Goal: Task Accomplishment & Management: Manage account settings

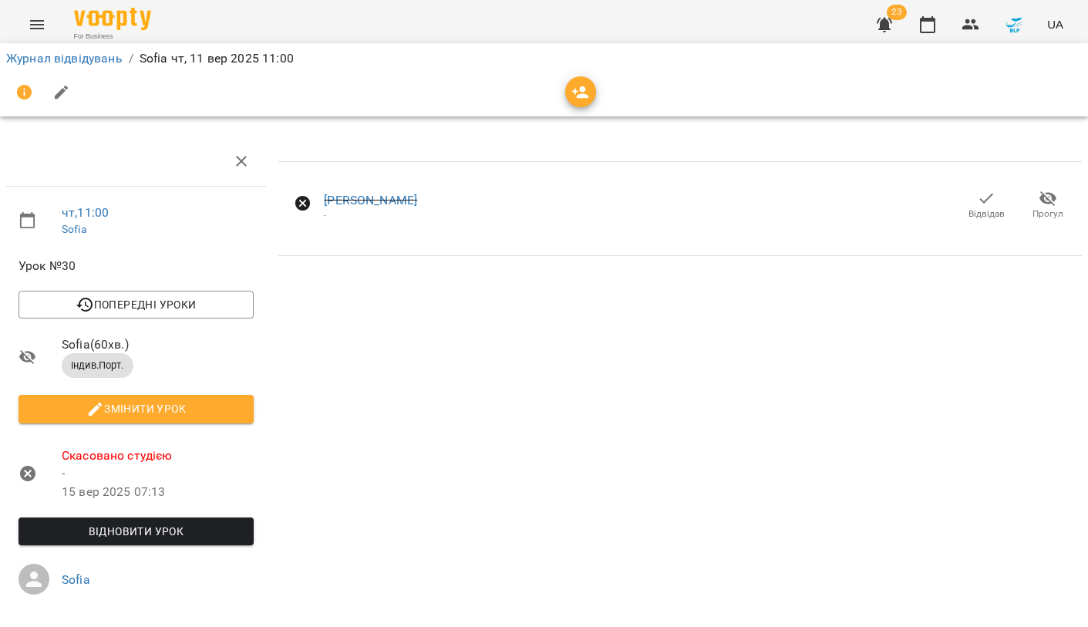
click at [39, 12] on button "Menu" at bounding box center [37, 24] width 37 height 37
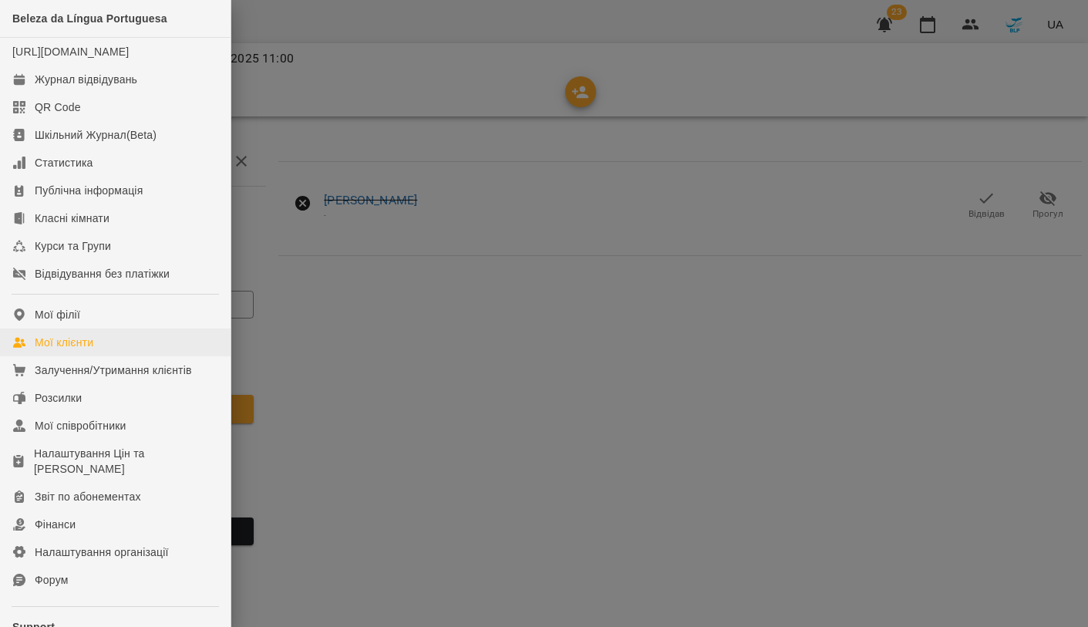
click at [72, 350] on div "Мої клієнти" at bounding box center [64, 342] width 59 height 15
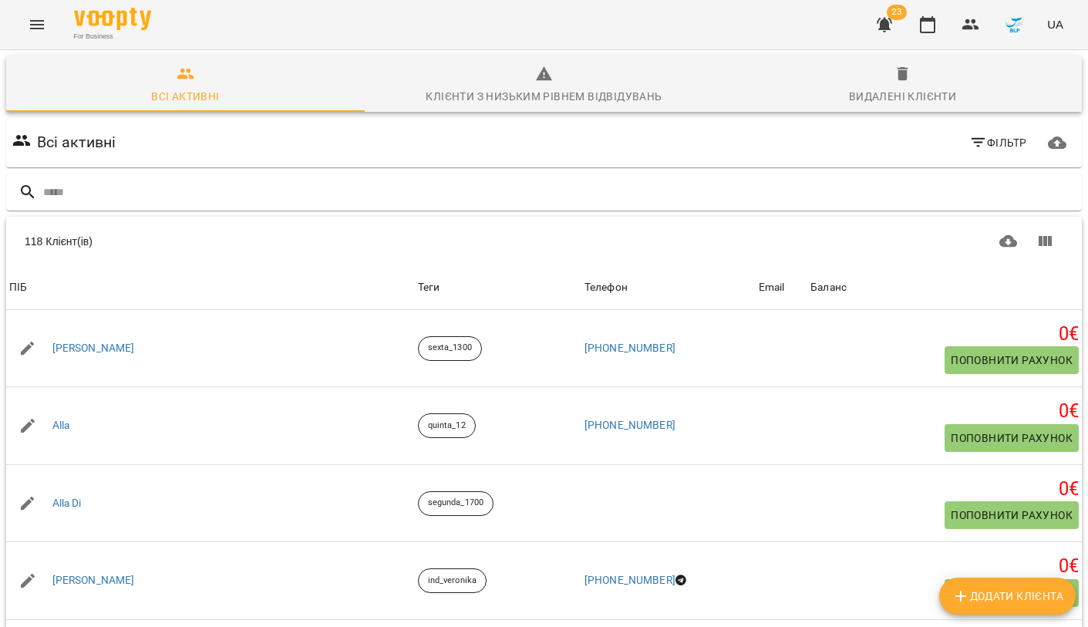
click at [1004, 595] on span "Додати клієнта" at bounding box center [1008, 596] width 112 height 19
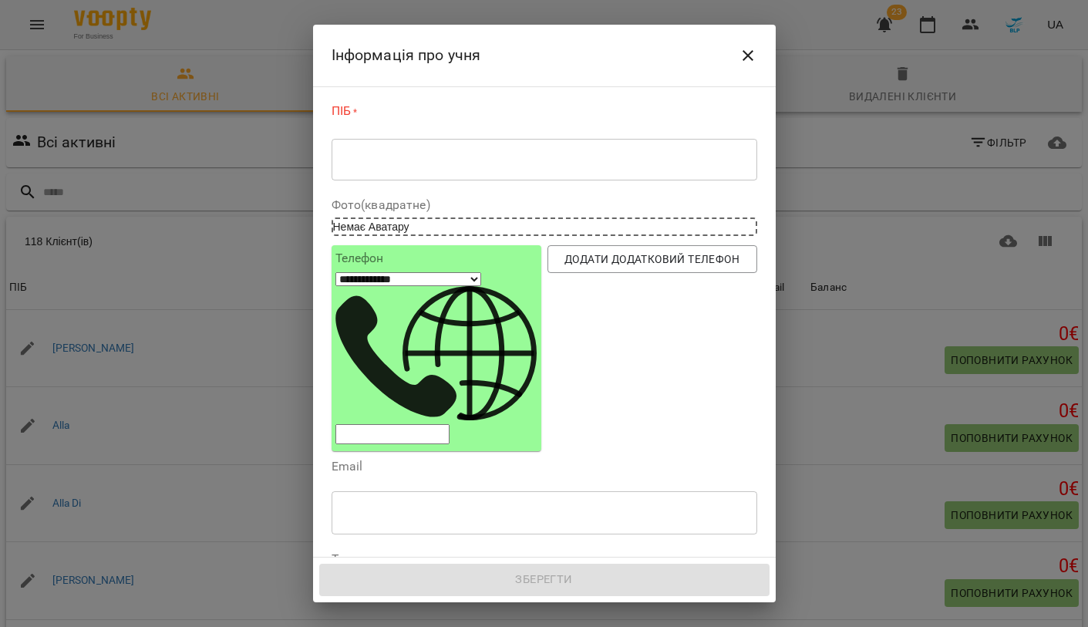
click at [451, 164] on textarea at bounding box center [545, 160] width 404 height 14
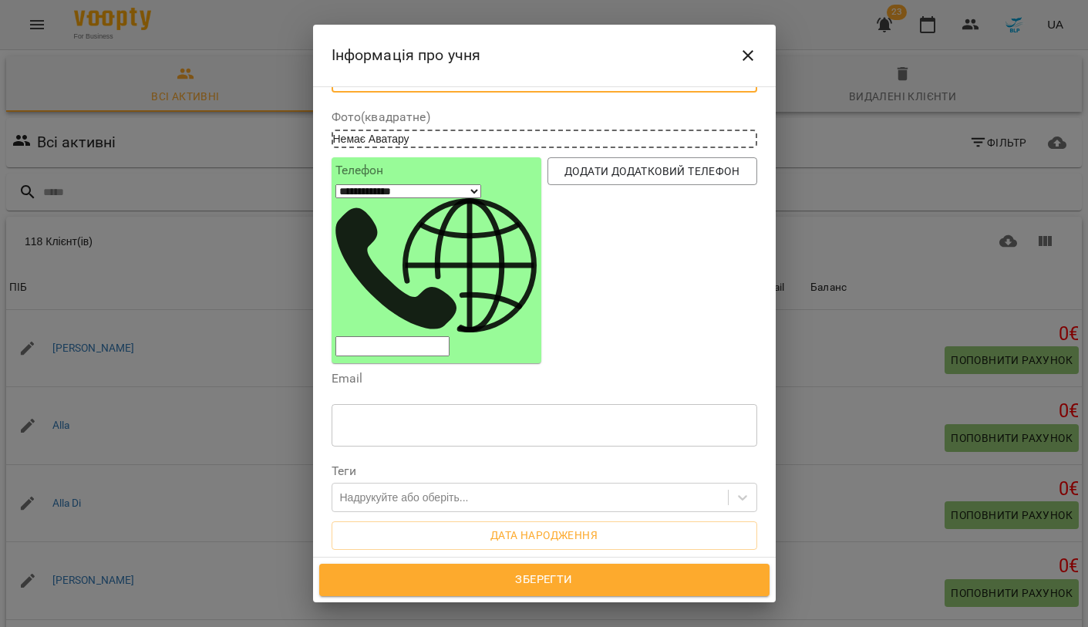
scroll to position [93, 0]
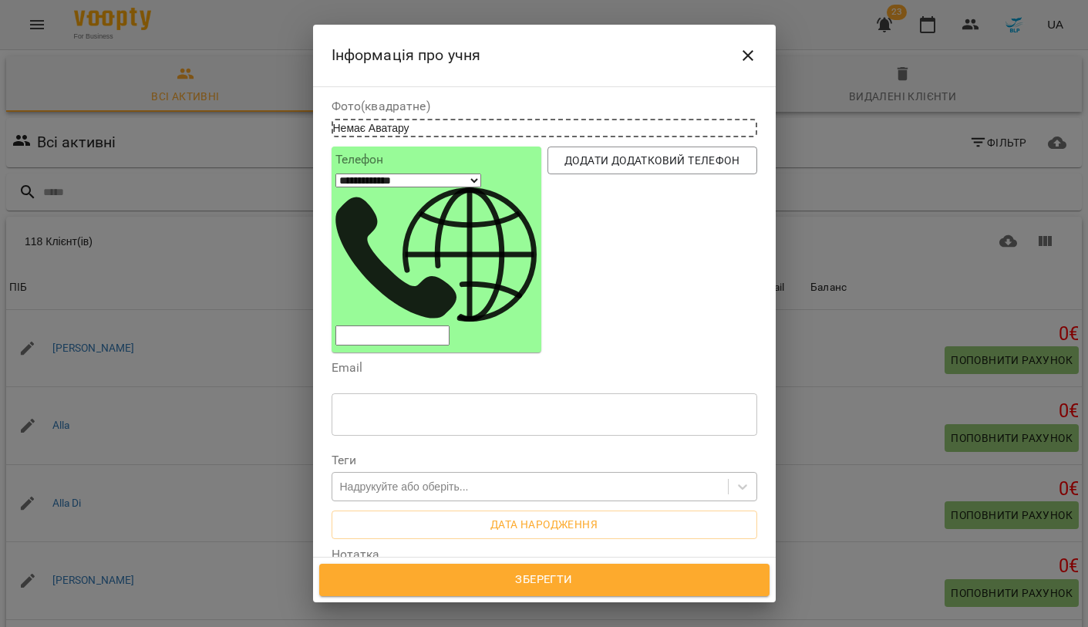
type textarea "******"
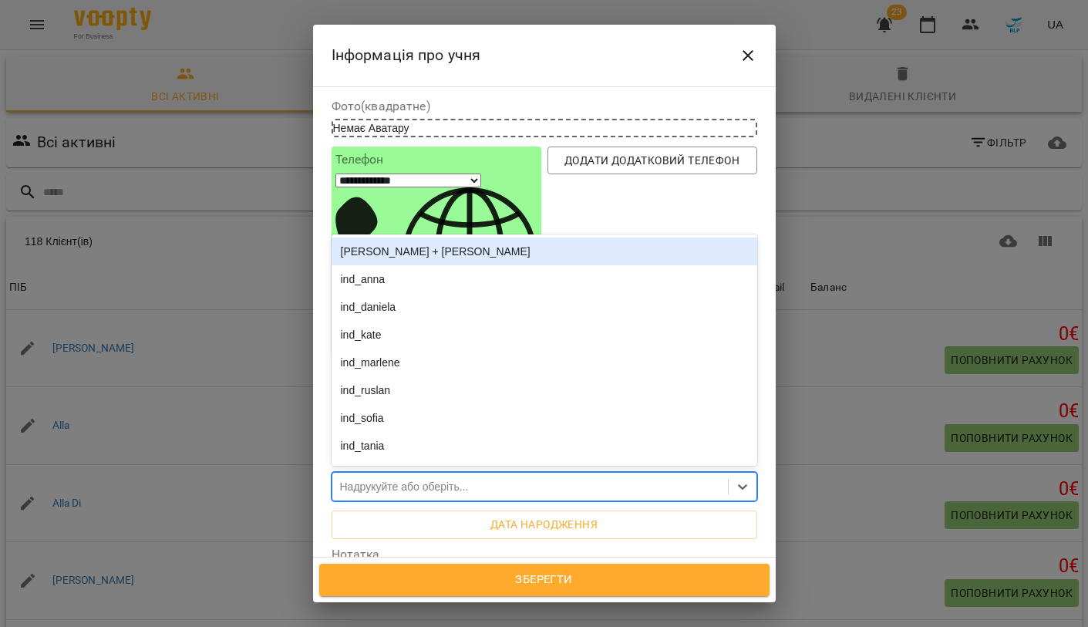
click at [403, 479] on div "Надрукуйте або оберіть..." at bounding box center [404, 486] width 129 height 15
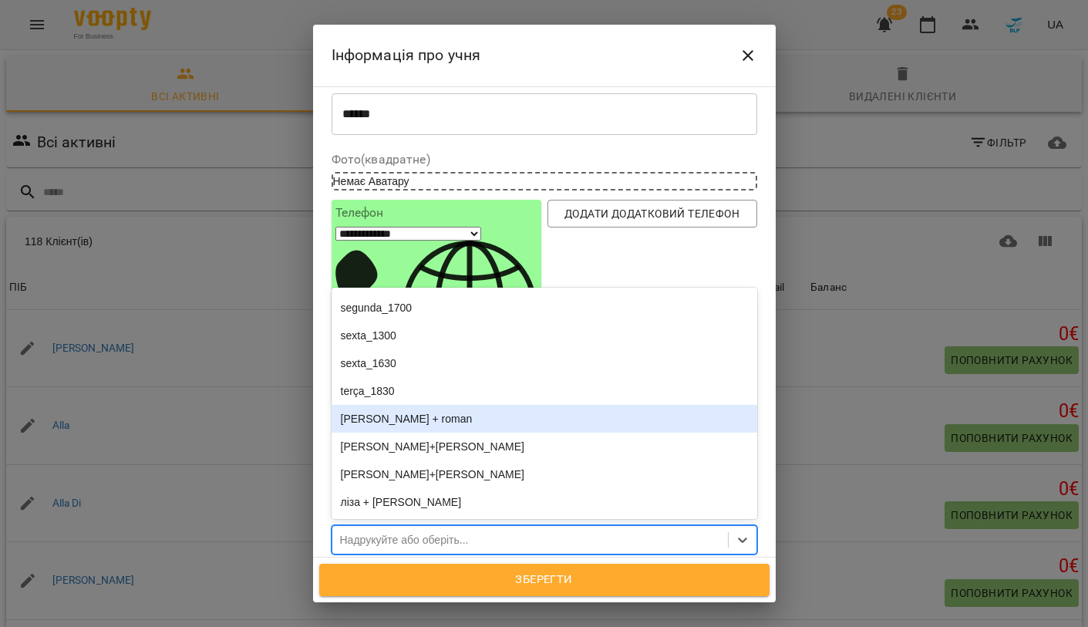
scroll to position [39, 0]
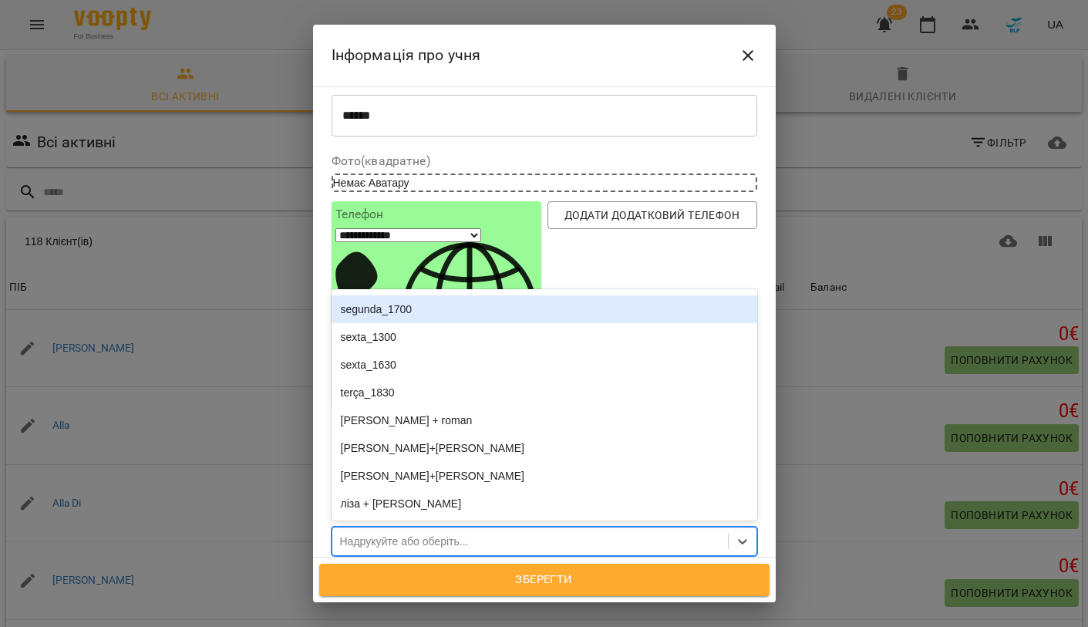
click at [413, 295] on div "segunda_1700" at bounding box center [545, 309] width 426 height 28
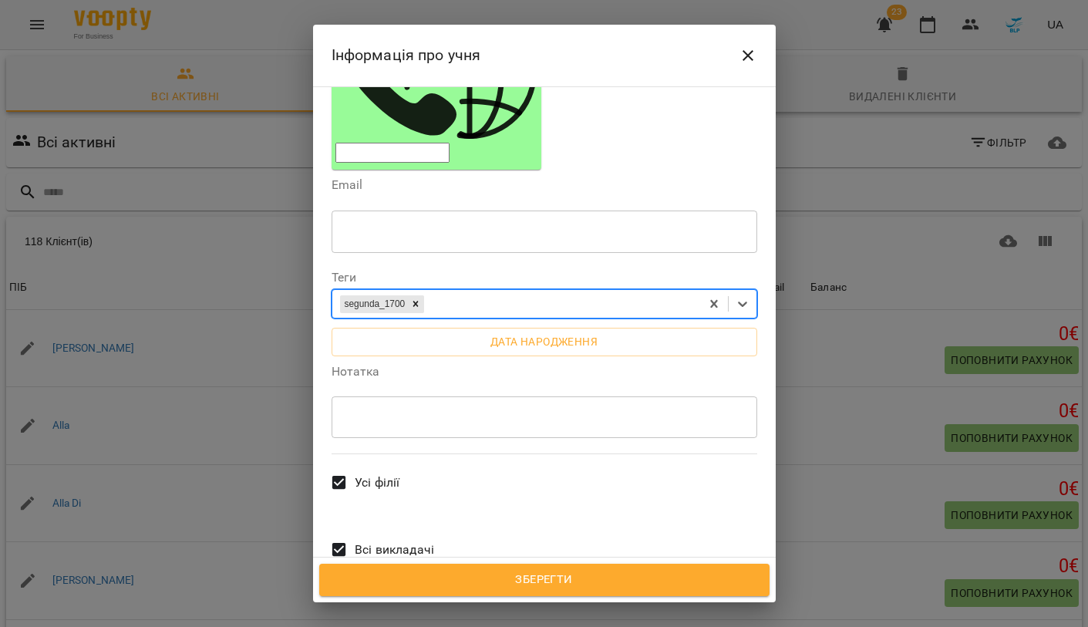
scroll to position [294, 0]
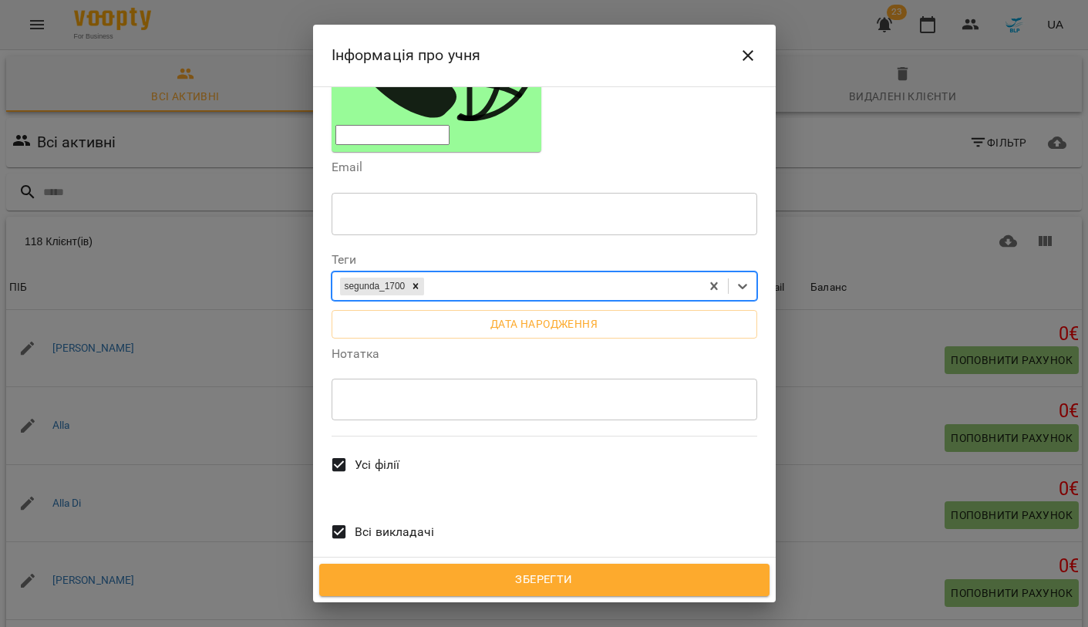
click at [373, 523] on span "Всі викладачі" at bounding box center [394, 532] width 79 height 19
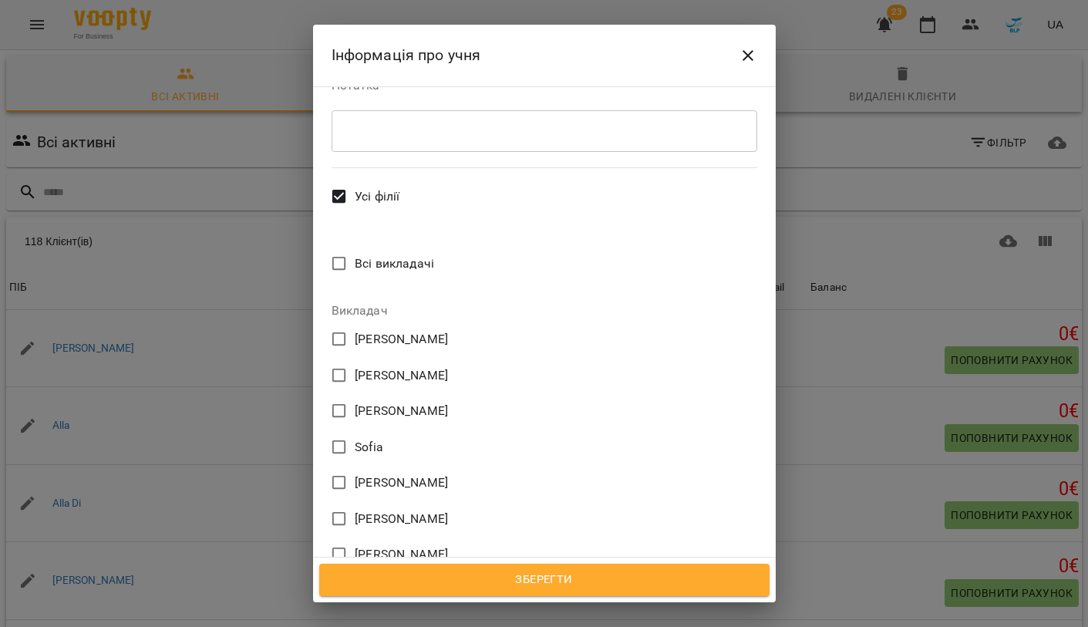
scroll to position [555, 0]
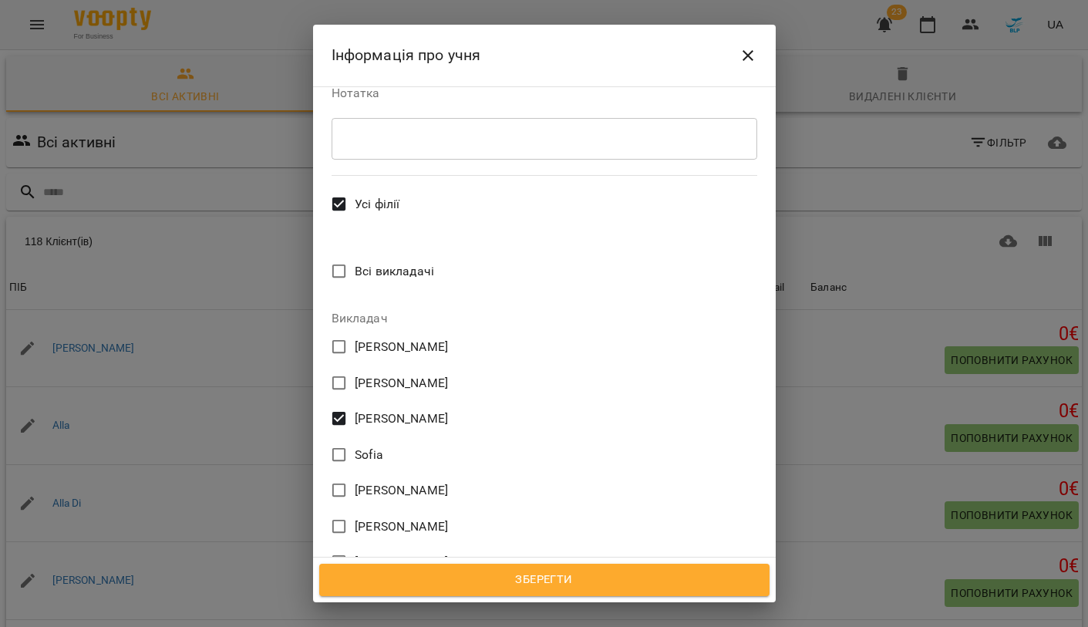
click at [461, 577] on span "Зберегти" at bounding box center [544, 580] width 417 height 20
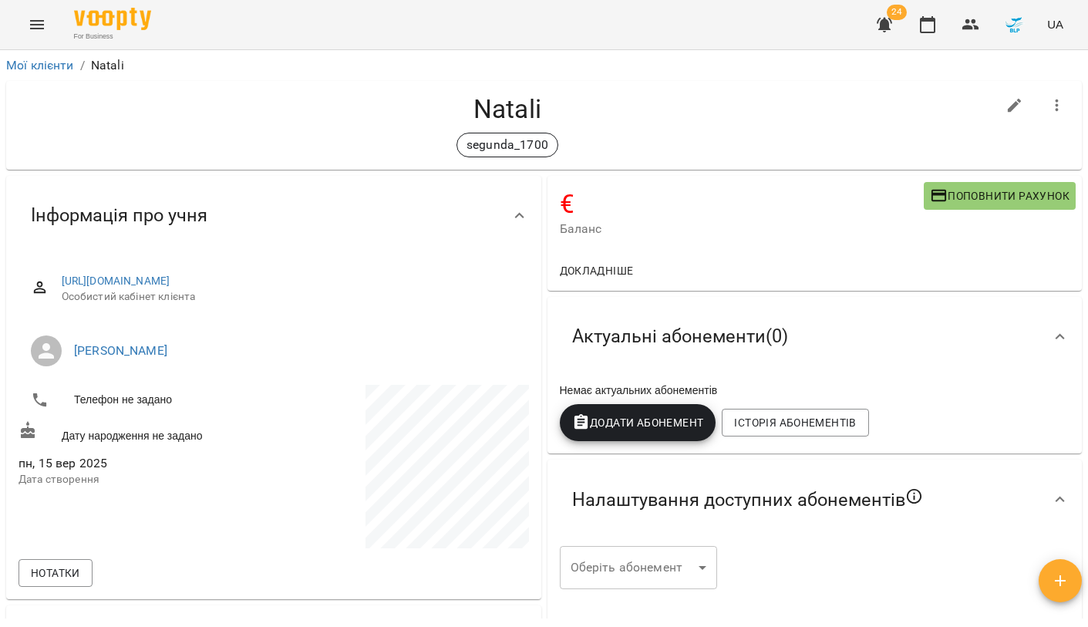
scroll to position [76, 0]
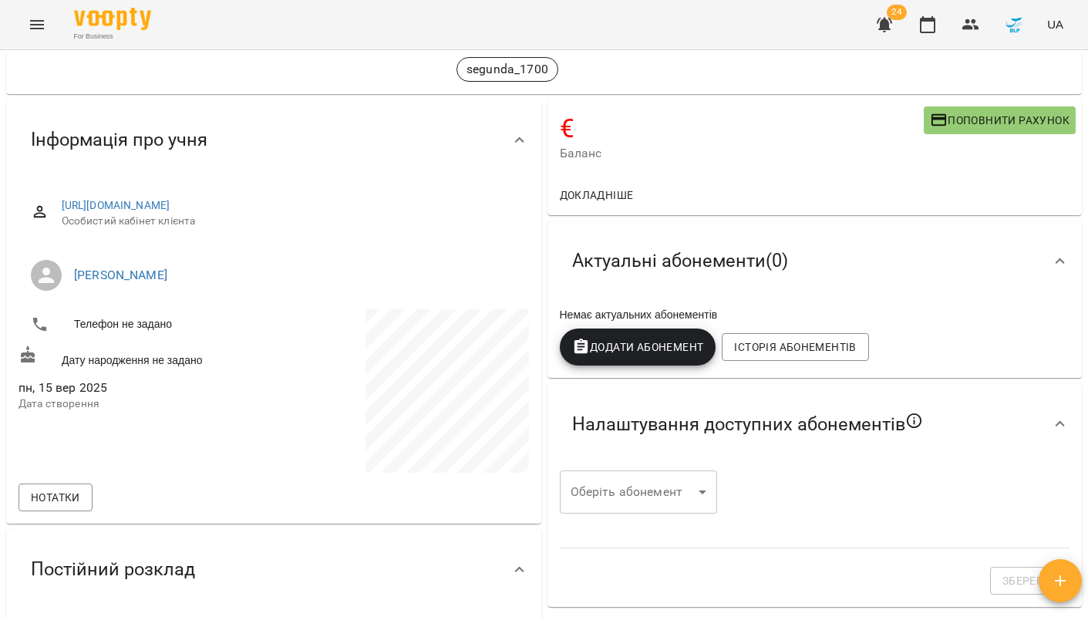
click at [632, 346] on span "Додати Абонемент" at bounding box center [638, 347] width 132 height 19
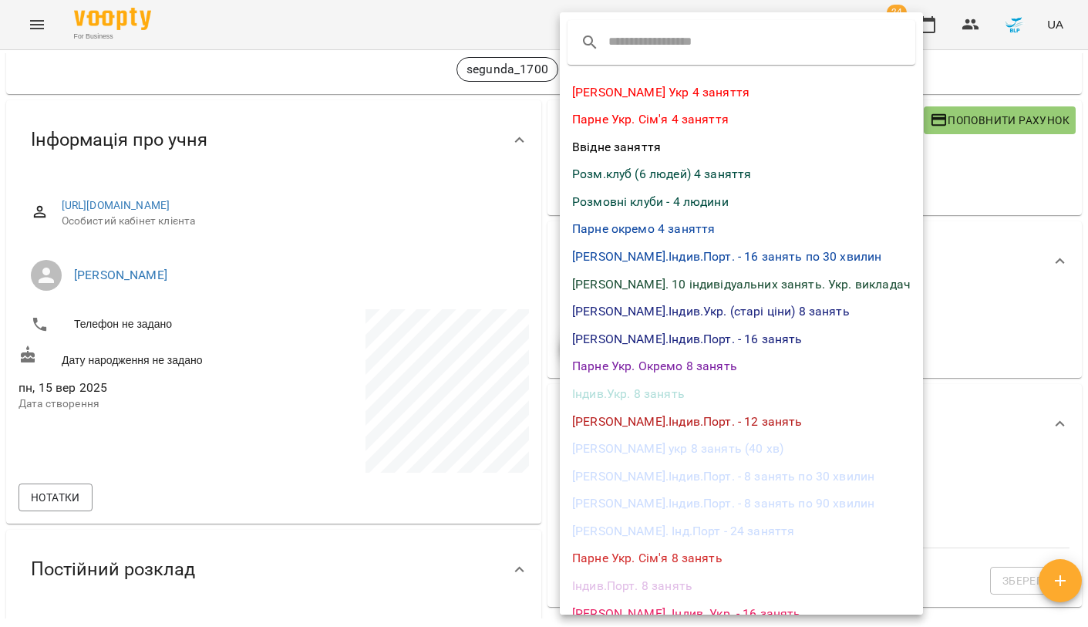
click at [680, 170] on li "Розм.клуб (6 людей) 4 заняття" at bounding box center [741, 174] width 363 height 28
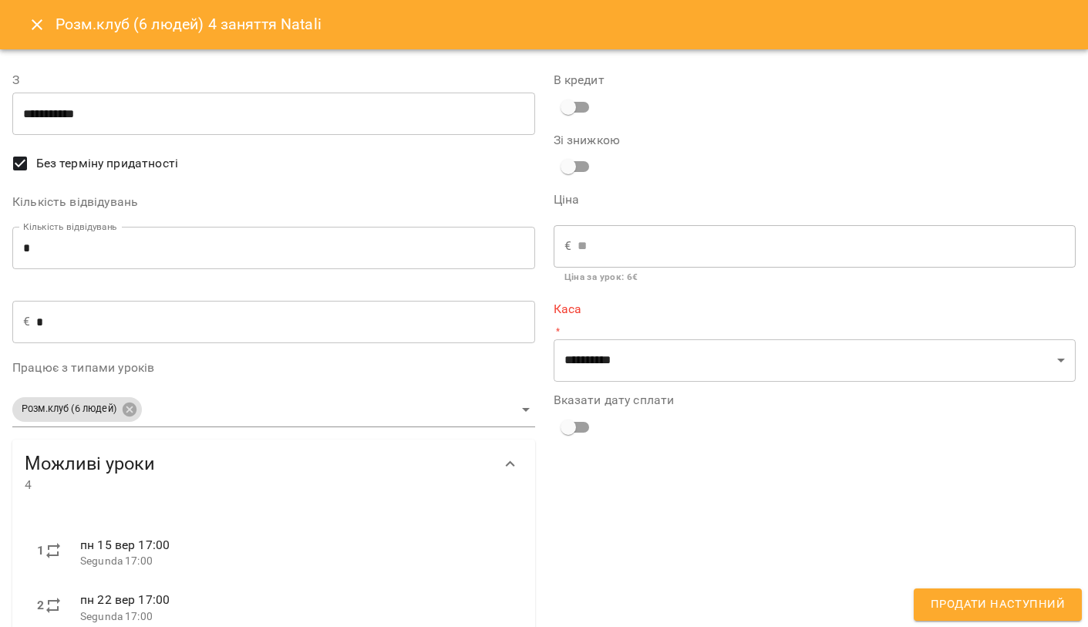
click at [79, 262] on input "*" at bounding box center [273, 248] width 523 height 43
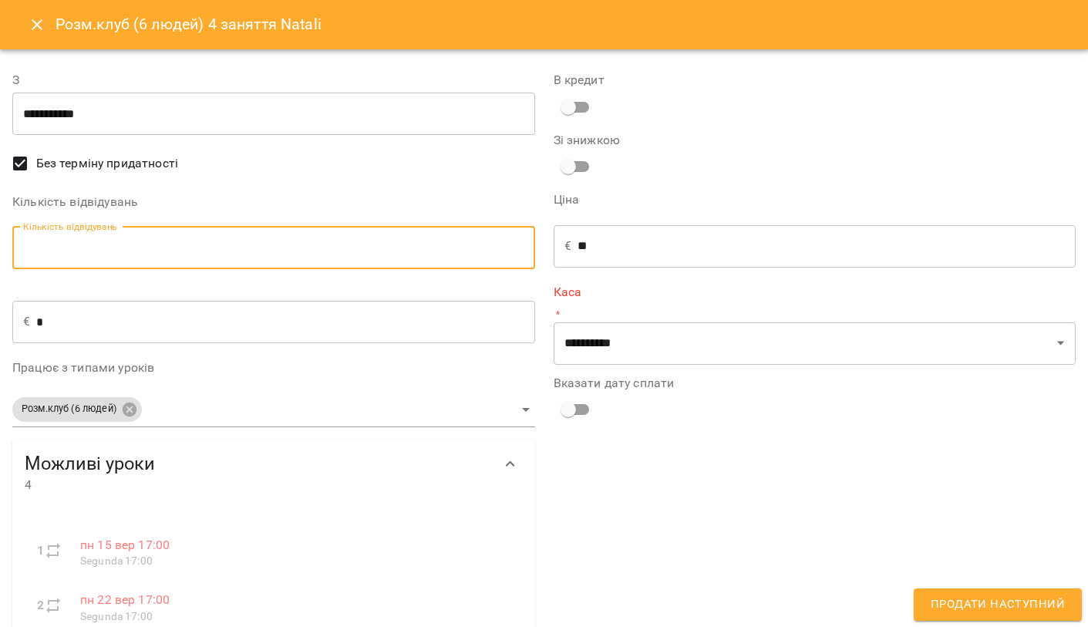
type input "*"
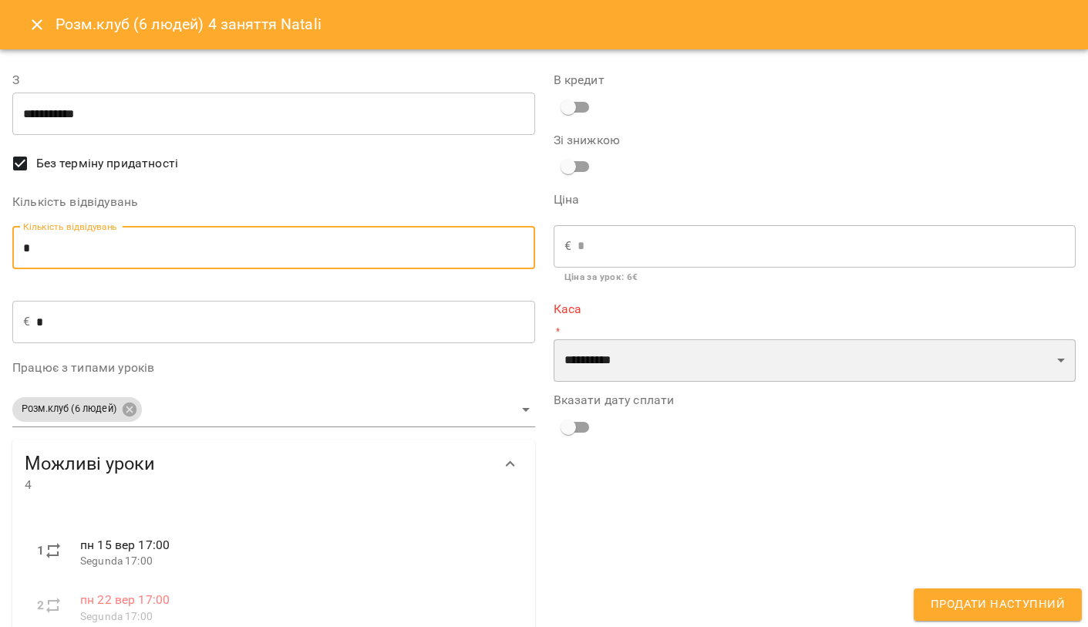
click at [747, 370] on select "**********" at bounding box center [815, 360] width 523 height 43
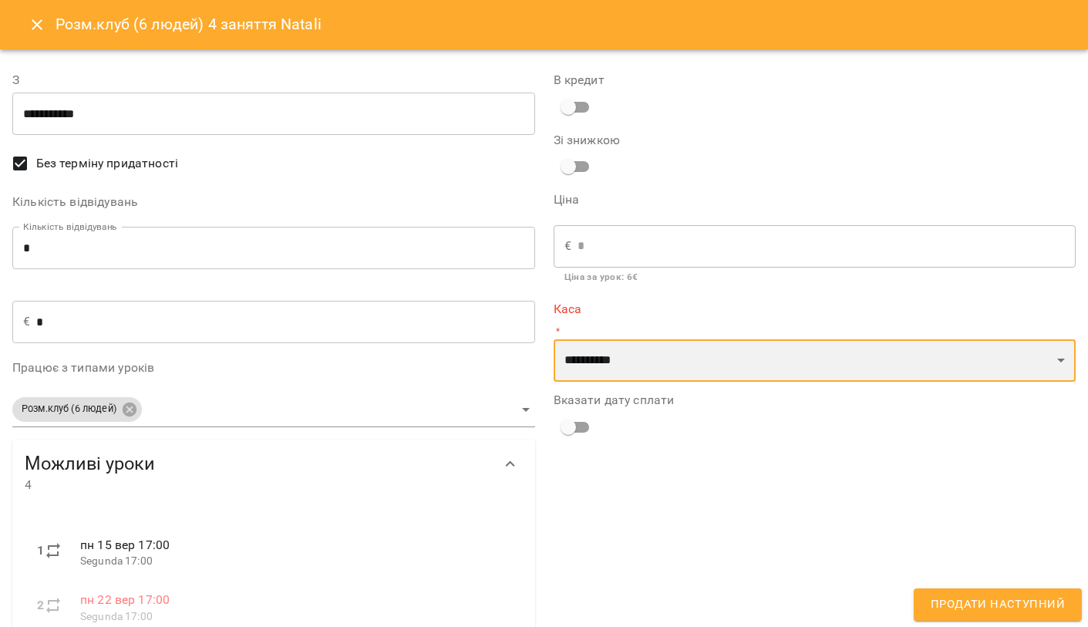
select select "**********"
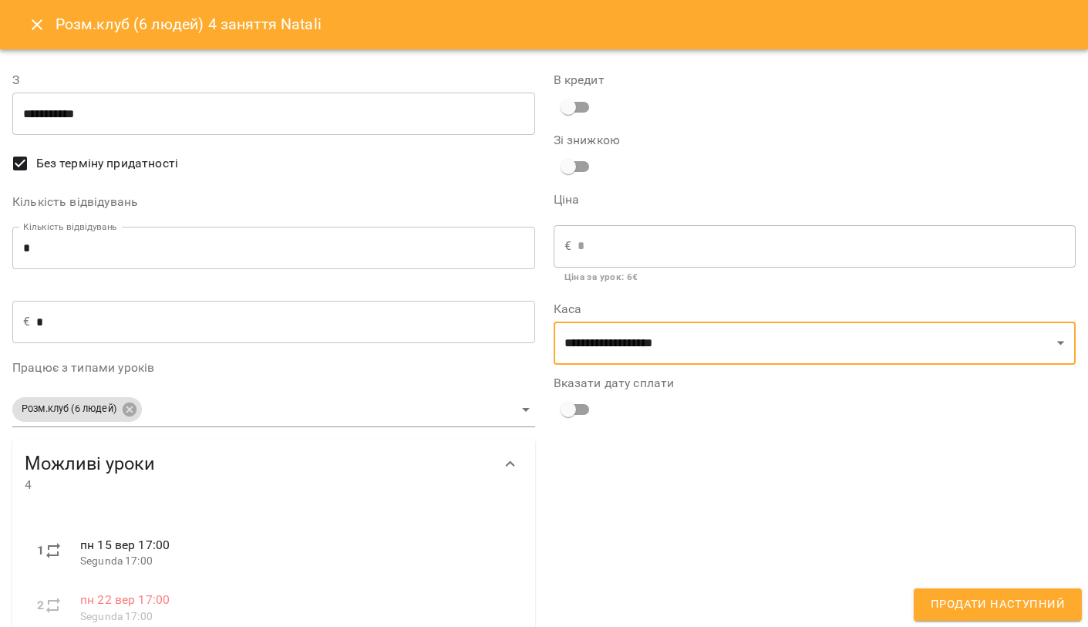
click at [955, 593] on button "Продати наступний" at bounding box center [998, 605] width 168 height 32
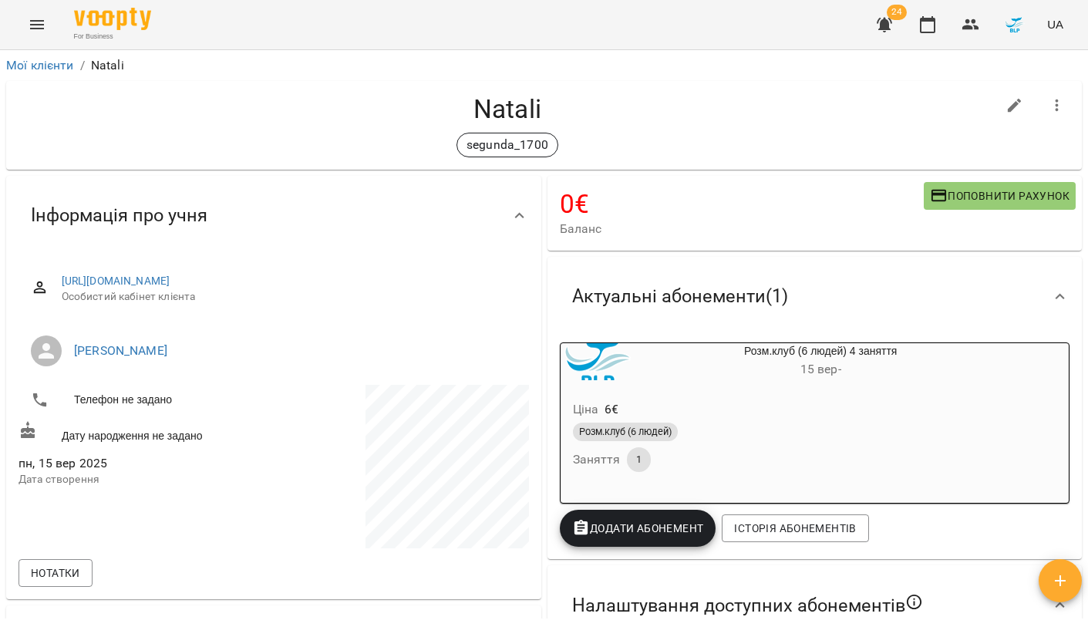
scroll to position [0, 0]
click at [889, 25] on icon "button" at bounding box center [884, 25] width 15 height 15
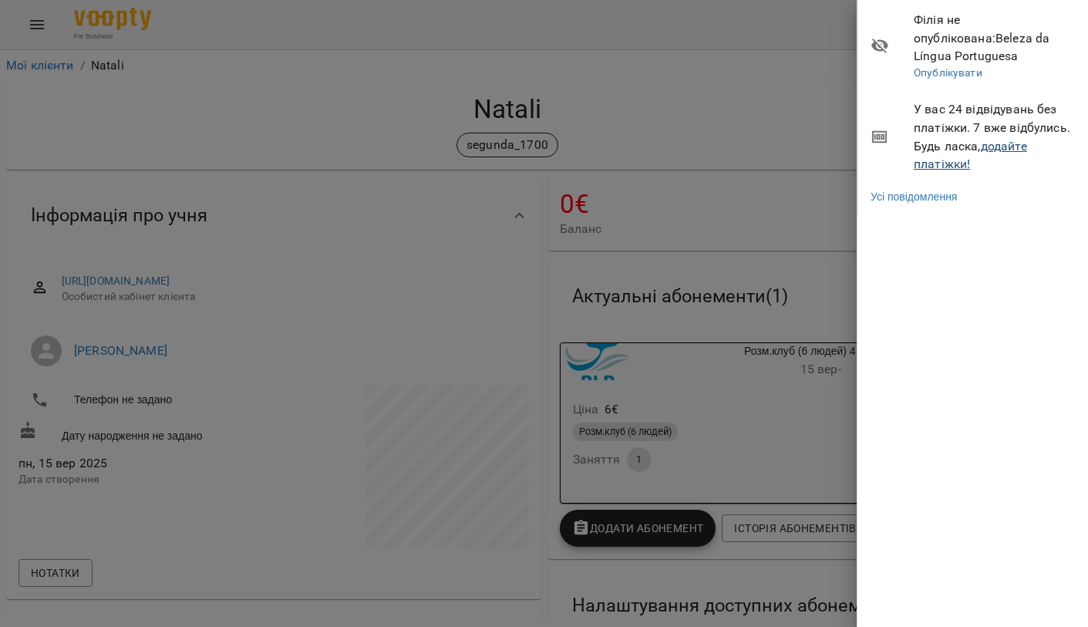
click at [950, 143] on link "додайте платіжки!" at bounding box center [970, 155] width 113 height 33
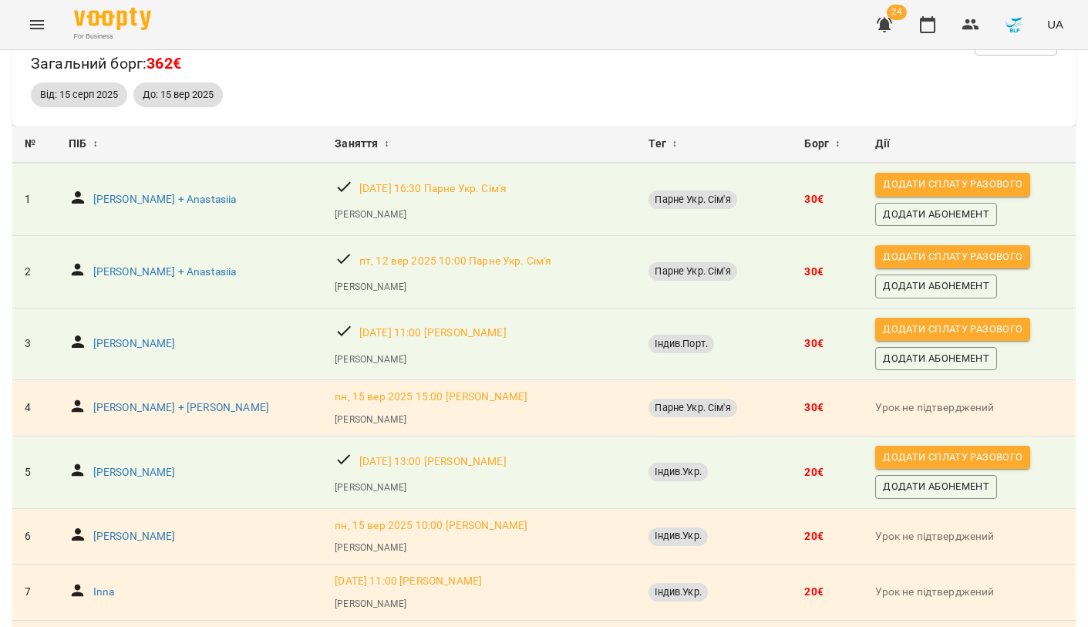
scroll to position [76, 0]
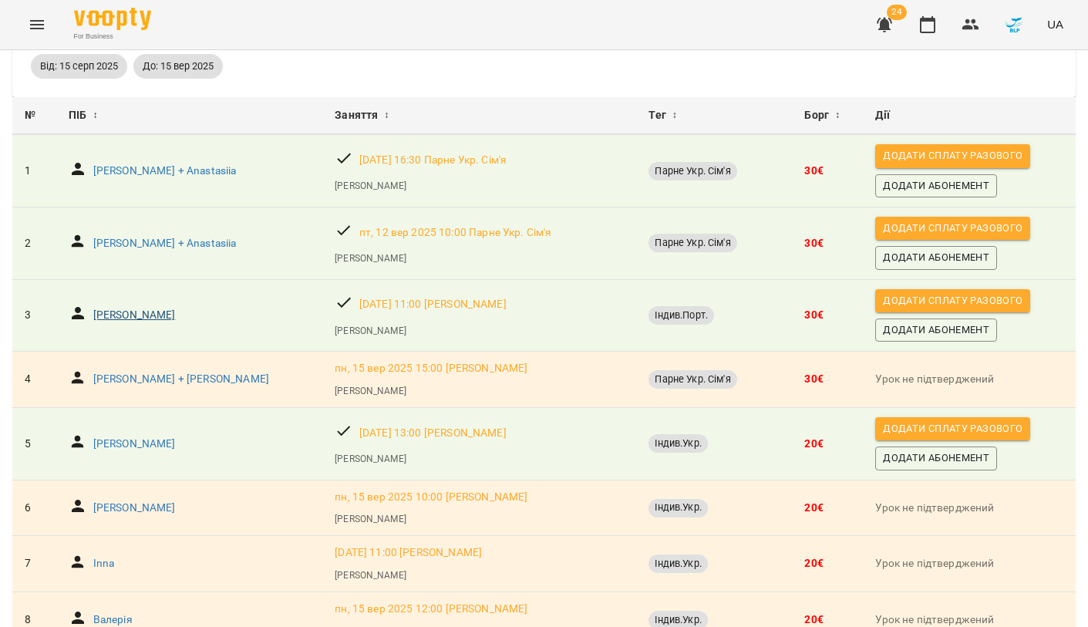
click at [141, 316] on p "Yevgen Malafeyev" at bounding box center [134, 315] width 83 height 15
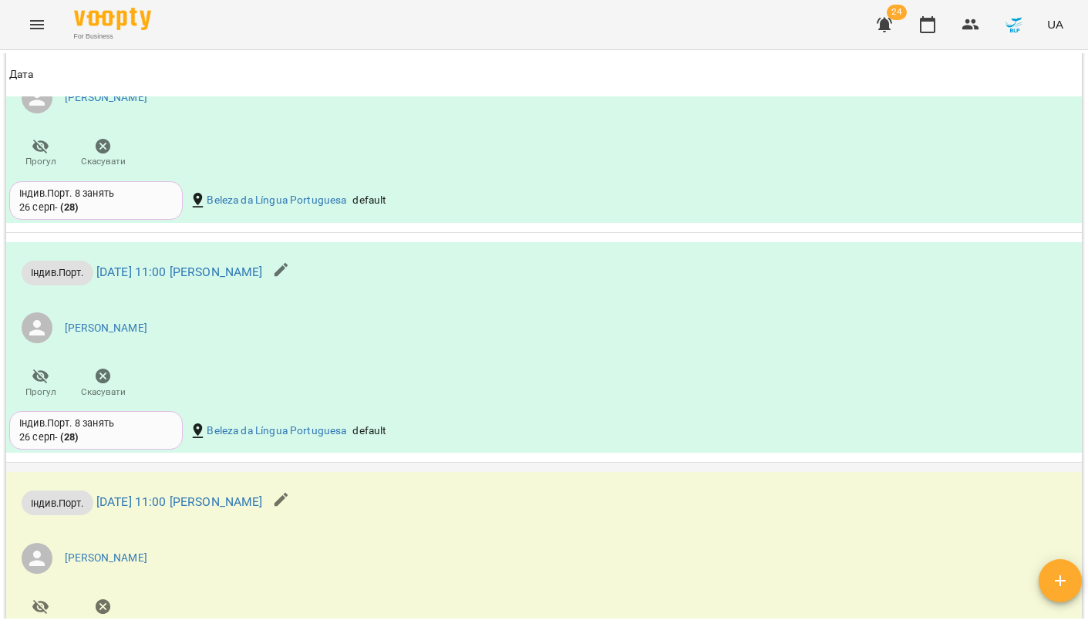
scroll to position [1483, 0]
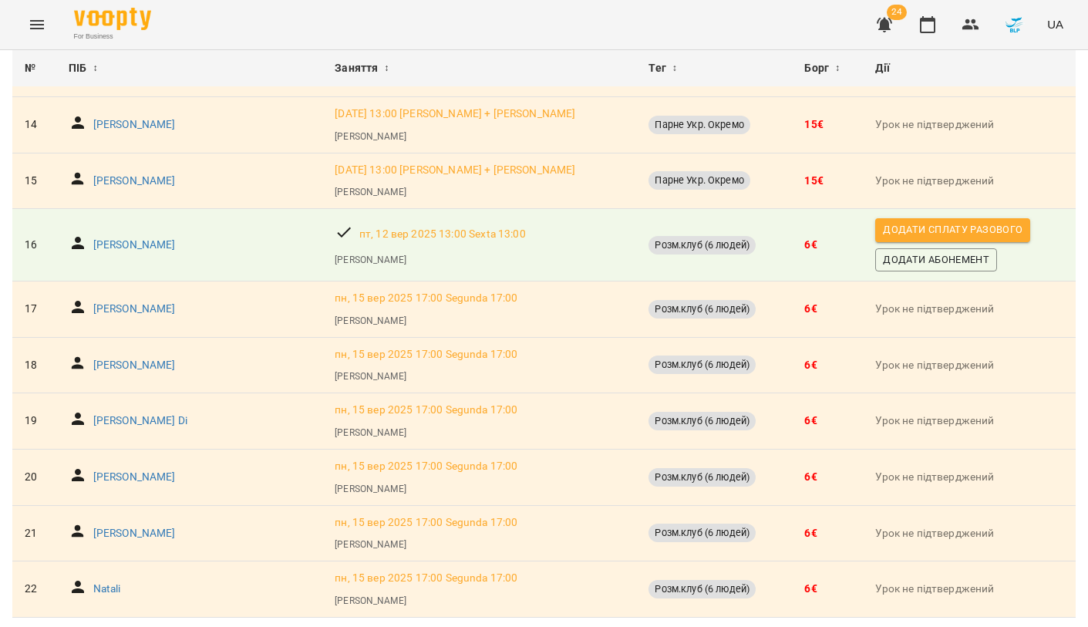
scroll to position [945, 0]
click at [111, 238] on p "Olena" at bounding box center [134, 245] width 83 height 15
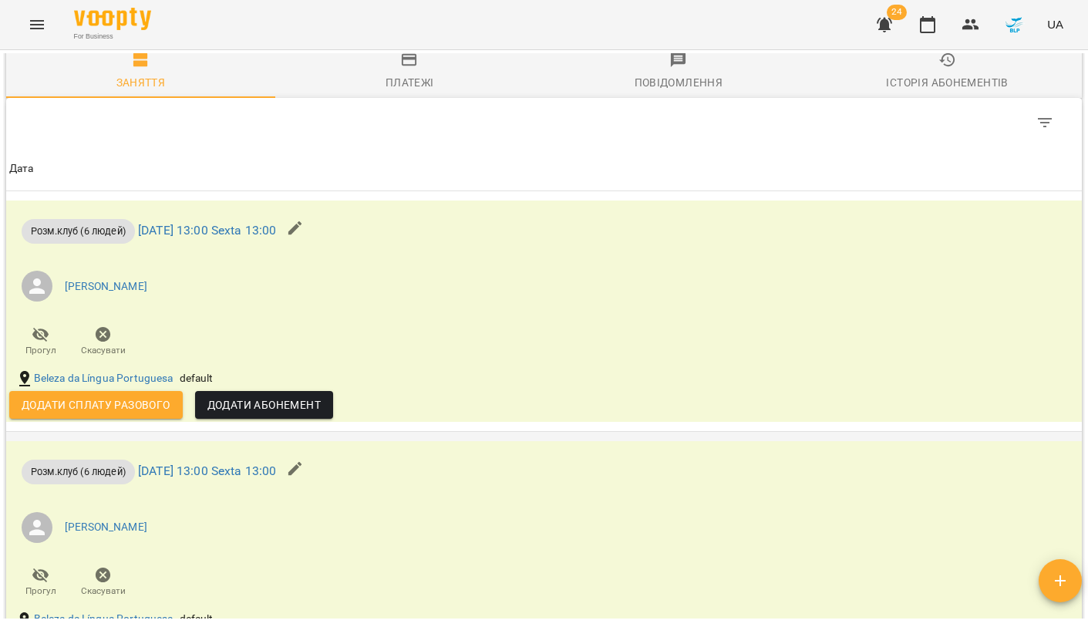
scroll to position [972, 0]
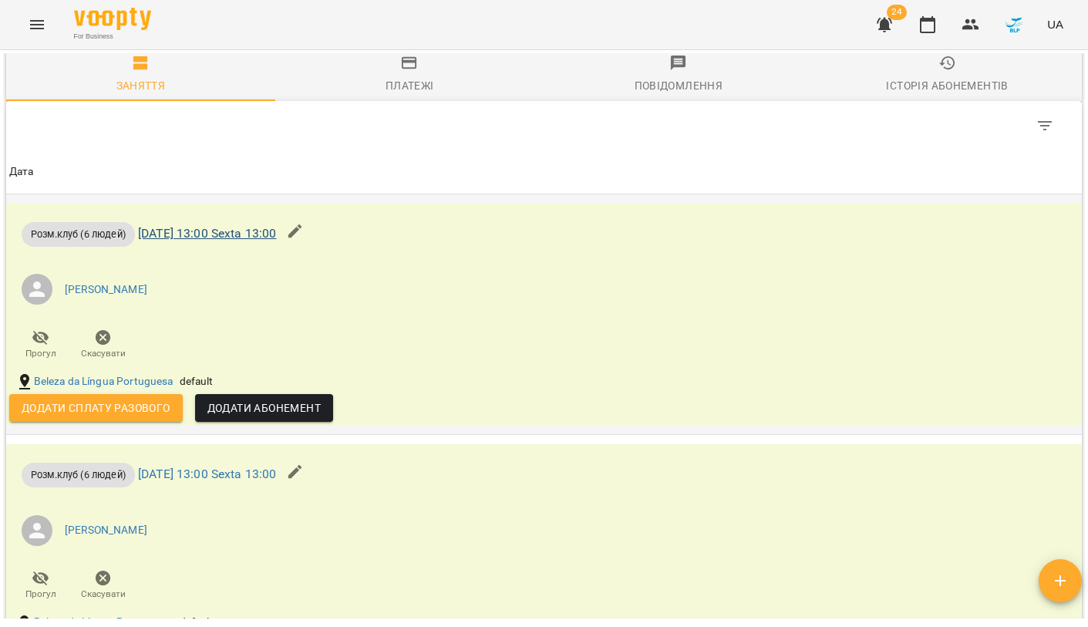
click at [244, 233] on link "пт 12 вер 2025 13:00 Sexta 13:00" at bounding box center [207, 233] width 139 height 15
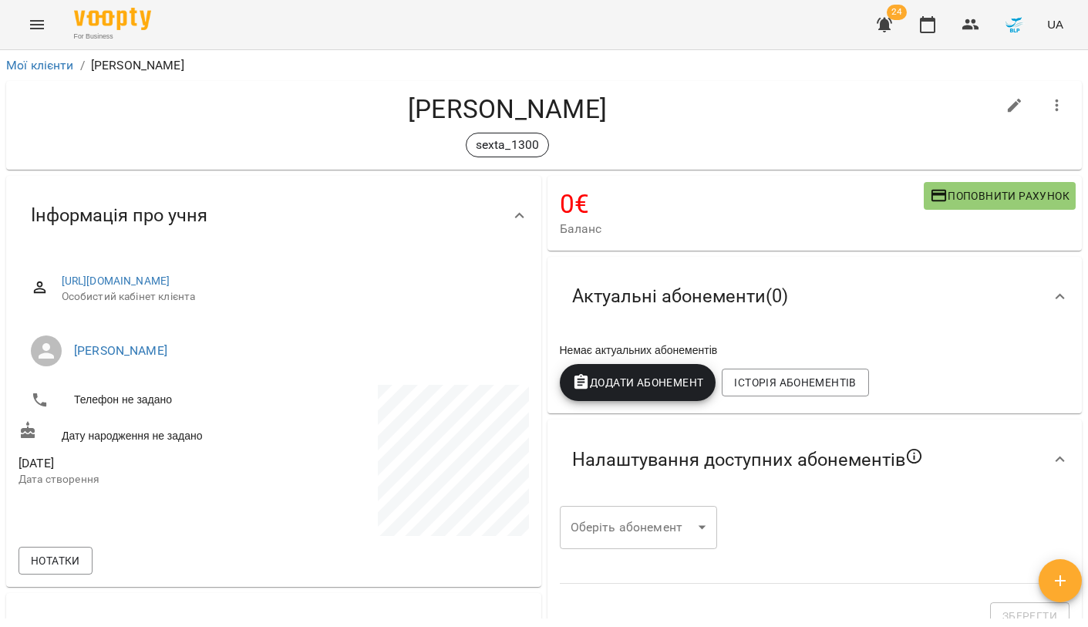
click at [669, 364] on button "Додати Абонемент" at bounding box center [638, 382] width 157 height 37
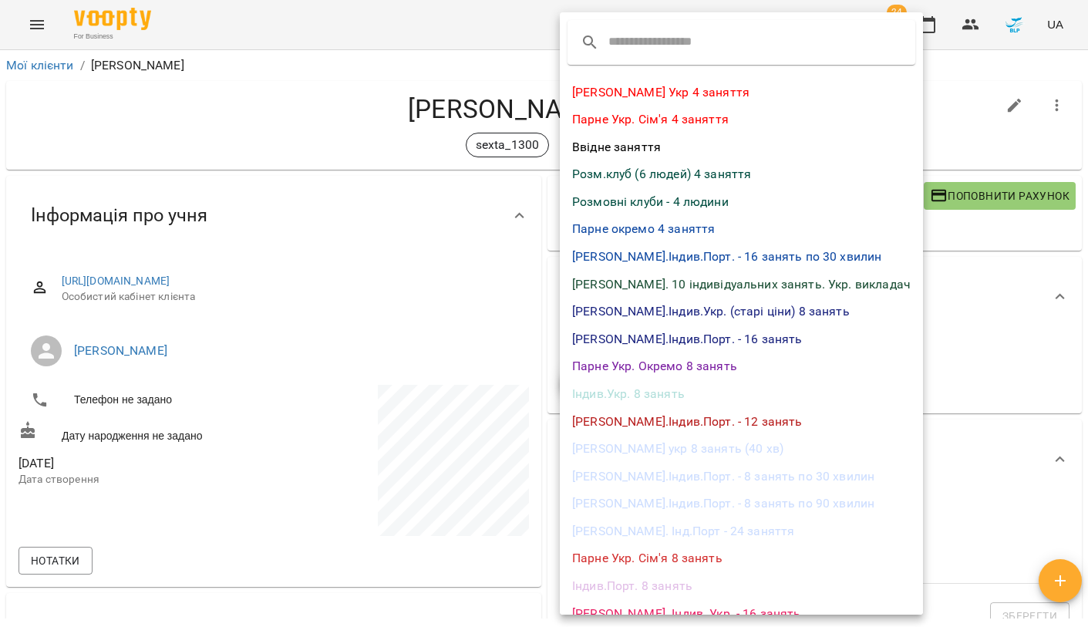
click at [653, 178] on li "Розм.клуб (6 людей) 4 заняття" at bounding box center [741, 174] width 363 height 28
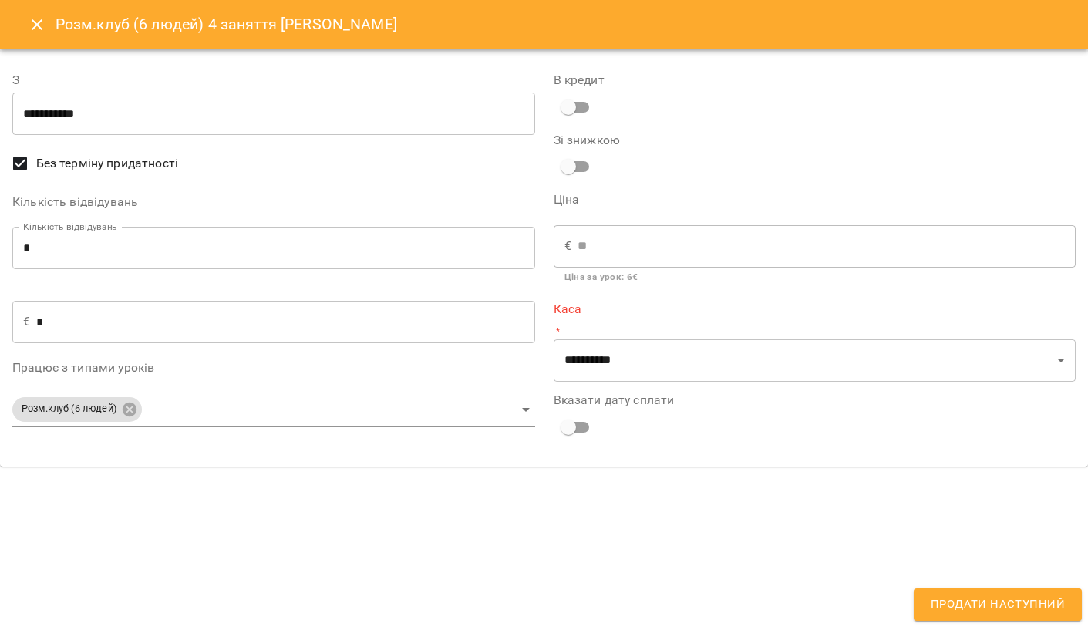
type input "**********"
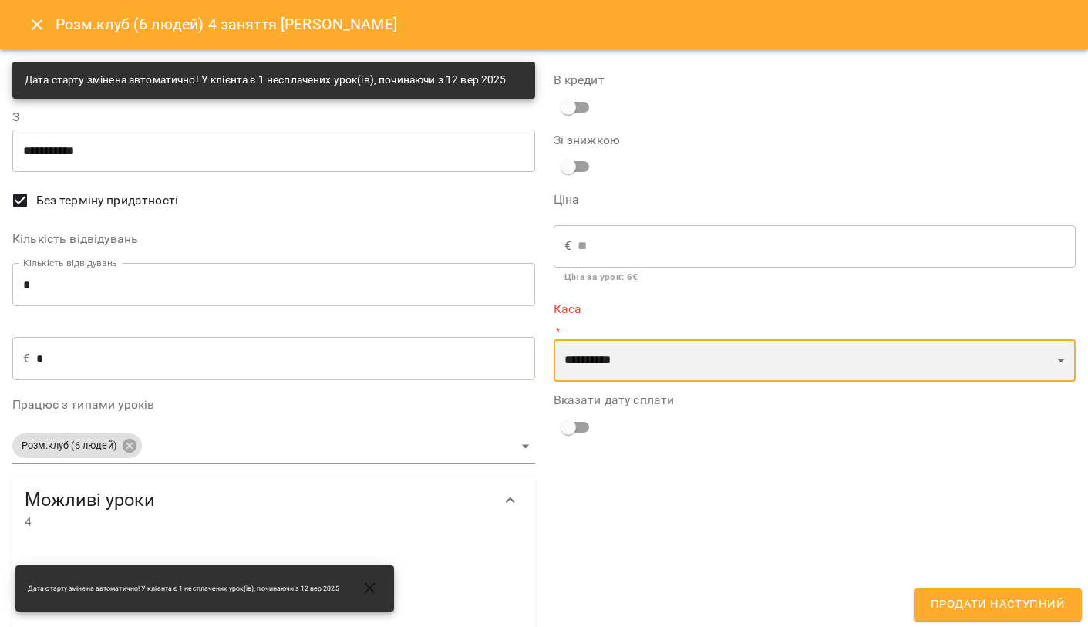
select select "**********"
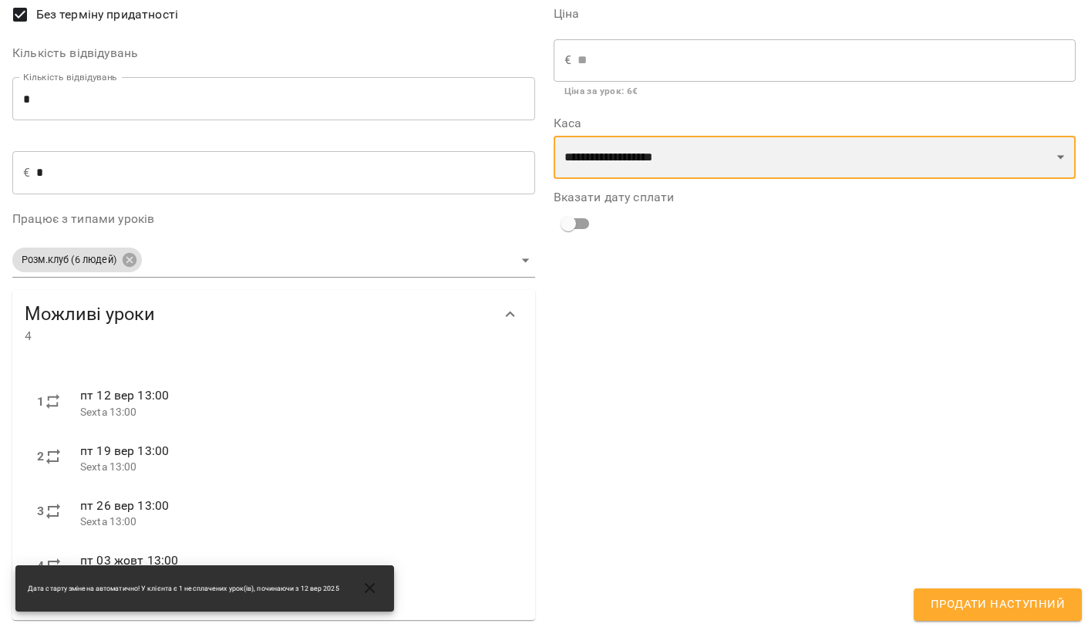
scroll to position [185, 0]
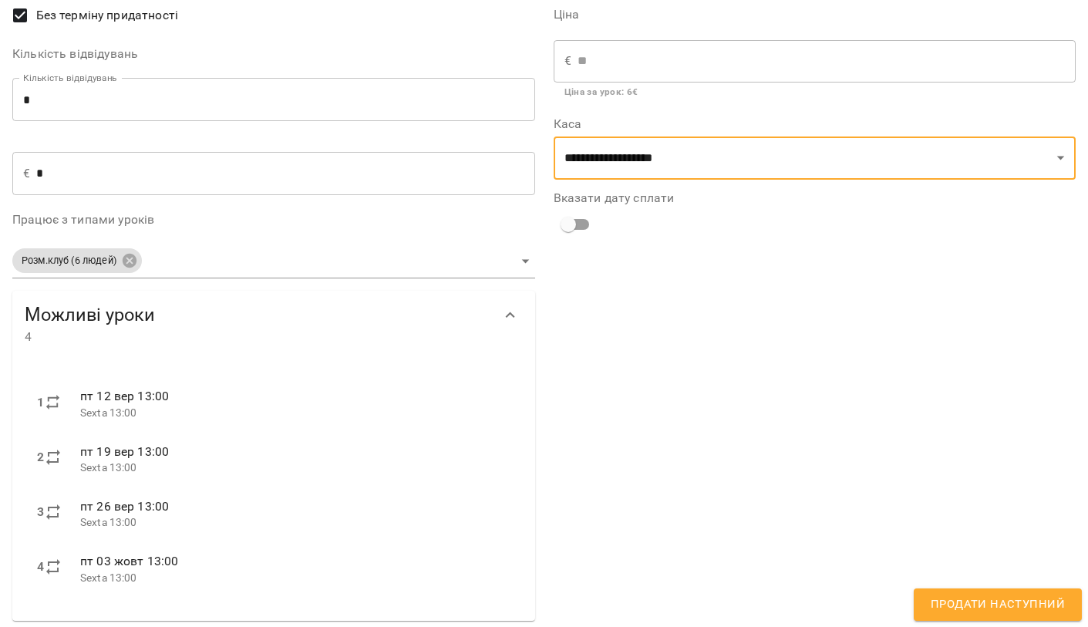
click at [958, 609] on span "Продати наступний" at bounding box center [998, 605] width 134 height 20
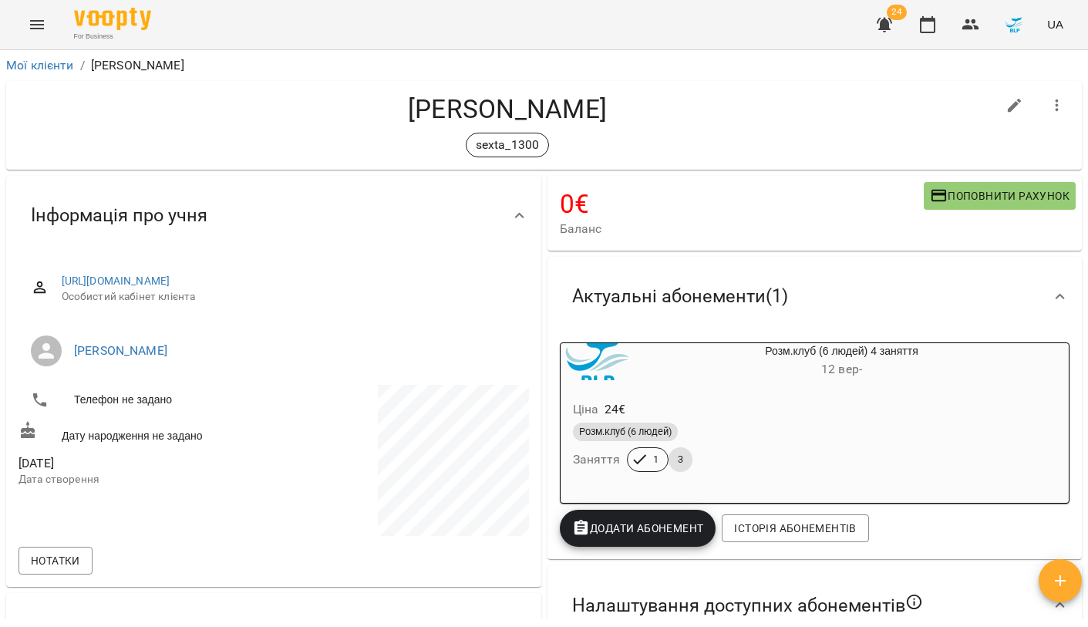
scroll to position [0, 0]
click at [1014, 113] on icon "button" at bounding box center [1015, 105] width 19 height 19
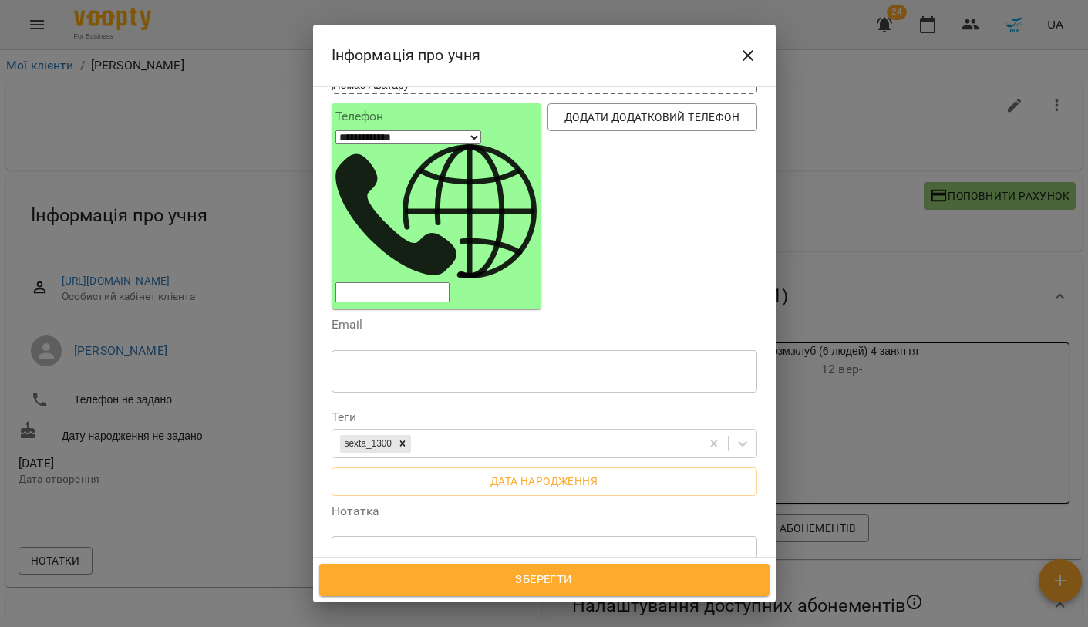
scroll to position [143, 0]
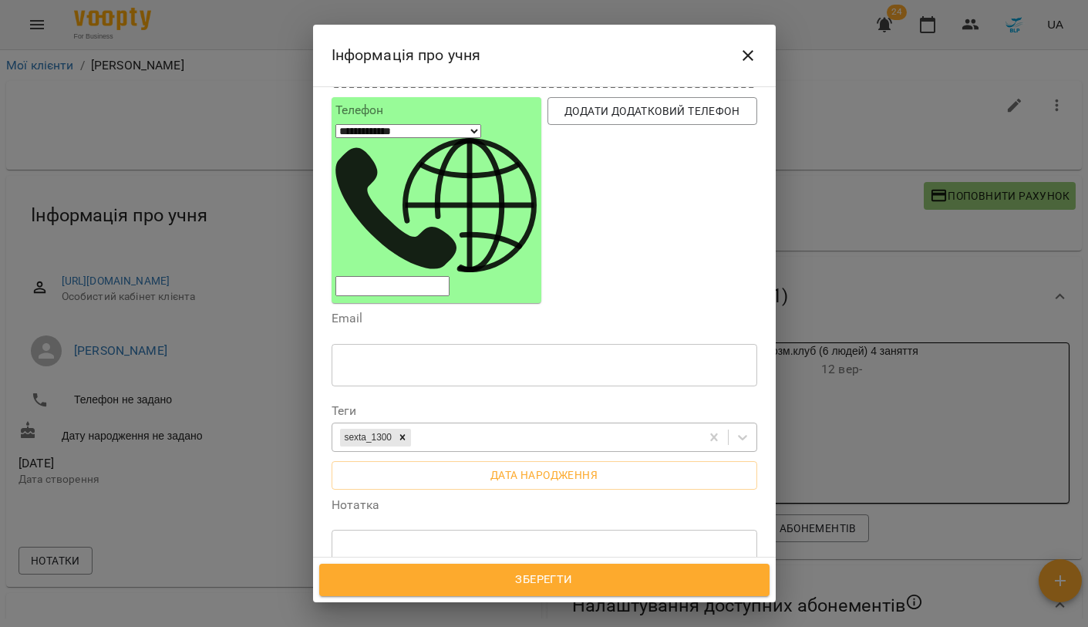
click at [656, 425] on div "sexta_1300" at bounding box center [516, 437] width 368 height 25
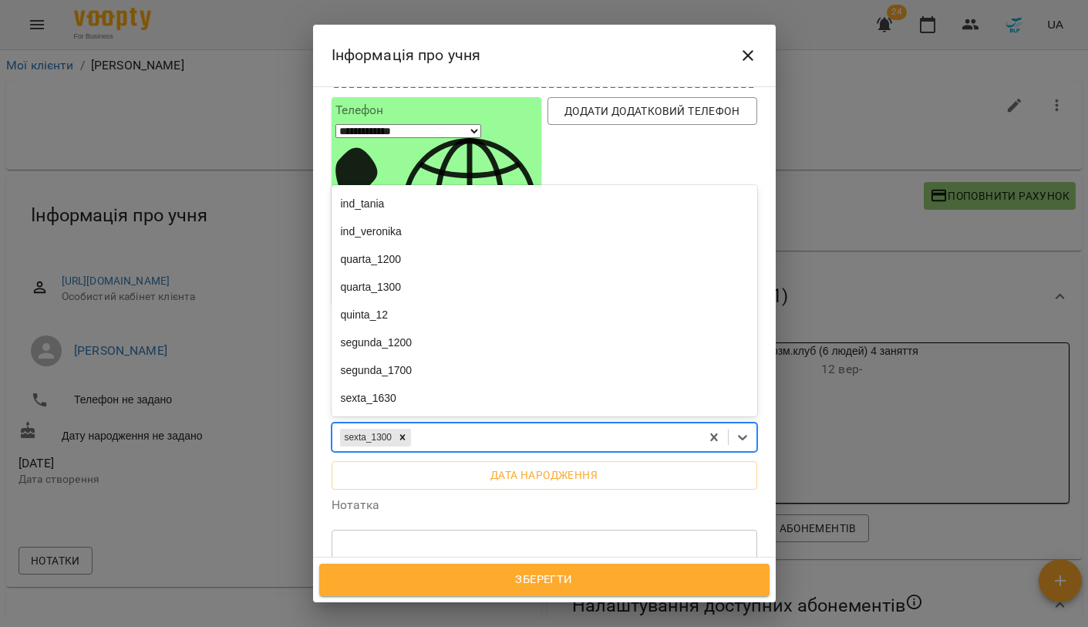
scroll to position [211, 0]
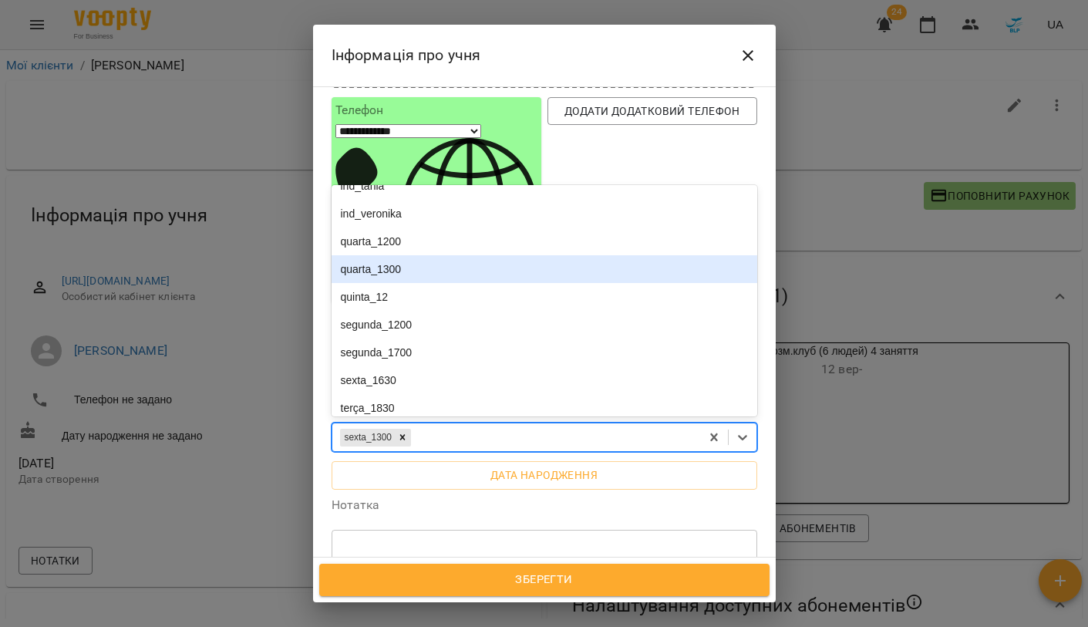
click at [423, 255] on div "quarta_1300" at bounding box center [545, 269] width 426 height 28
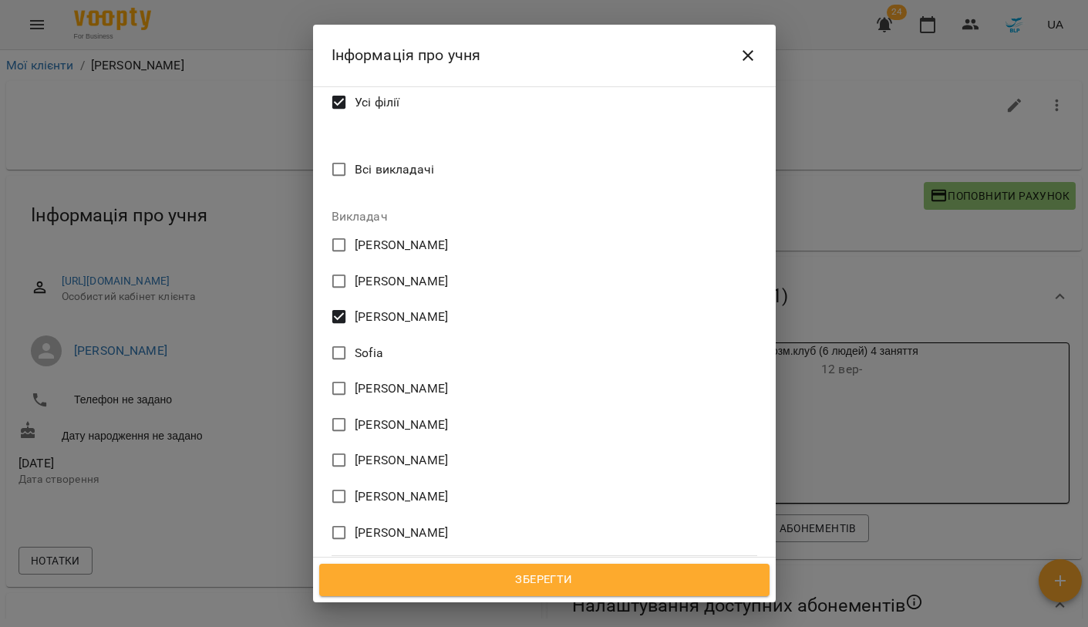
scroll to position [656, 0]
click at [527, 582] on span "Зберегти" at bounding box center [544, 580] width 417 height 20
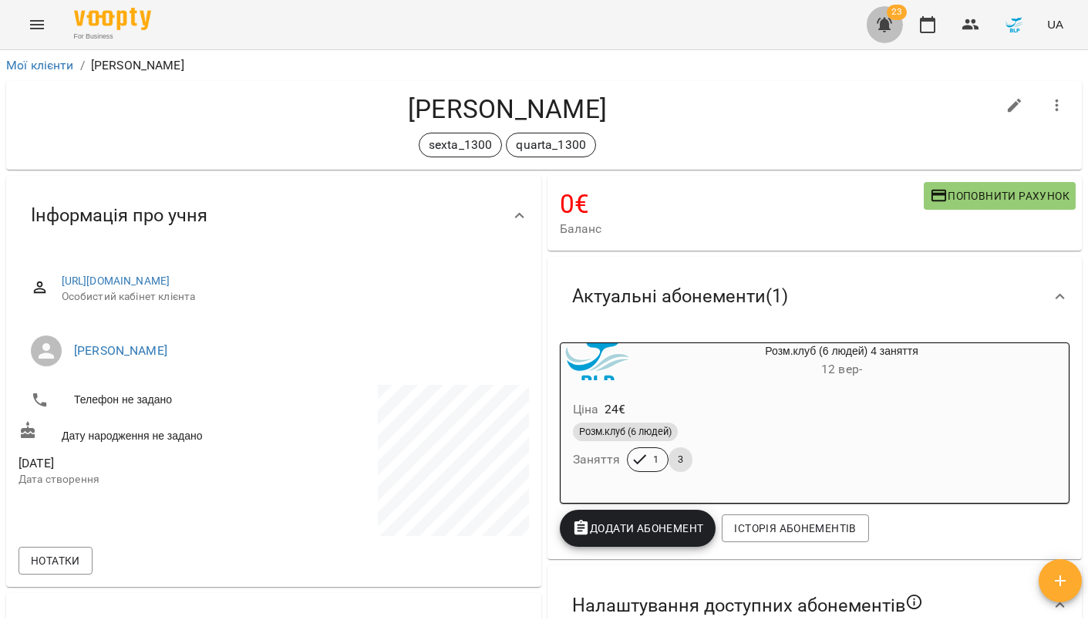
click at [882, 25] on icon "button" at bounding box center [884, 25] width 15 height 15
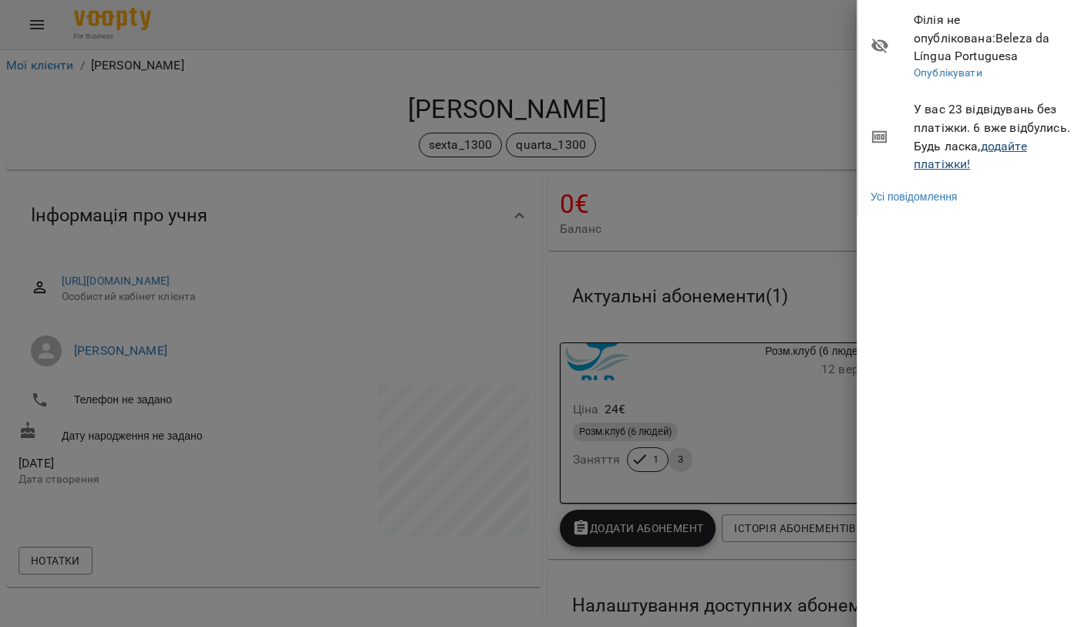
click at [941, 143] on link "додайте платіжки!" at bounding box center [970, 155] width 113 height 33
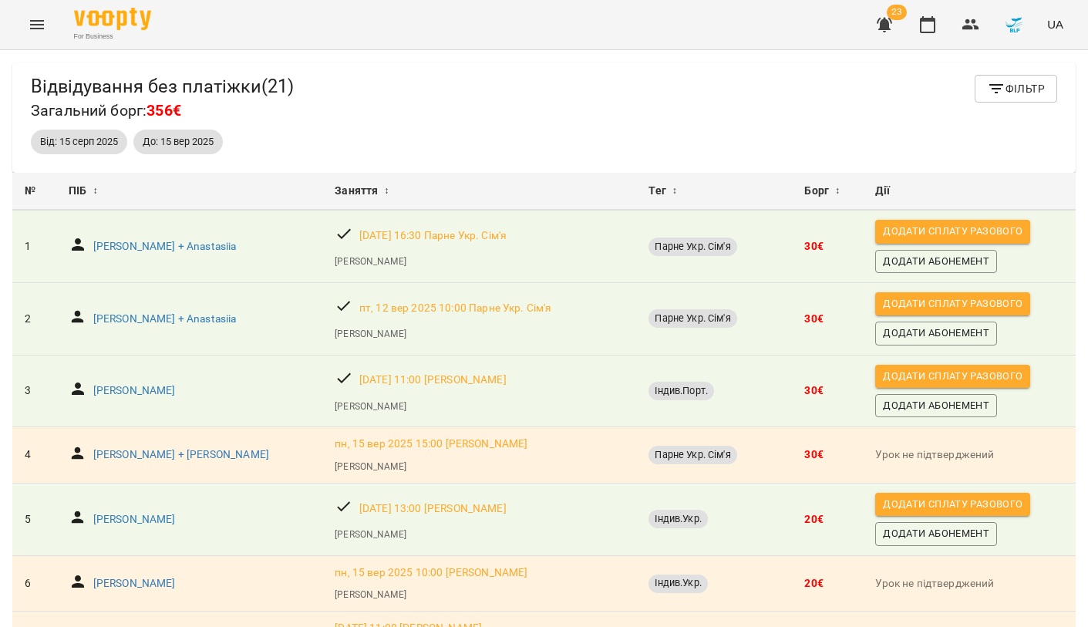
click at [37, 40] on button "Menu" at bounding box center [37, 24] width 37 height 37
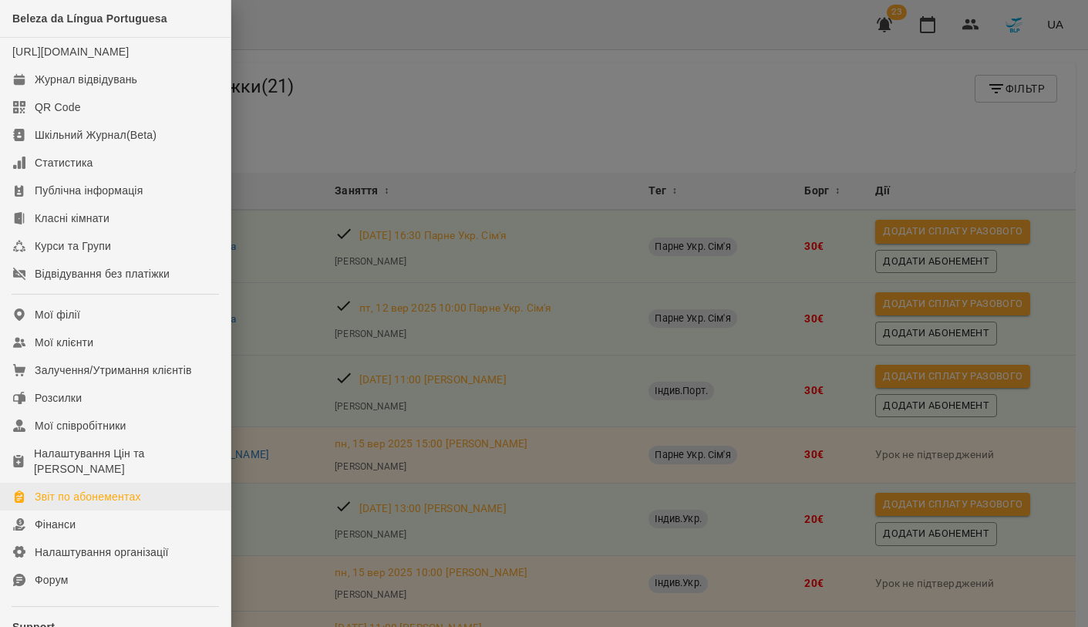
click at [106, 505] on div "Звіт по абонементах" at bounding box center [88, 496] width 106 height 15
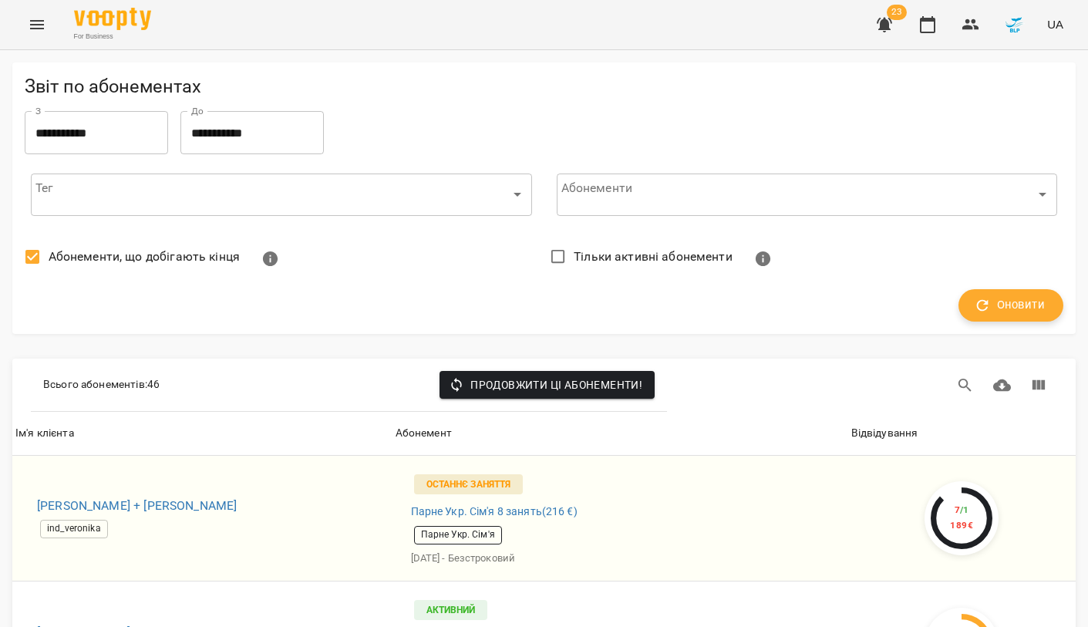
click at [1048, 313] on button "Оновити" at bounding box center [1011, 305] width 105 height 32
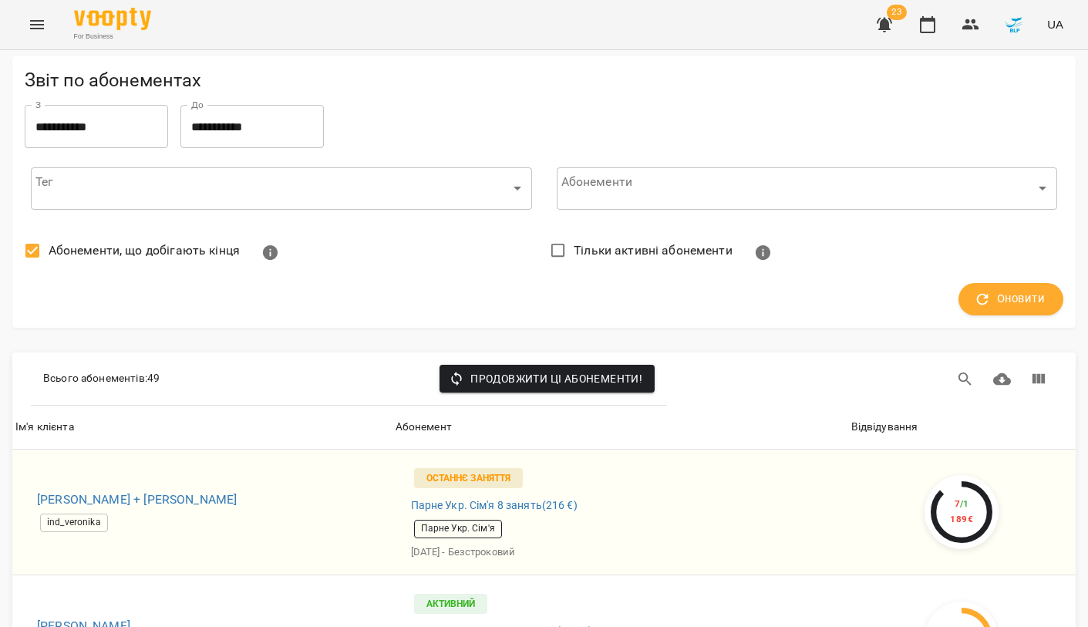
scroll to position [1829, 0]
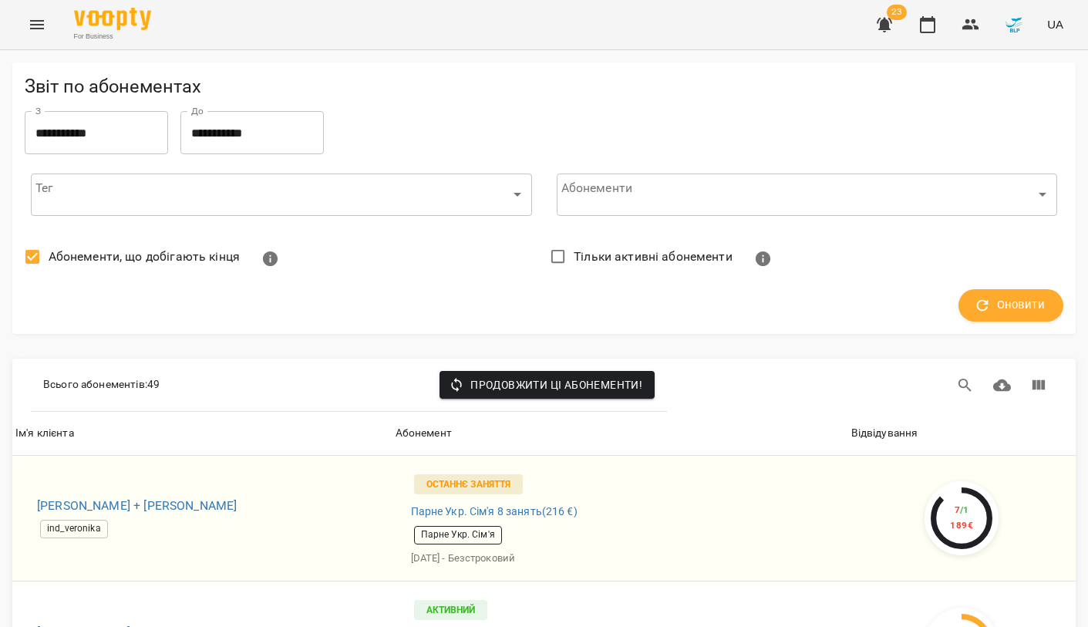
scroll to position [0, 0]
click at [879, 23] on icon "button" at bounding box center [884, 25] width 15 height 15
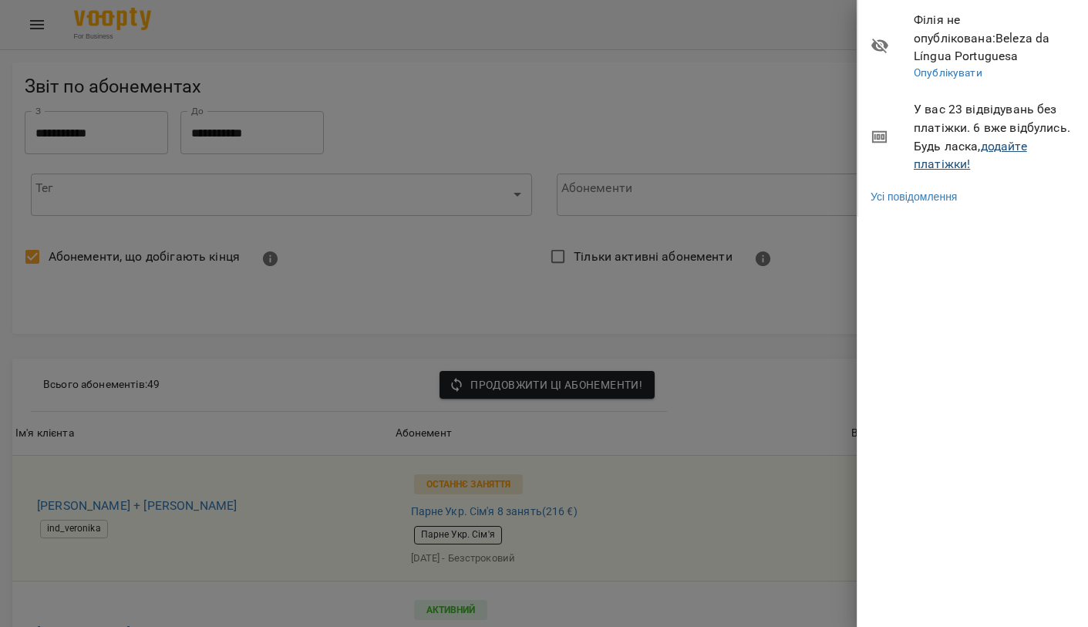
click at [961, 142] on link "додайте платіжки!" at bounding box center [970, 155] width 113 height 33
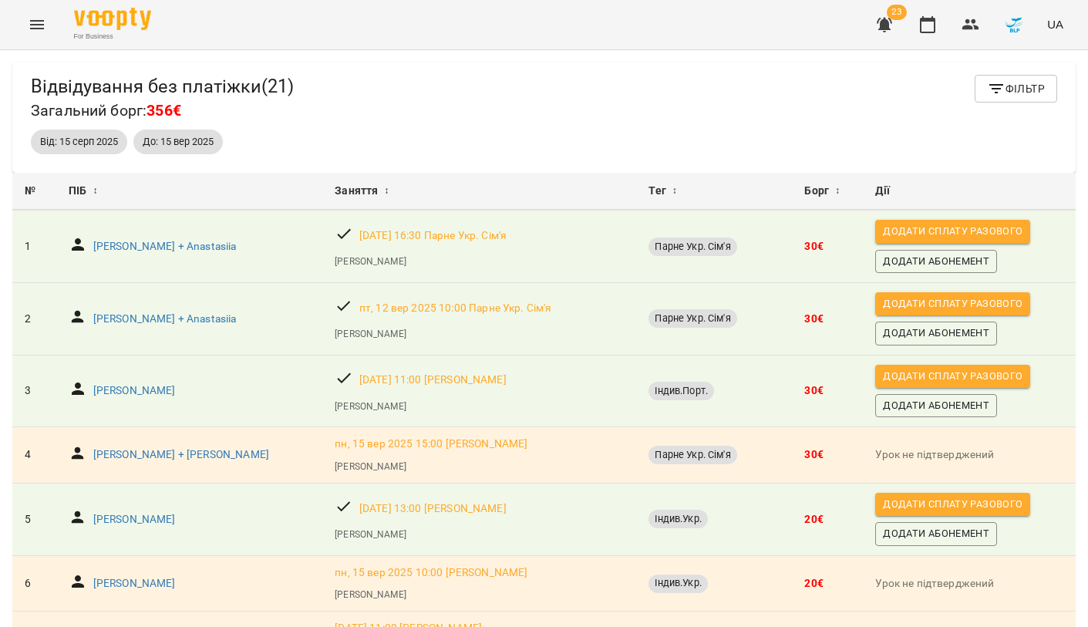
click at [32, 18] on icon "Menu" at bounding box center [37, 24] width 19 height 19
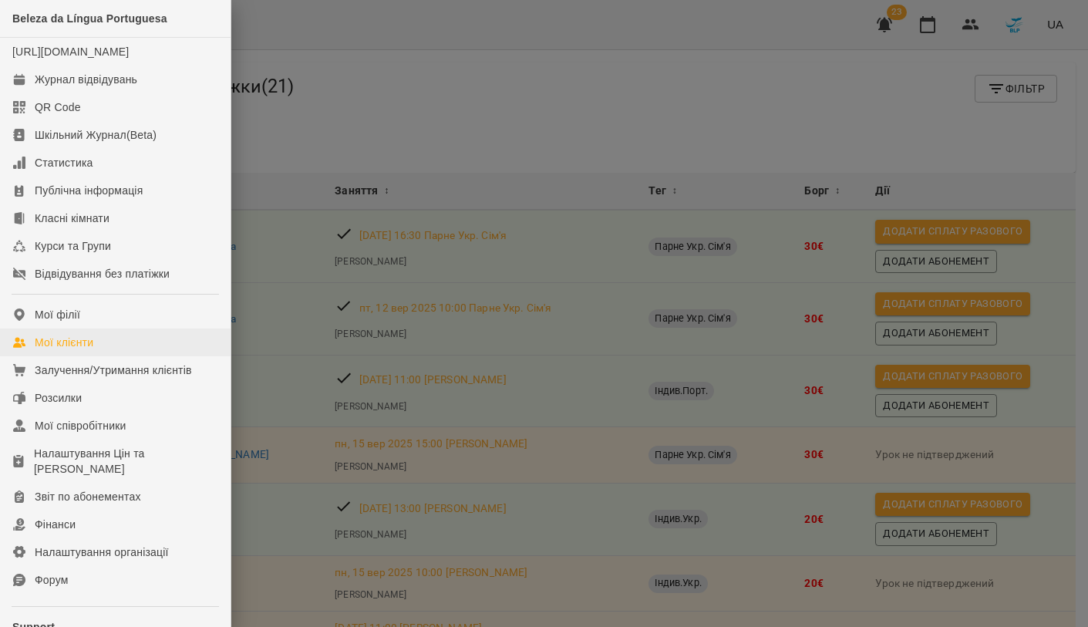
click at [96, 356] on link "Мої клієнти" at bounding box center [115, 343] width 231 height 28
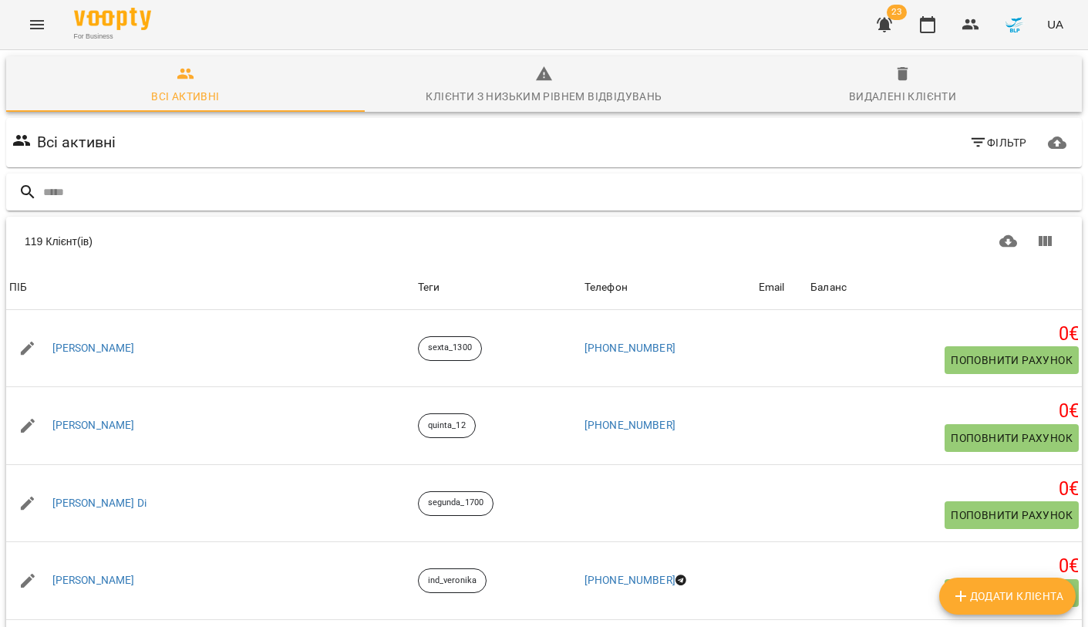
click at [525, 189] on input "text" at bounding box center [559, 192] width 1033 height 25
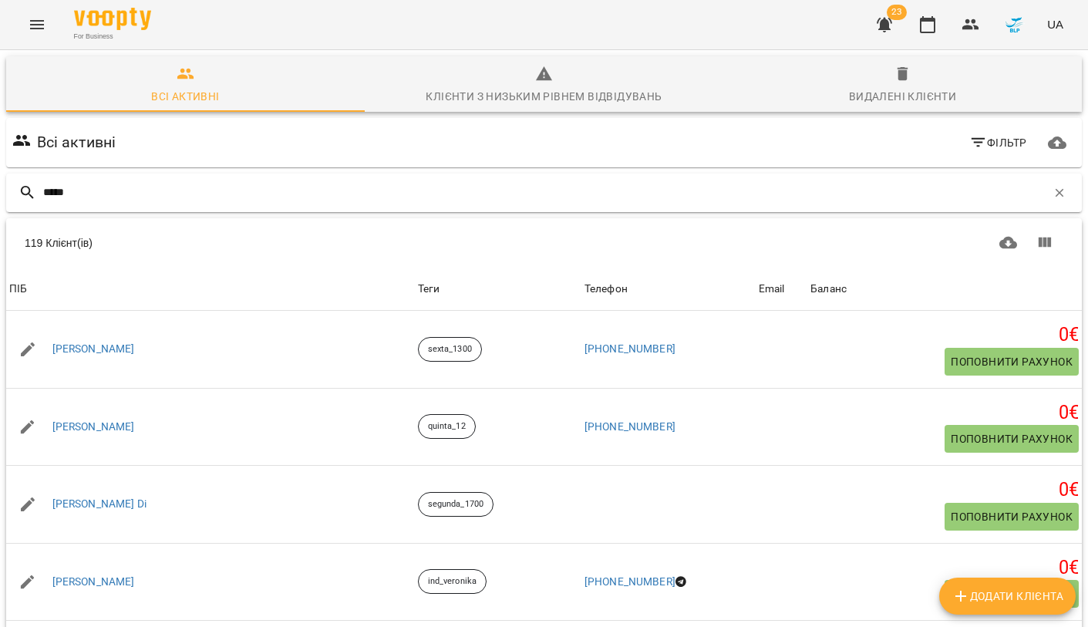
type input "******"
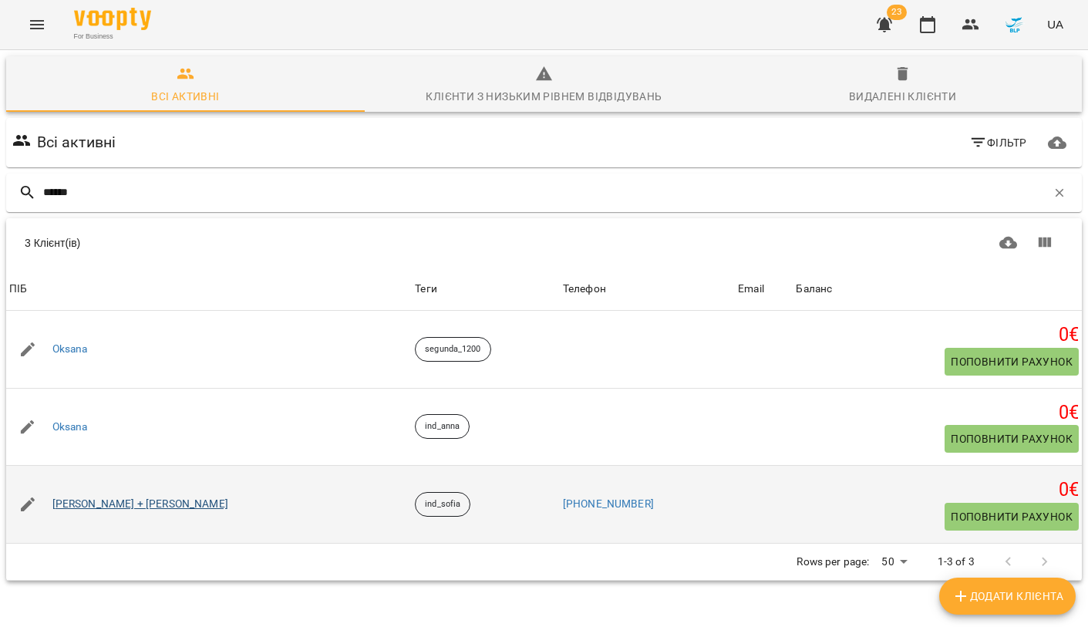
click at [125, 499] on link "Oksana + Alex Koltsky" at bounding box center [140, 504] width 176 height 15
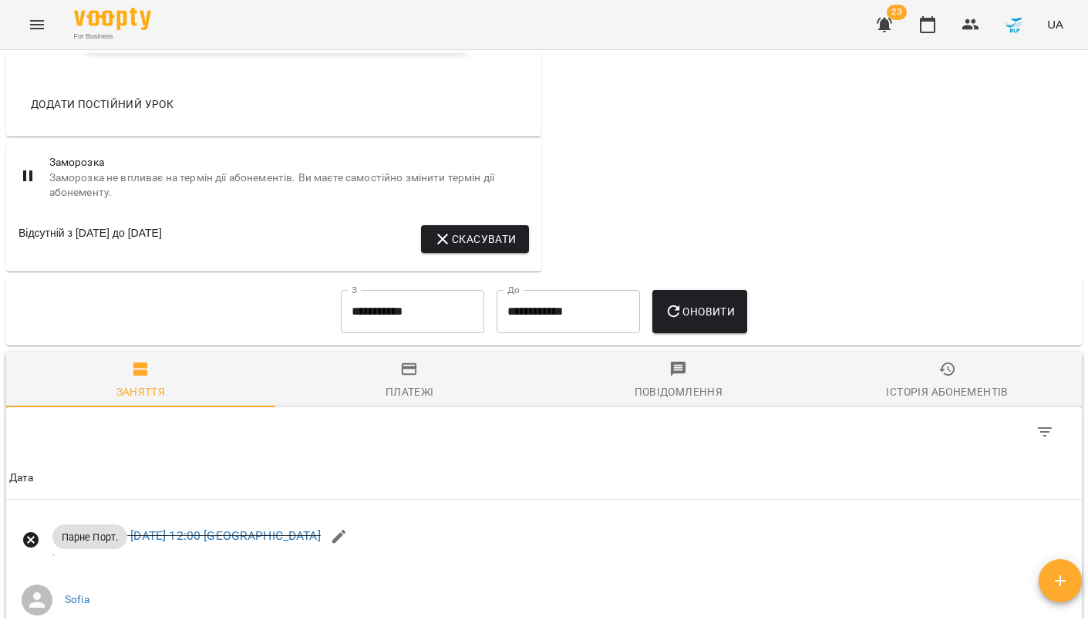
scroll to position [938, 0]
click at [479, 248] on span "Скасувати" at bounding box center [475, 240] width 83 height 19
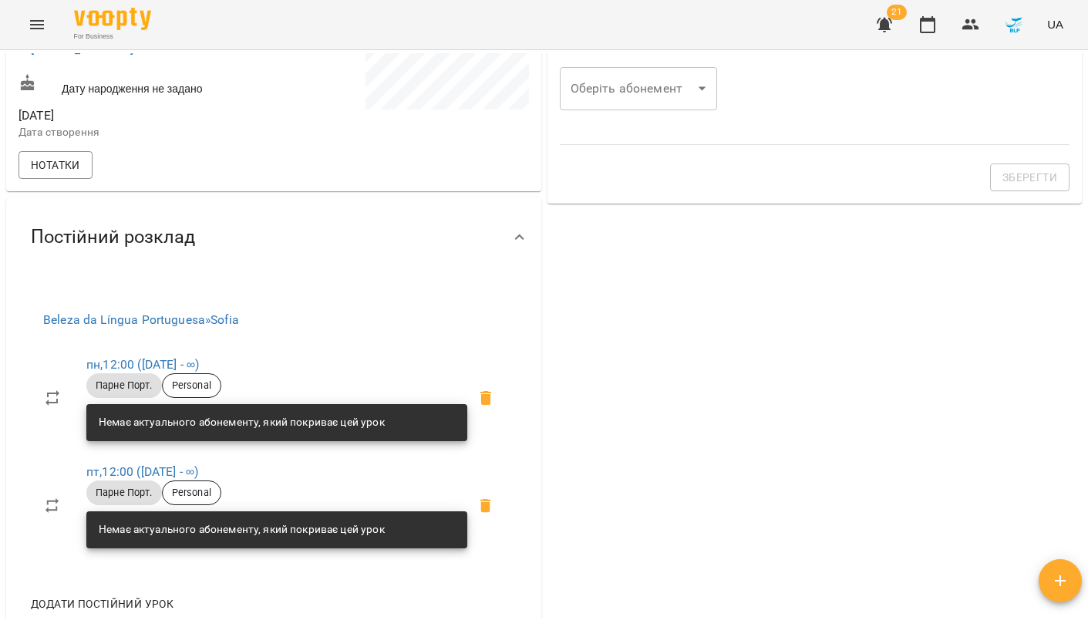
scroll to position [440, 0]
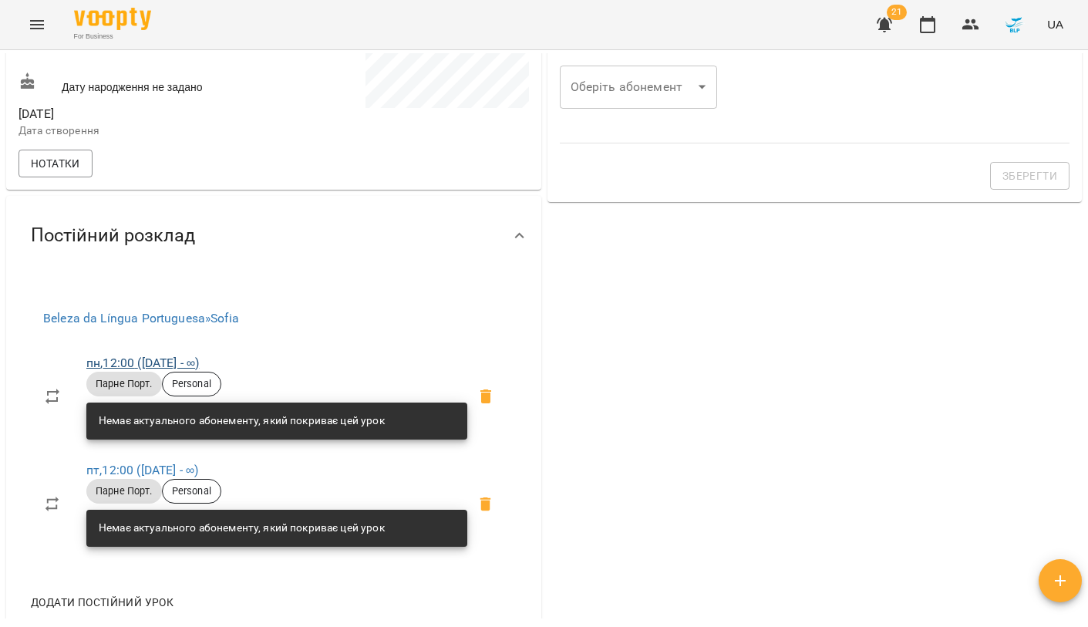
click at [126, 363] on link "пн , 12:00 (15 груд - ∞)" at bounding box center [142, 363] width 113 height 15
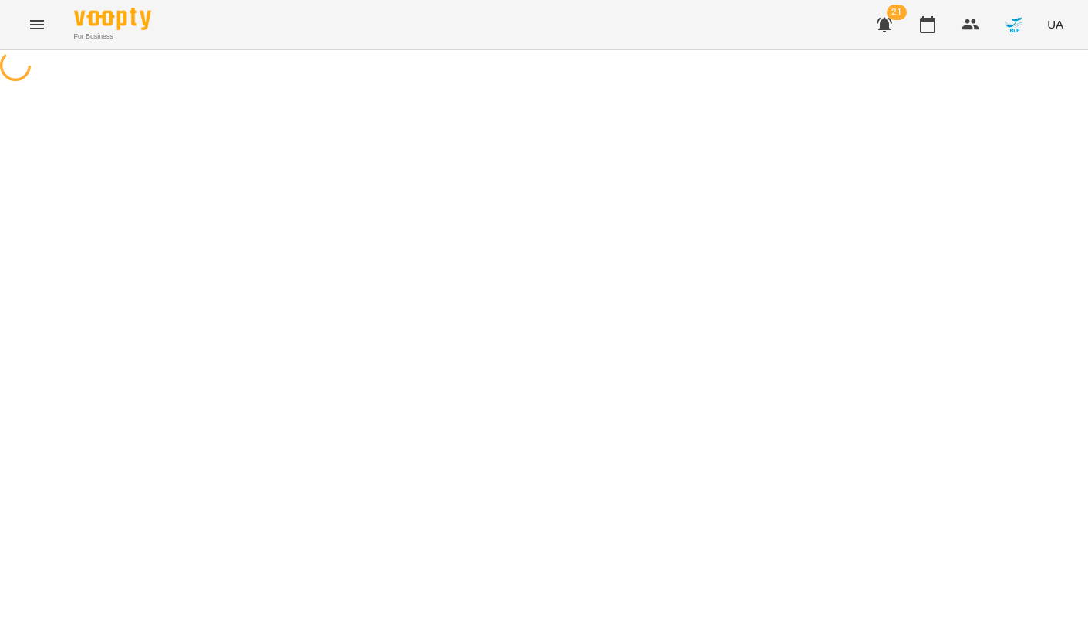
select select "*"
select select "**********"
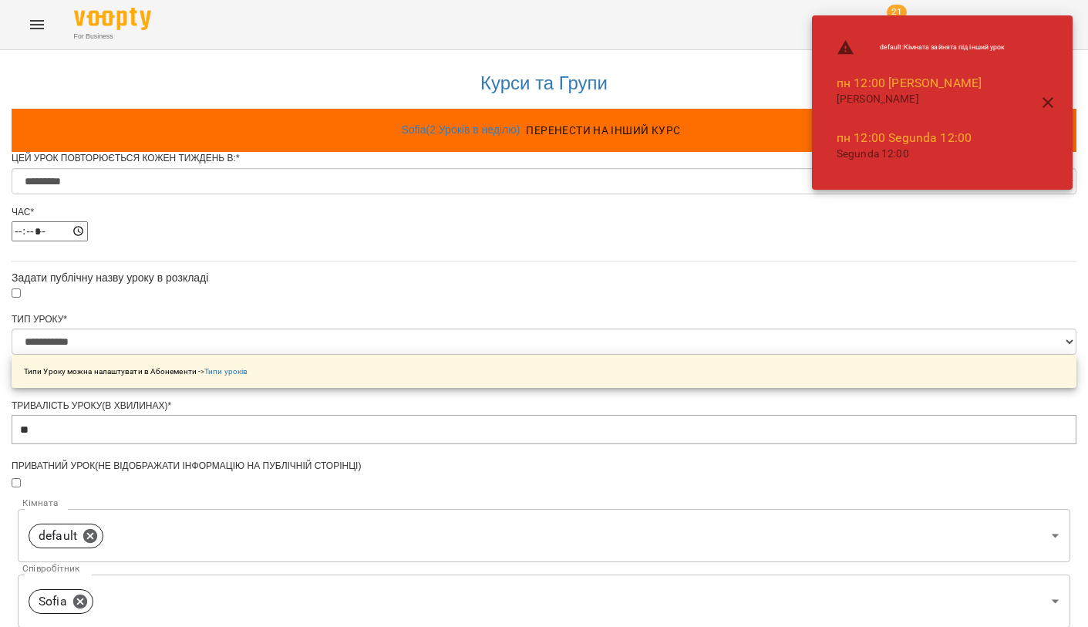
scroll to position [33, 0]
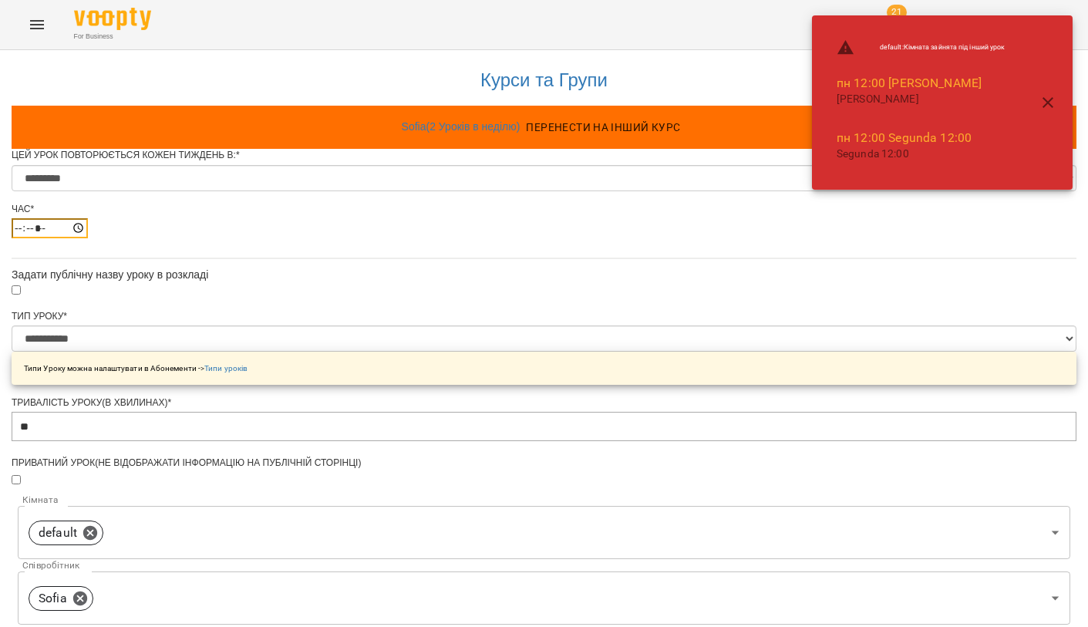
click at [88, 218] on input "*****" at bounding box center [50, 228] width 76 height 20
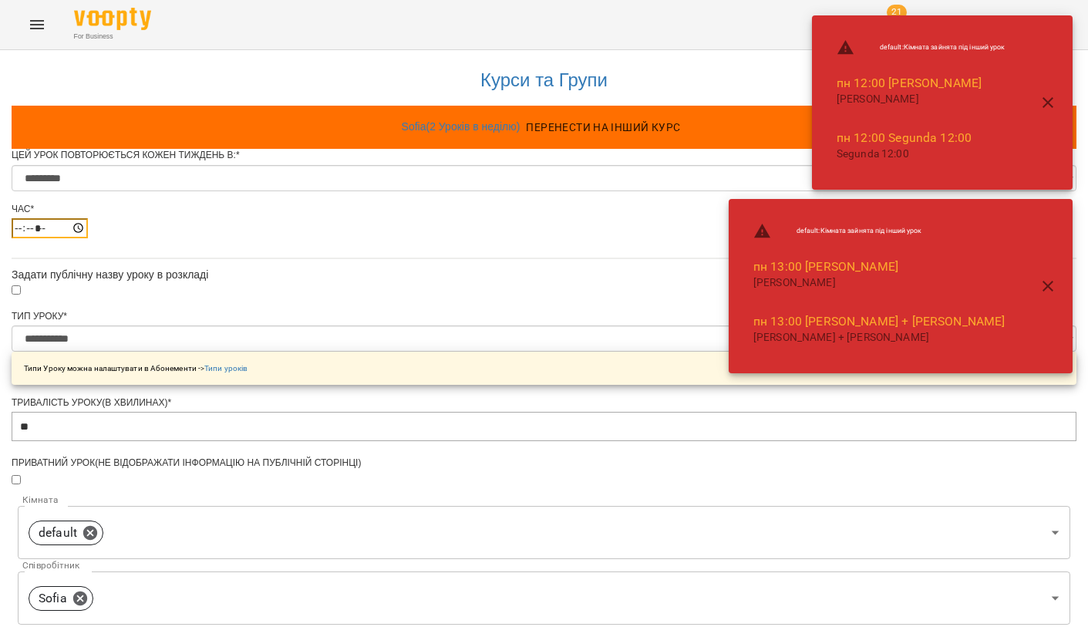
type input "*****"
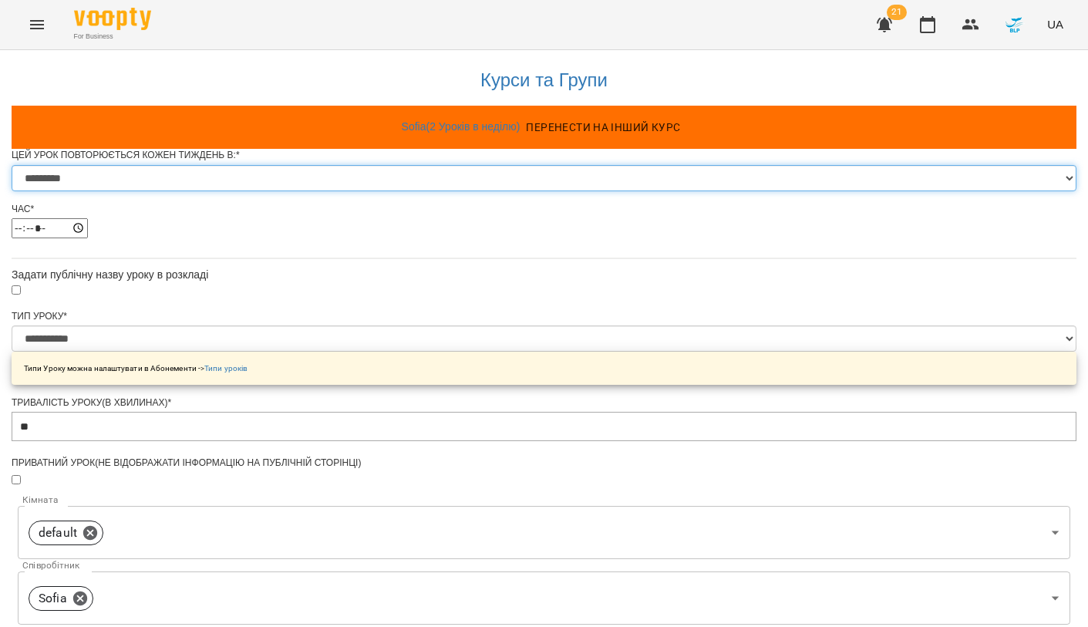
select select "*"
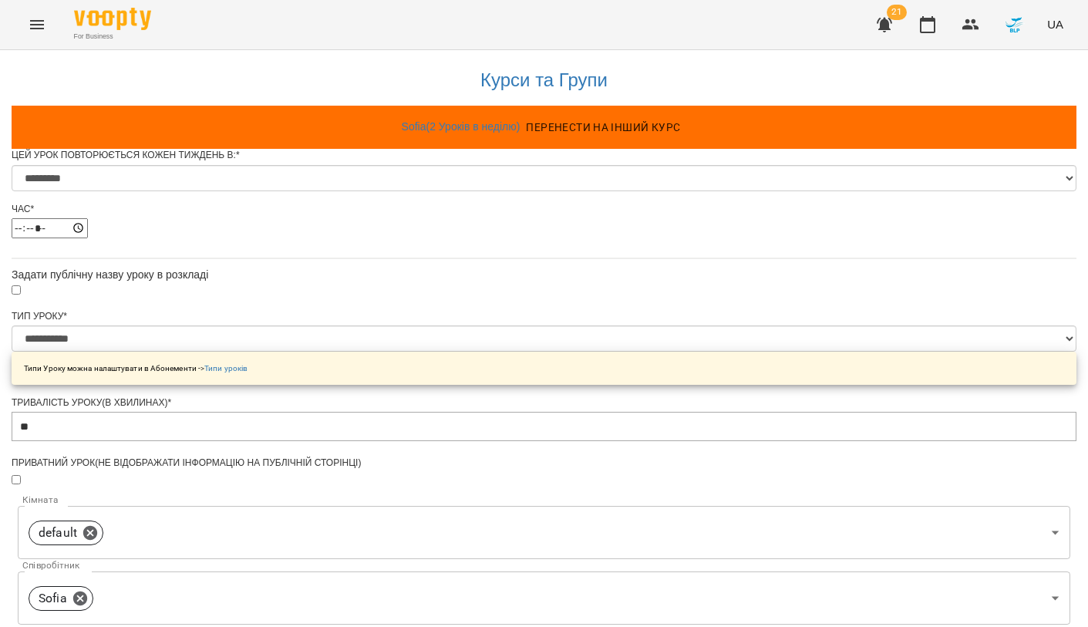
click at [304, 221] on div "**********" at bounding box center [544, 584] width 1065 height 1075
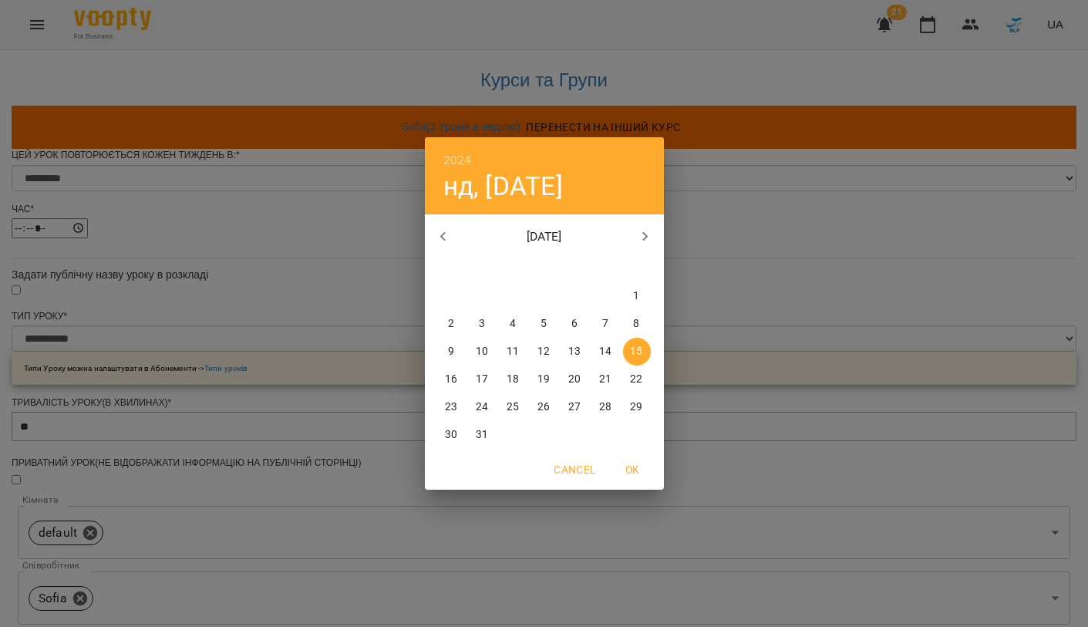
click at [645, 235] on icon "button" at bounding box center [645, 236] width 5 height 9
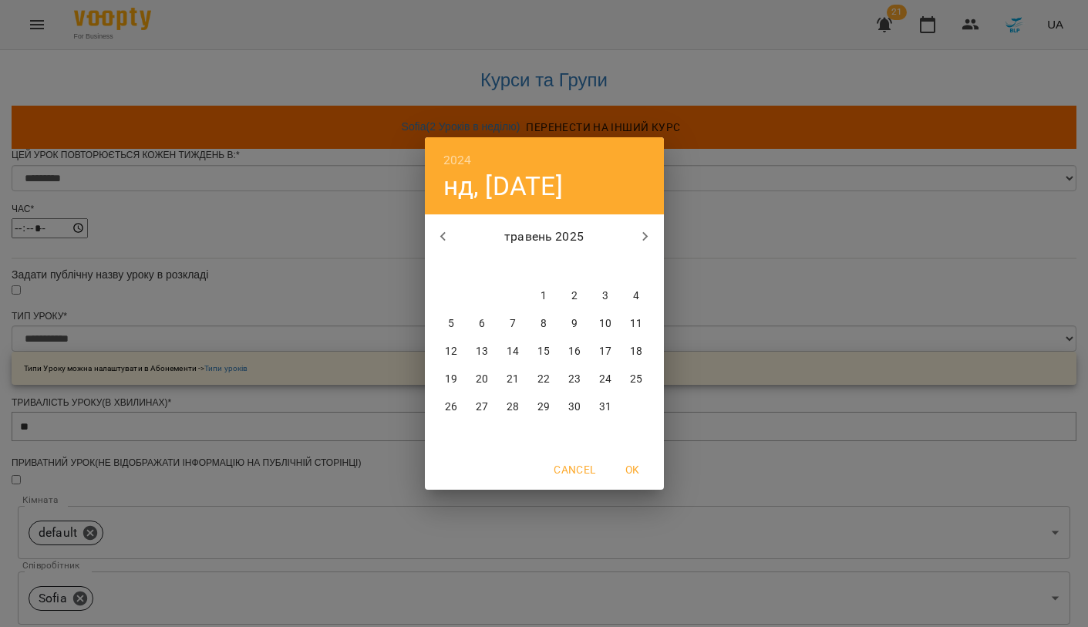
click at [645, 235] on icon "button" at bounding box center [645, 236] width 5 height 9
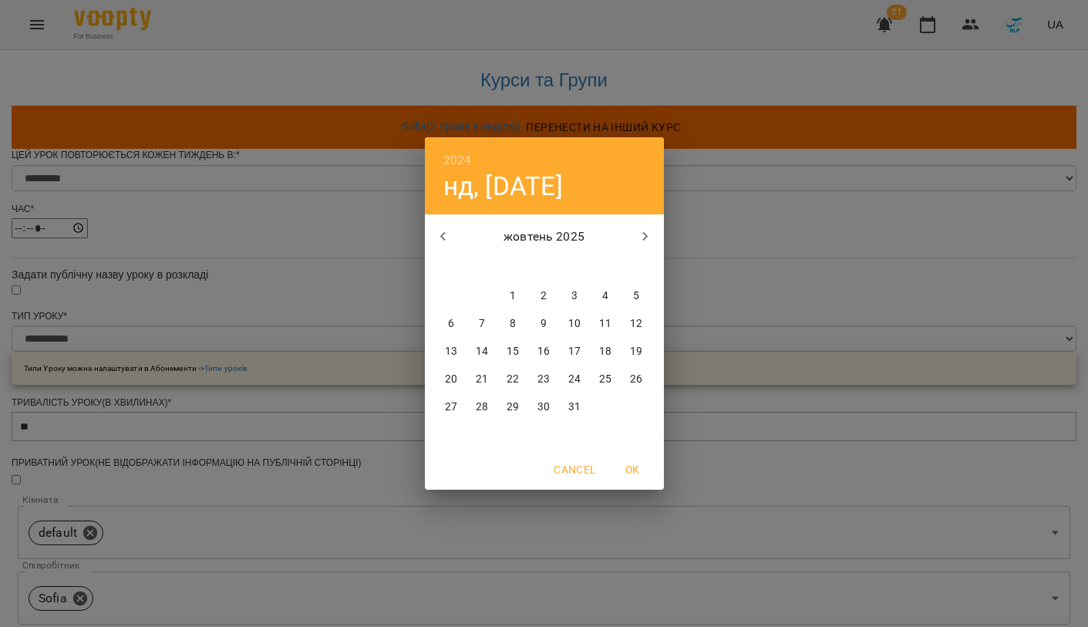
click at [645, 235] on icon "button" at bounding box center [645, 236] width 5 height 9
click at [439, 231] on icon "button" at bounding box center [443, 237] width 19 height 19
click at [454, 349] on p "15" at bounding box center [451, 351] width 12 height 15
type input "**********"
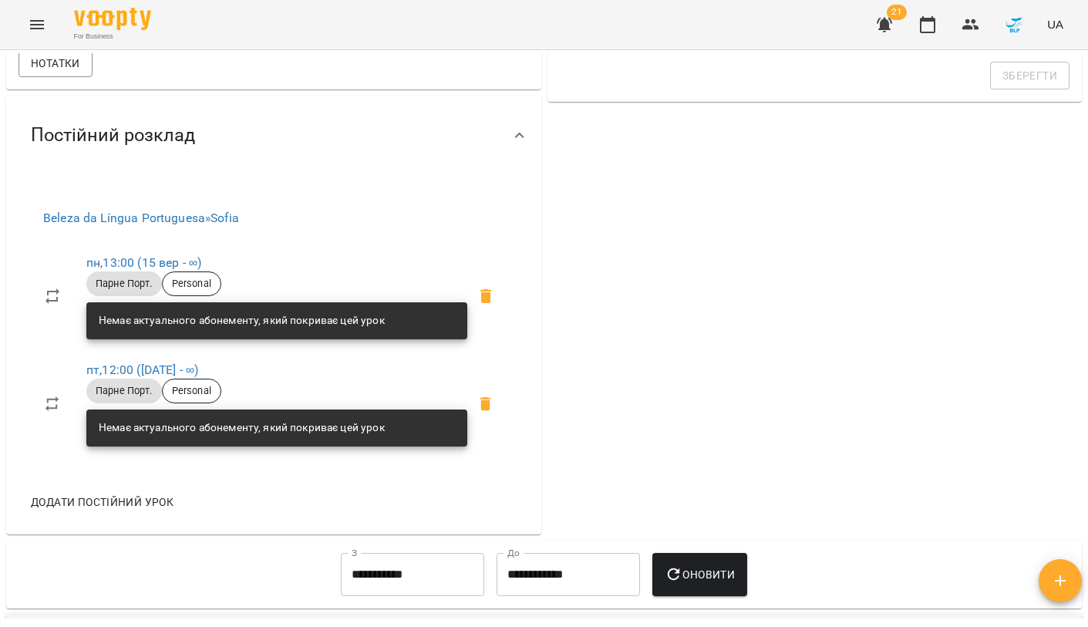
scroll to position [546, 0]
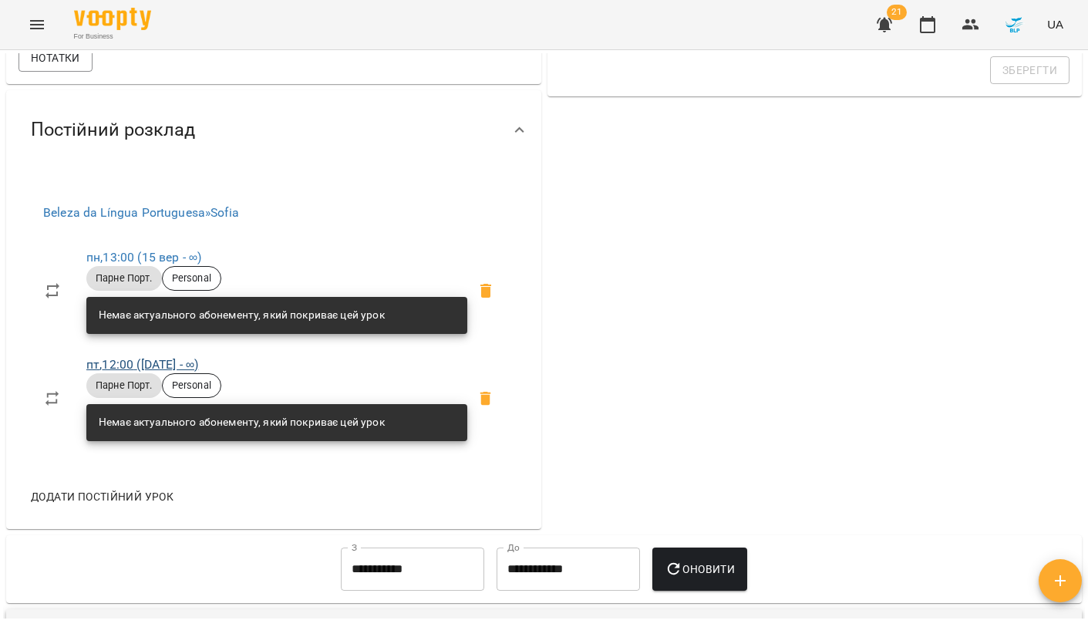
click at [133, 366] on link "пт , 12:00 (15 груд - ∞)" at bounding box center [142, 364] width 112 height 15
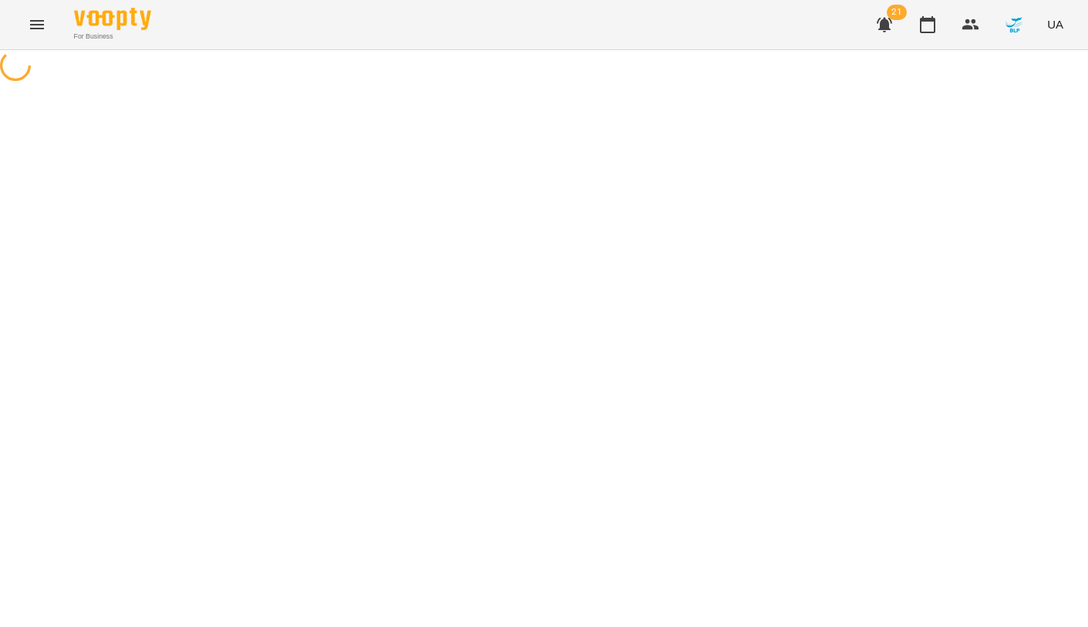
select select "*"
select select "**********"
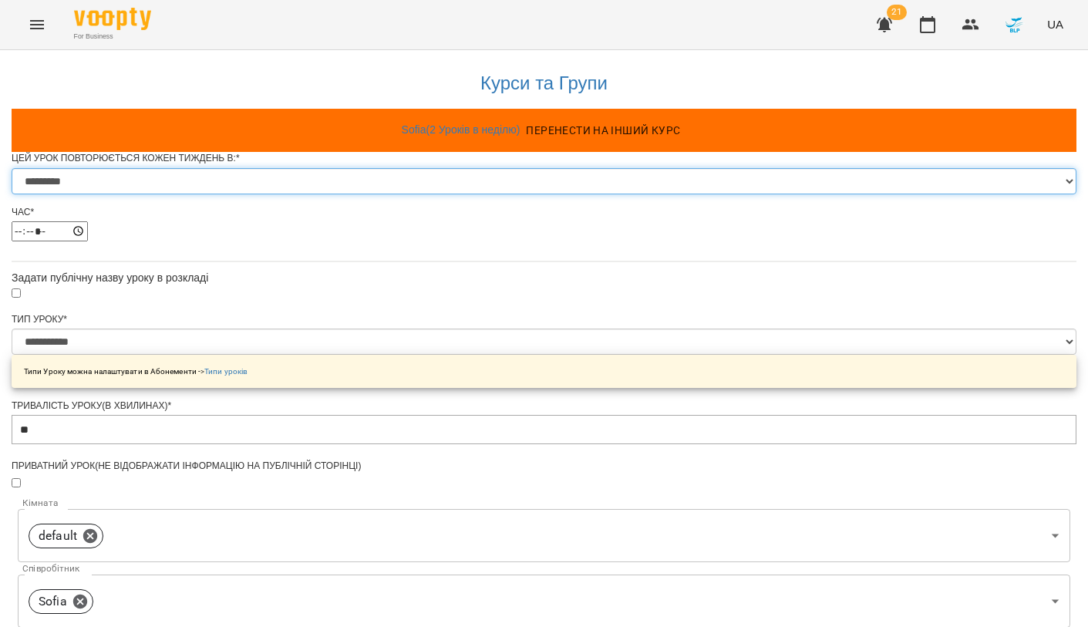
select select "*"
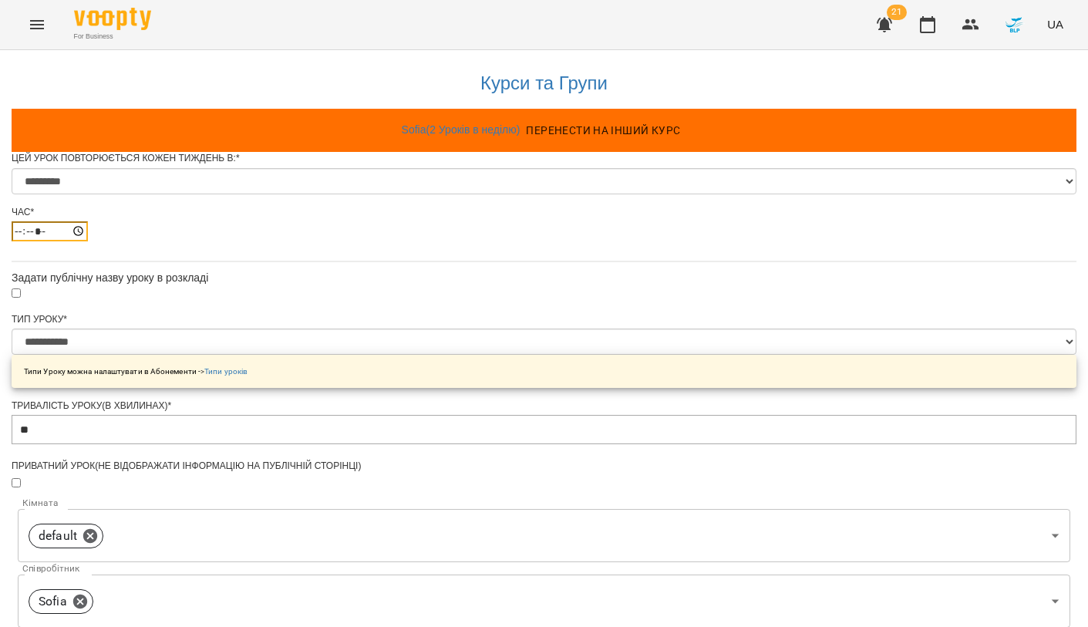
click at [88, 241] on input "*****" at bounding box center [50, 231] width 76 height 20
type input "*****"
click at [321, 291] on div "**********" at bounding box center [544, 587] width 1065 height 1075
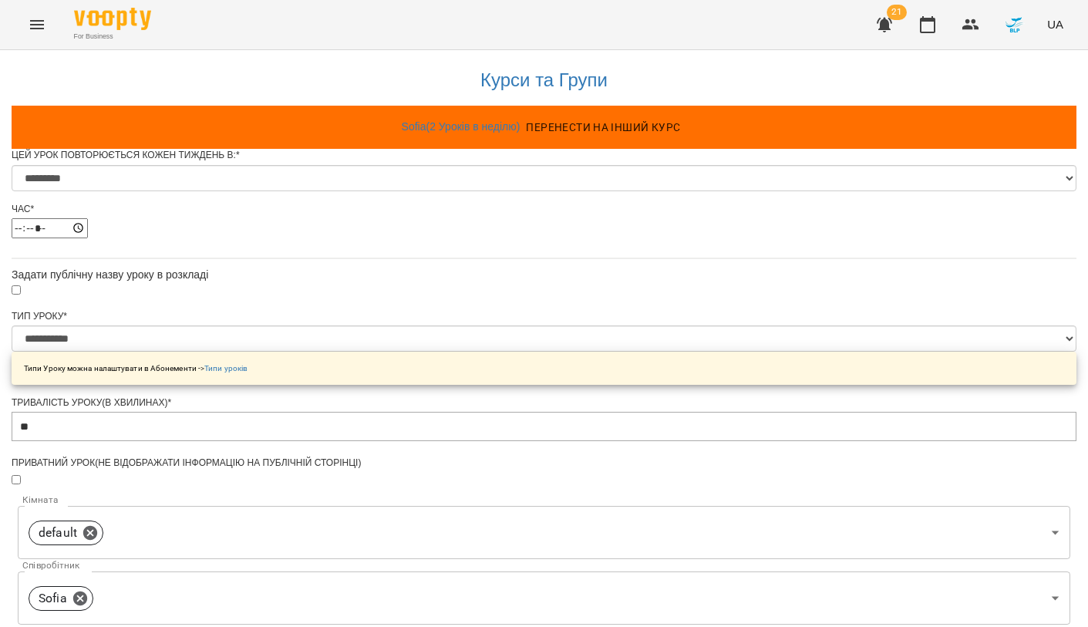
scroll to position [599, 0]
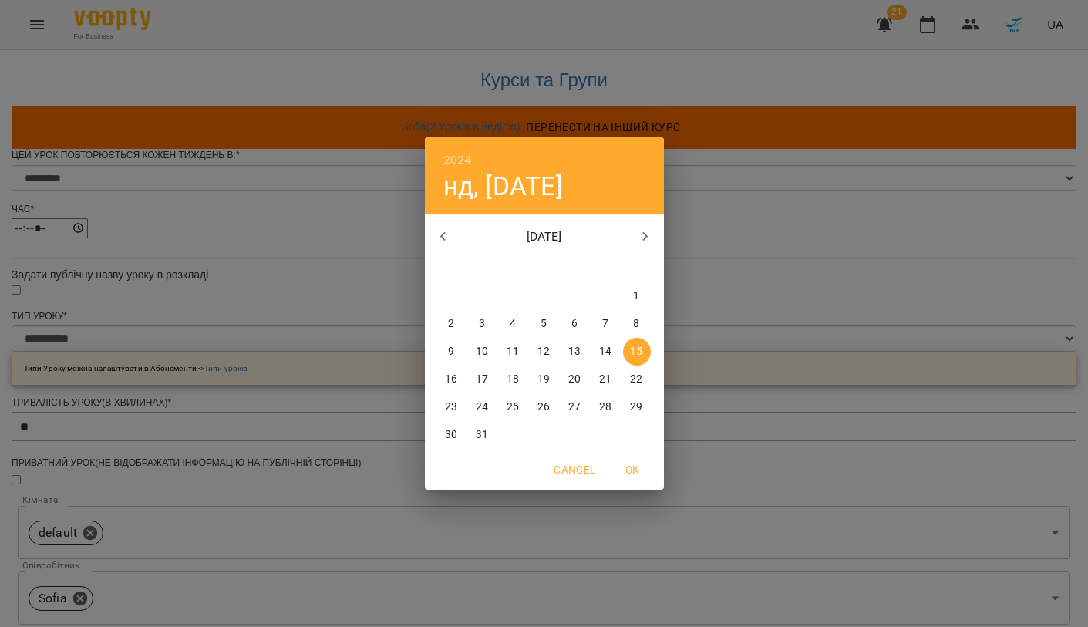
click at [648, 234] on icon "button" at bounding box center [645, 237] width 19 height 19
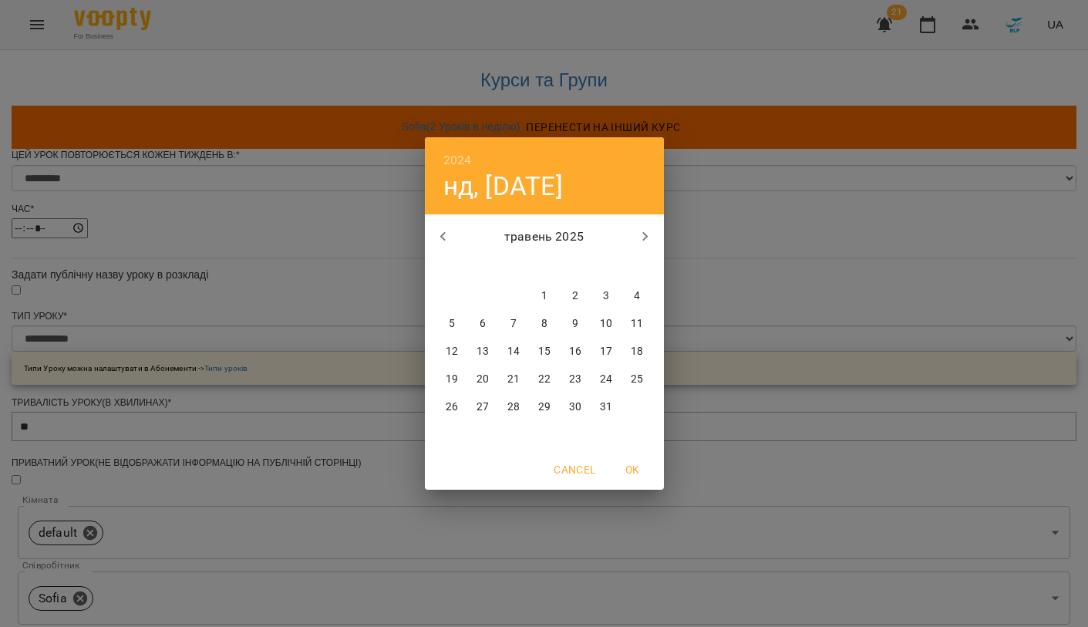
click at [648, 234] on icon "button" at bounding box center [645, 237] width 19 height 19
click at [454, 356] on p "15" at bounding box center [451, 351] width 12 height 15
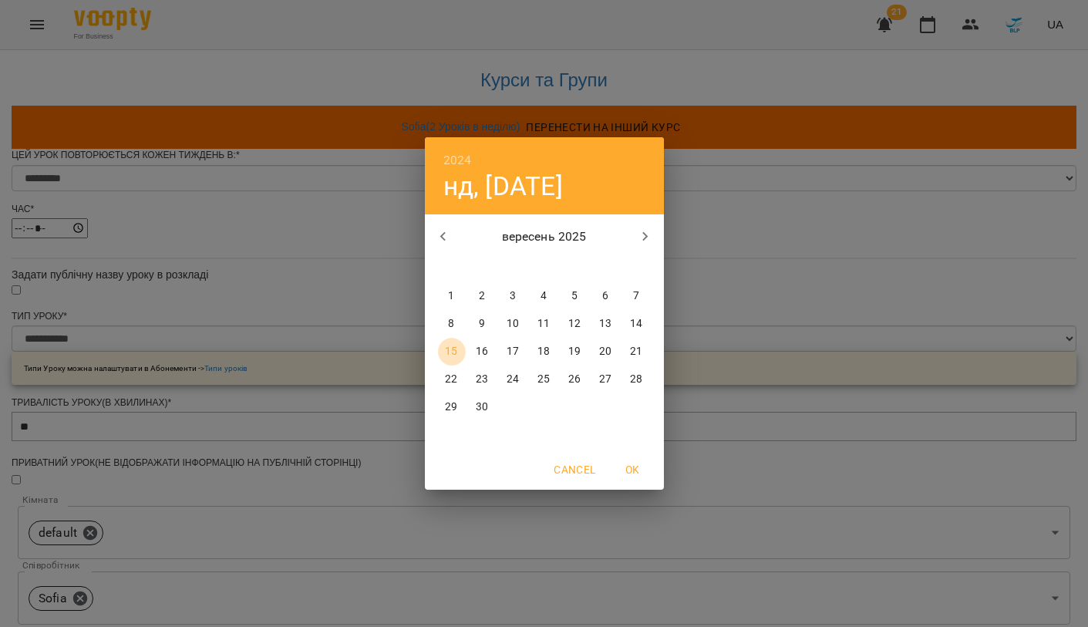
type input "**********"
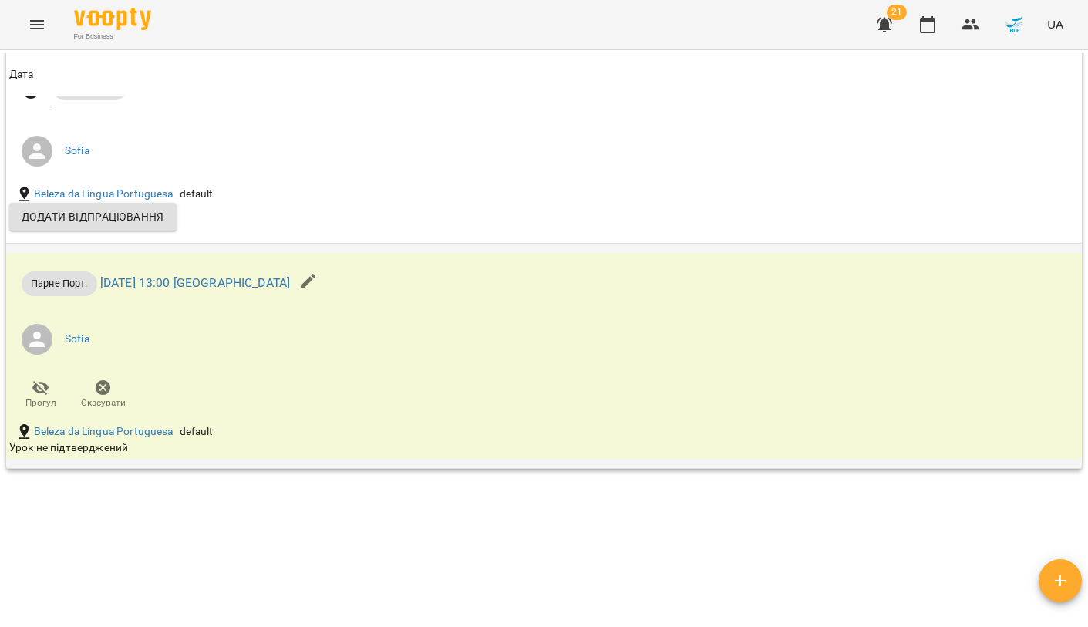
scroll to position [1434, 0]
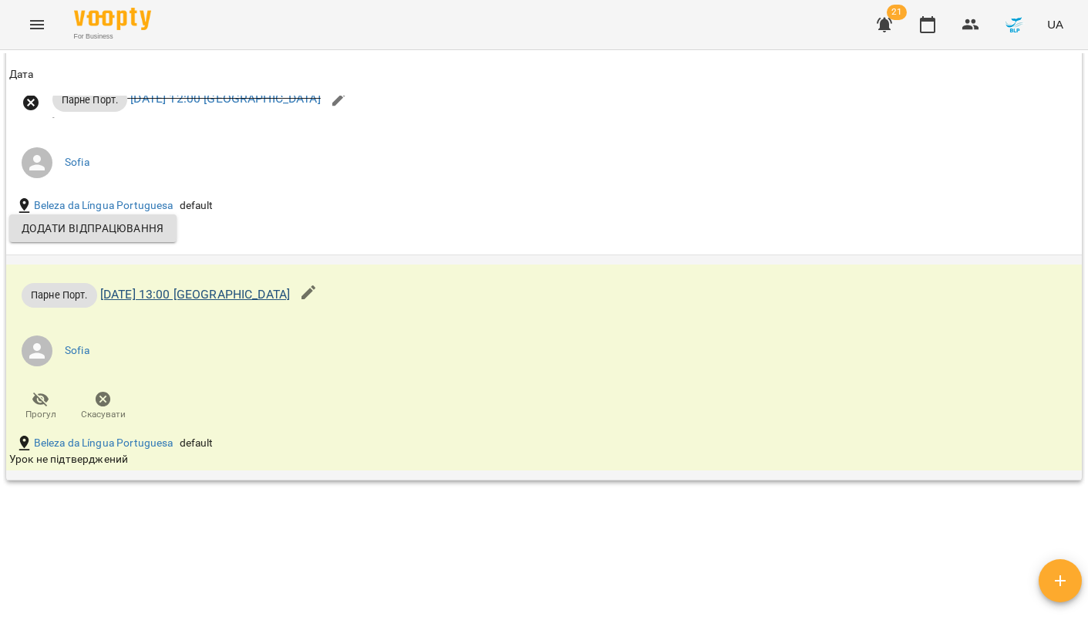
click at [216, 299] on link "пт 19 вер 2025 13:00 Sofia" at bounding box center [195, 294] width 190 height 15
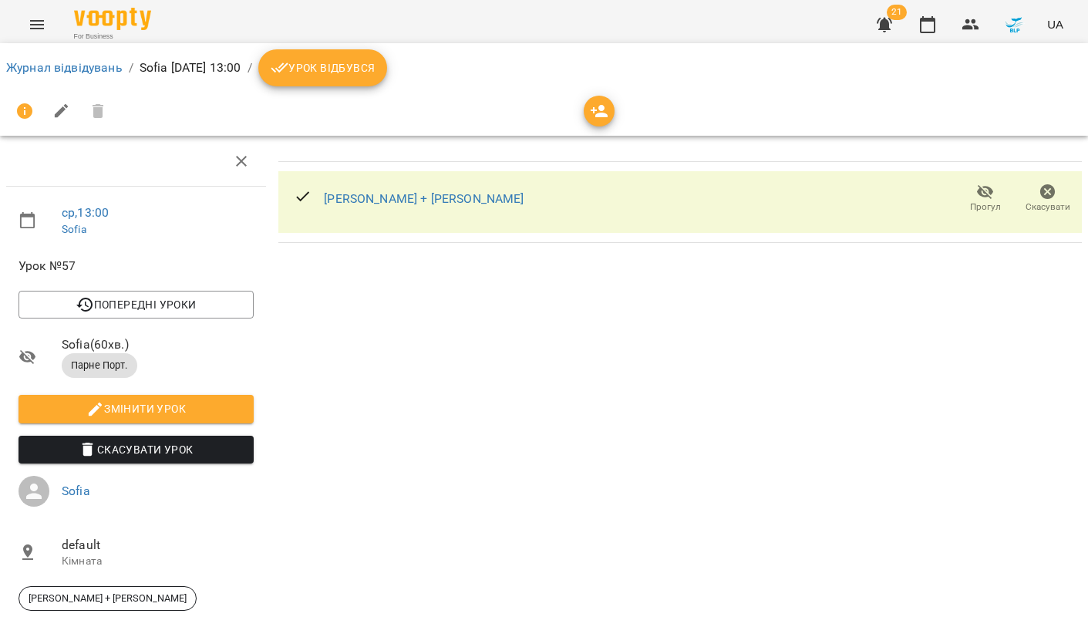
click at [184, 443] on span "Скасувати Урок" at bounding box center [136, 449] width 211 height 19
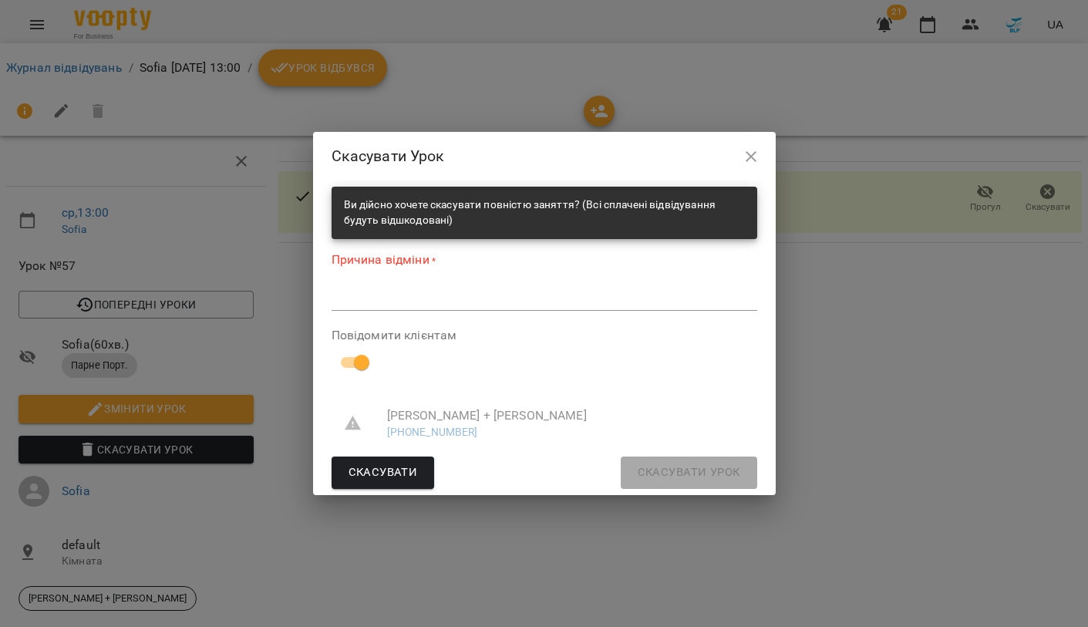
click at [367, 309] on div "*" at bounding box center [545, 299] width 426 height 24
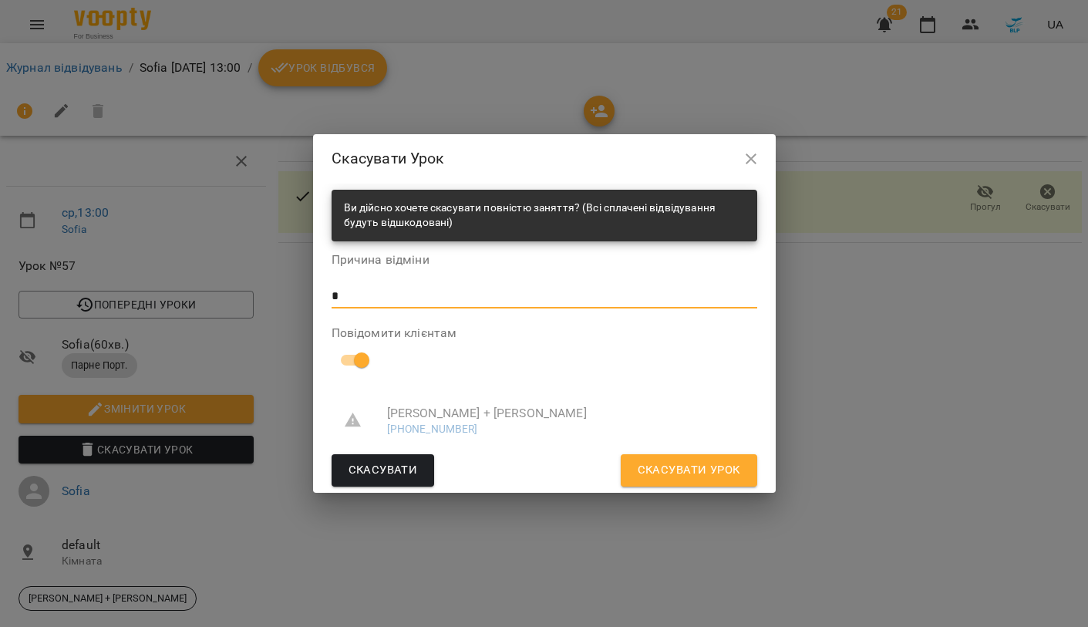
type textarea "*"
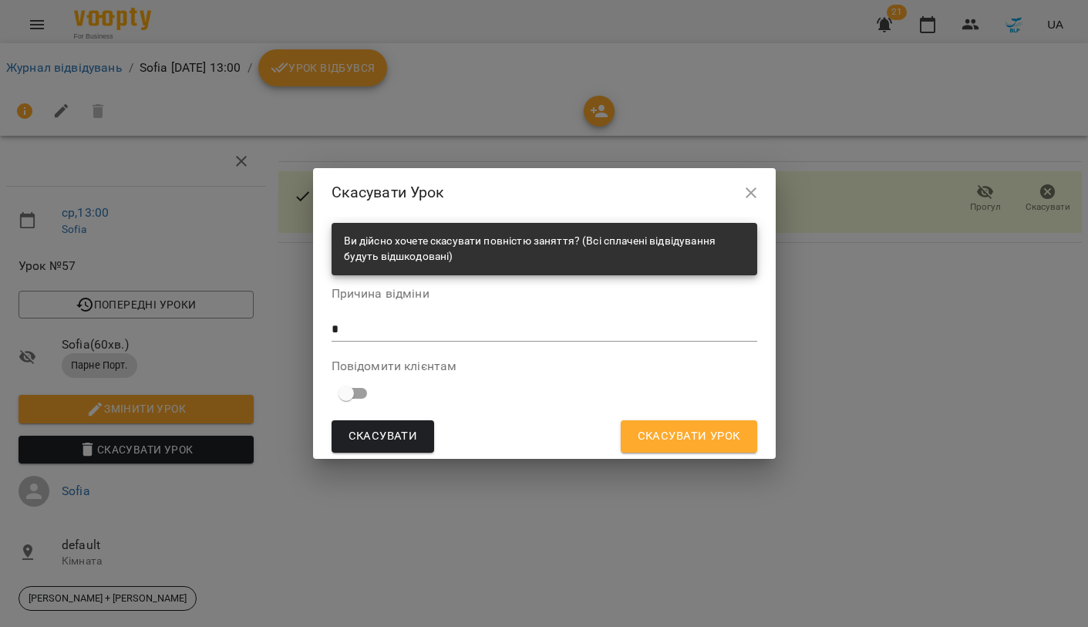
click at [691, 430] on span "Скасувати Урок" at bounding box center [689, 437] width 103 height 20
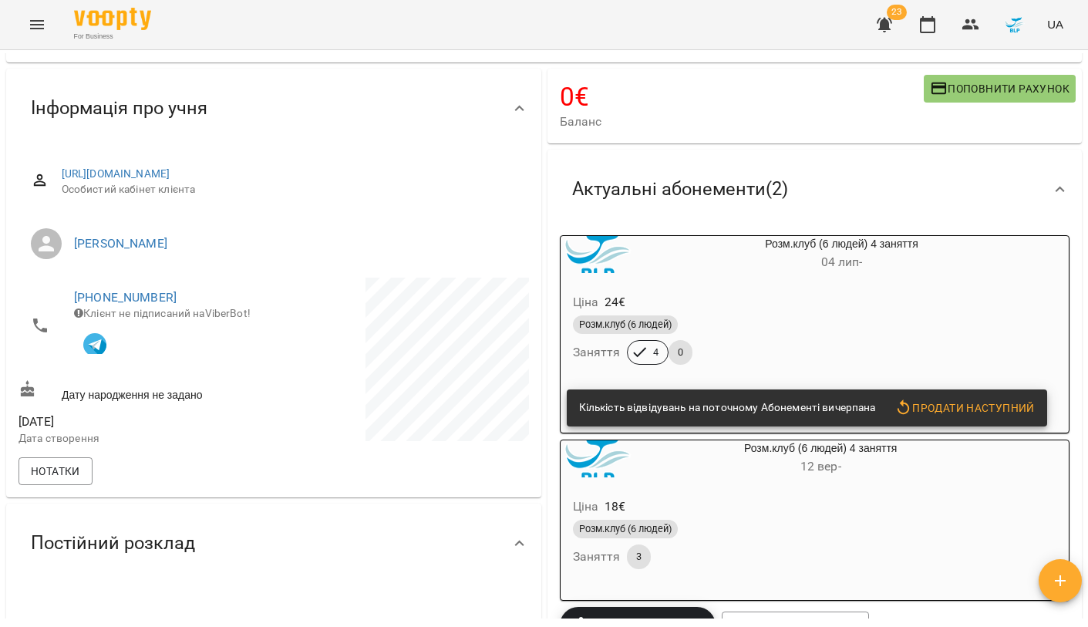
scroll to position [140, 0]
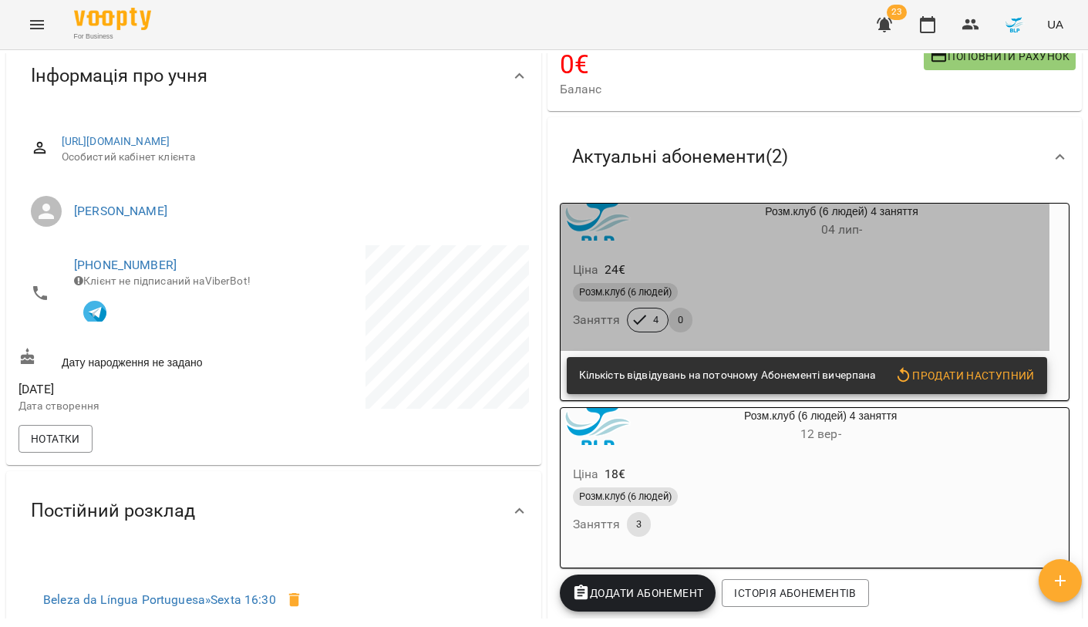
click at [870, 292] on div "Розм.клуб (6 людей)" at bounding box center [805, 292] width 464 height 19
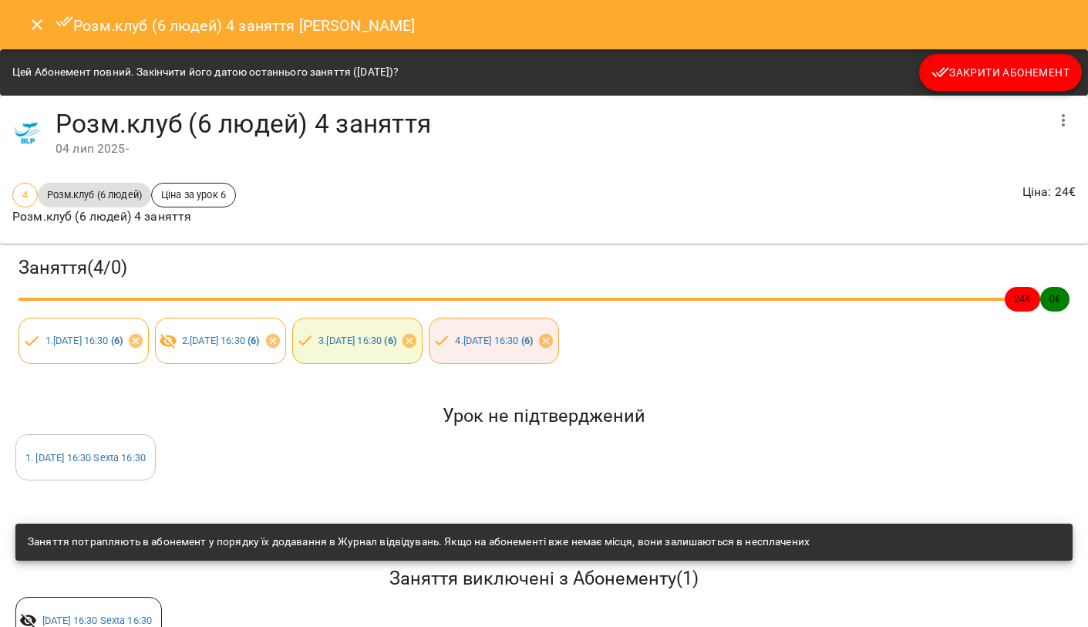
click at [1040, 81] on span "Закрити Абонемент" at bounding box center [1001, 72] width 138 height 19
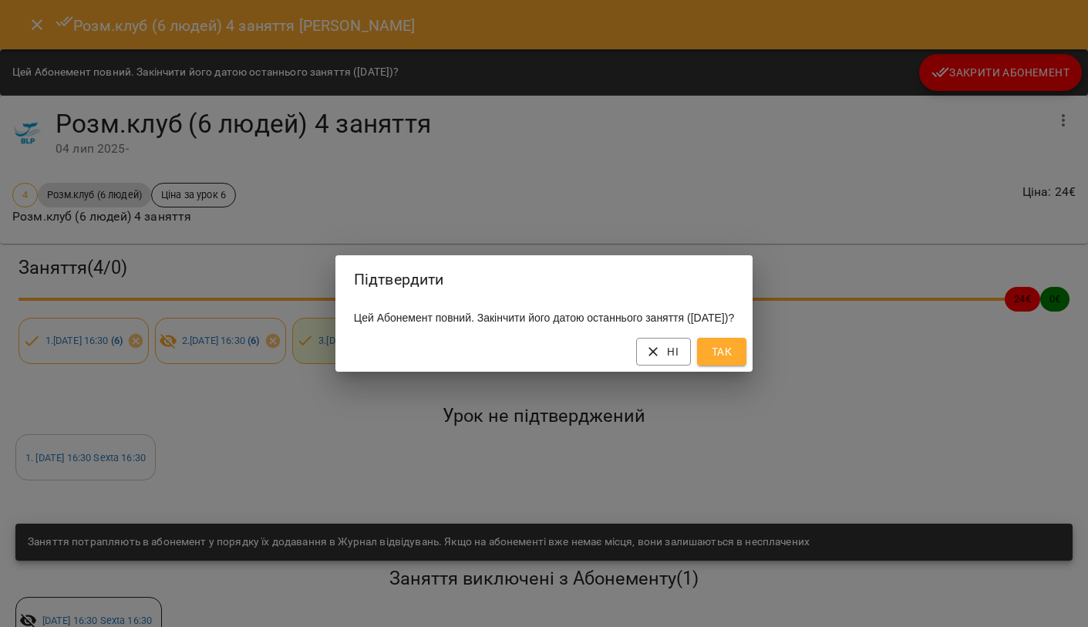
click at [747, 358] on button "Так" at bounding box center [721, 352] width 49 height 28
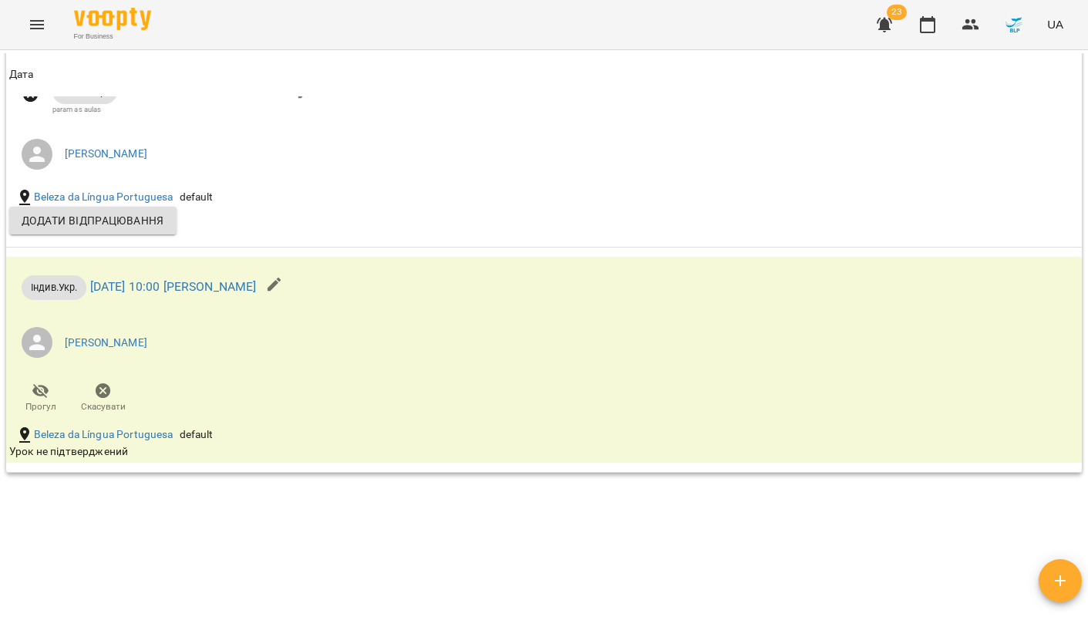
scroll to position [1556, 0]
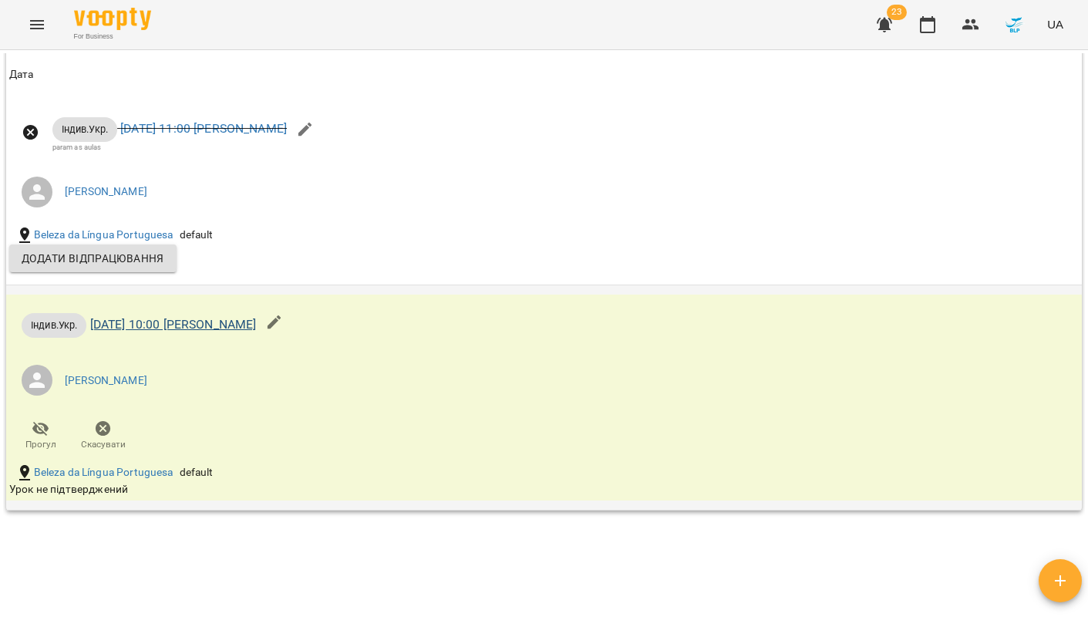
click at [257, 323] on link "[DATE] 10:00 [PERSON_NAME]" at bounding box center [173, 324] width 167 height 15
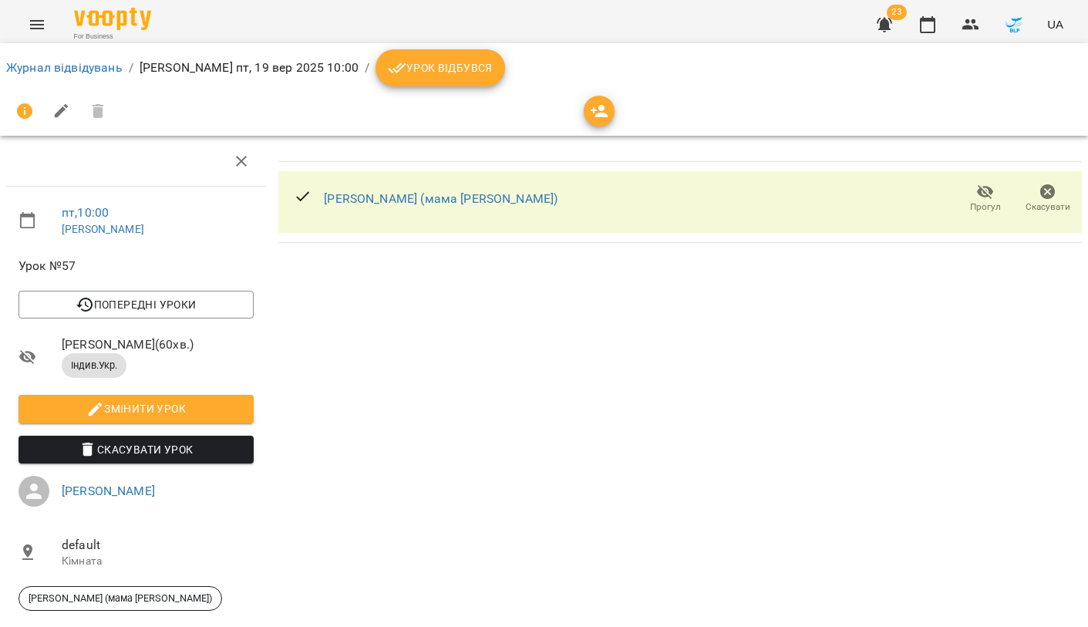
click at [161, 442] on span "Скасувати Урок" at bounding box center [136, 449] width 211 height 19
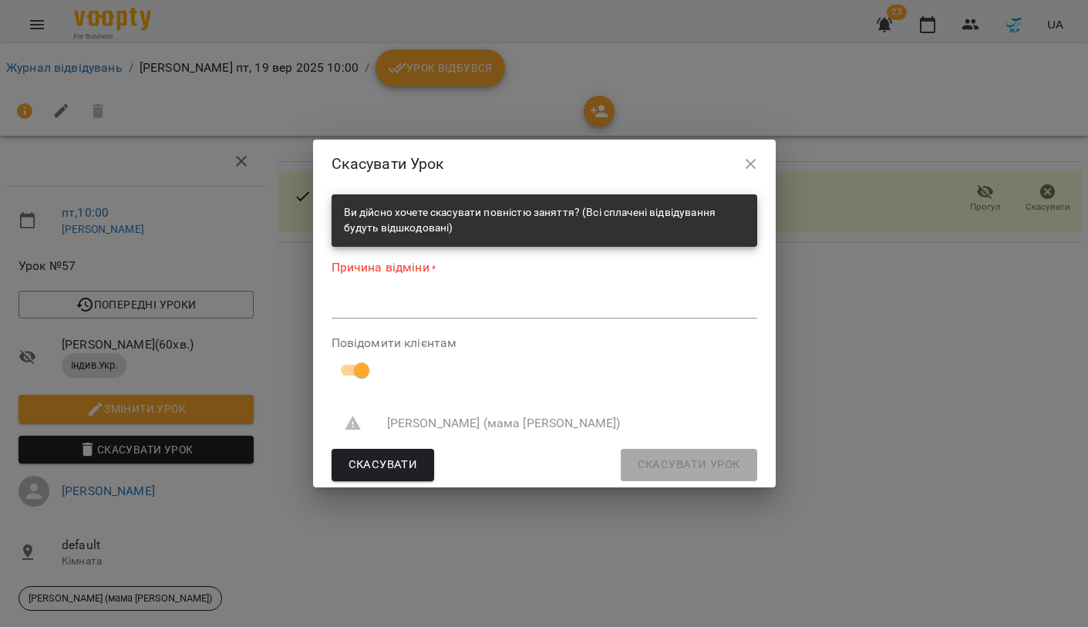
click at [444, 291] on div "Причина відміни * *" at bounding box center [545, 292] width 426 height 66
click at [436, 302] on textarea at bounding box center [545, 306] width 426 height 14
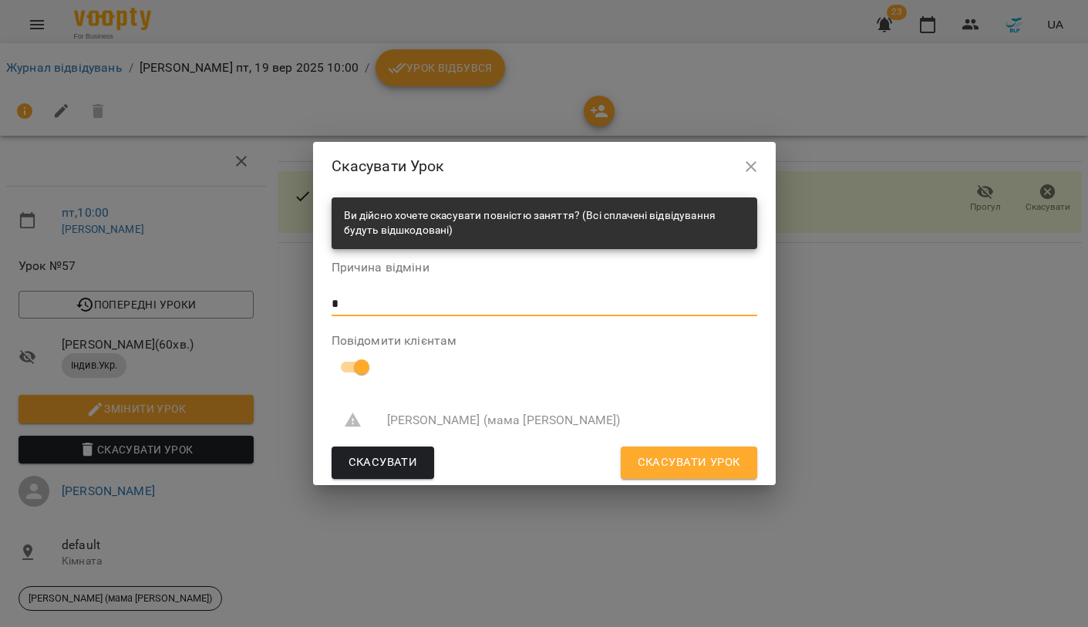
type textarea "*"
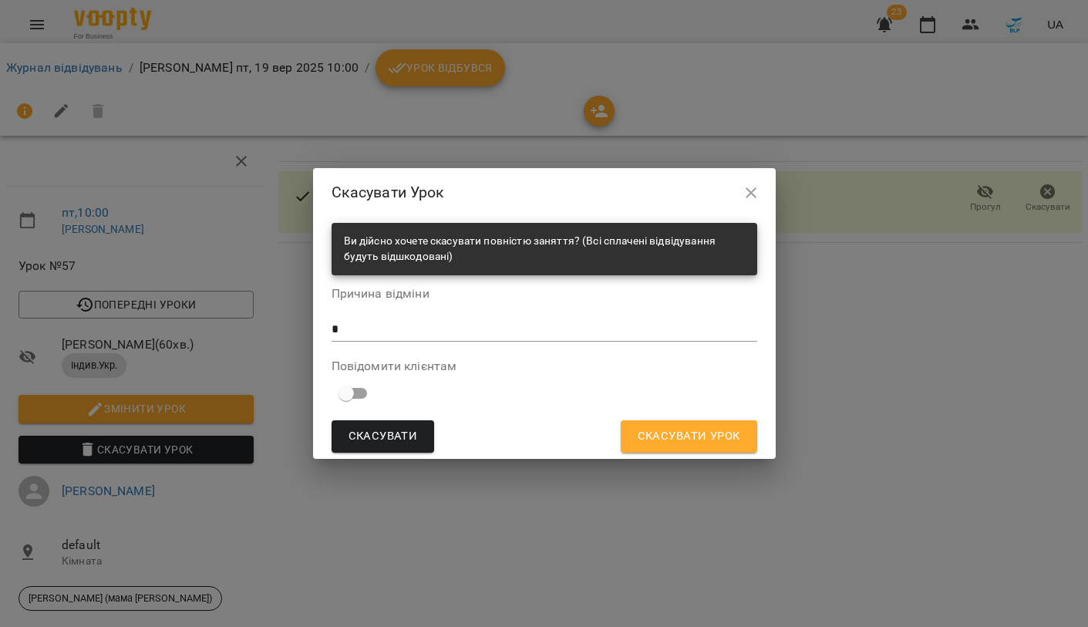
click at [708, 442] on span "Скасувати Урок" at bounding box center [689, 437] width 103 height 20
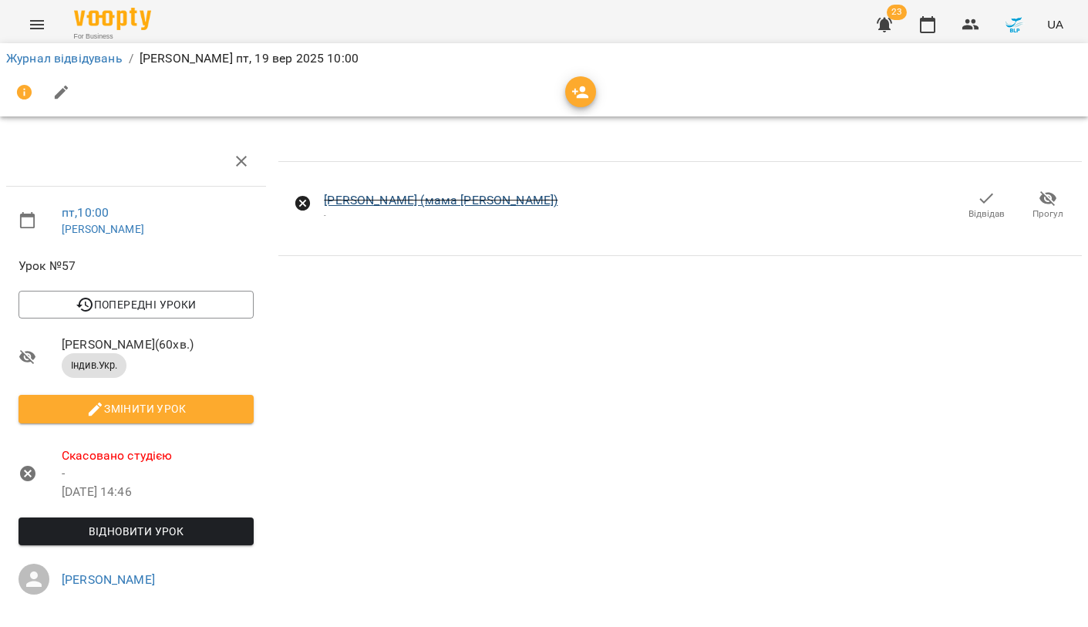
click at [389, 198] on link "[PERSON_NAME] (мама [PERSON_NAME])" at bounding box center [441, 200] width 234 height 15
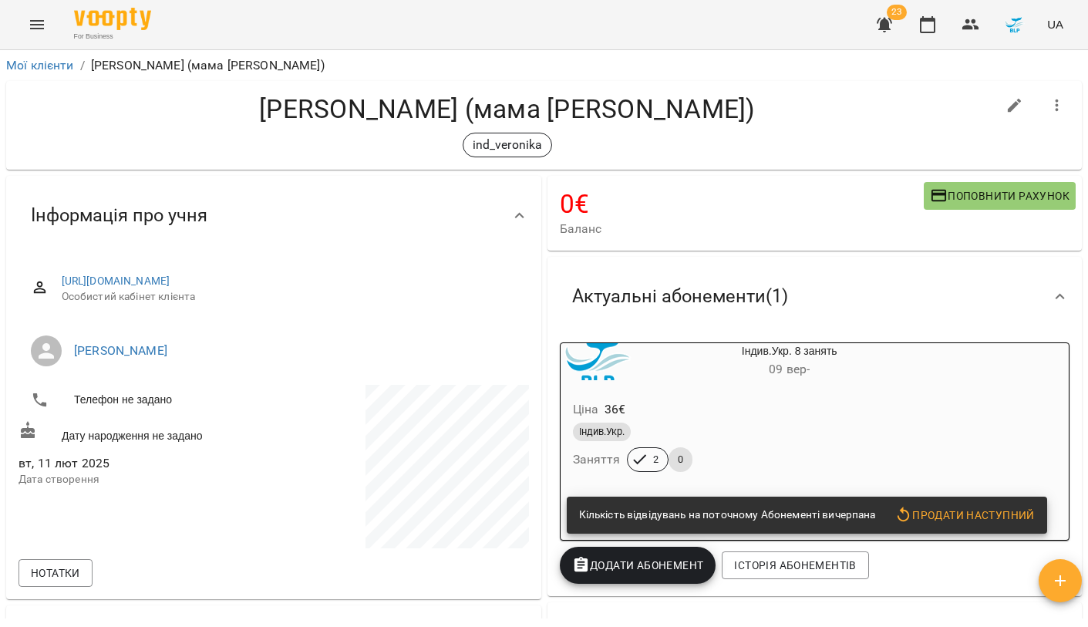
click at [843, 451] on div "Індив.Укр. Заняття 2 0" at bounding box center [753, 448] width 366 height 56
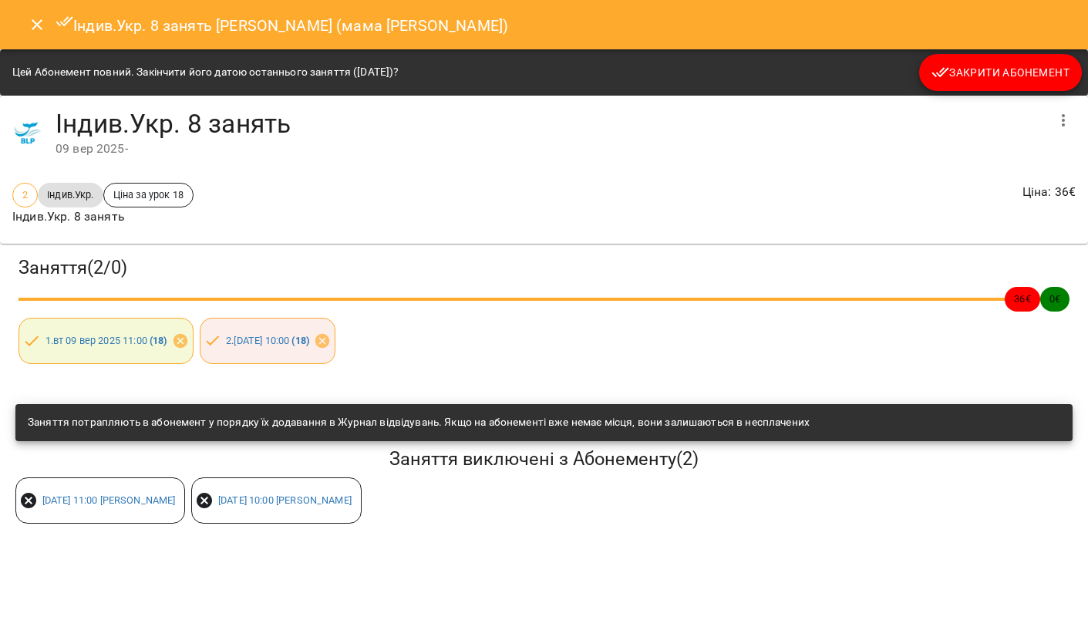
click at [998, 73] on span "Закрити Абонемент" at bounding box center [1001, 72] width 138 height 19
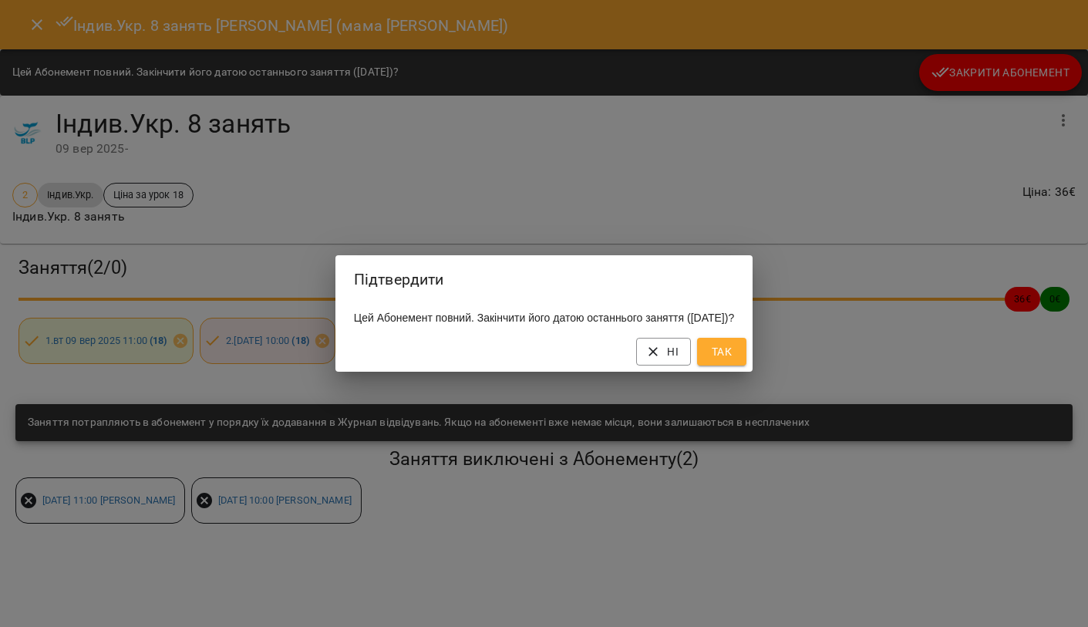
click at [747, 350] on button "Так" at bounding box center [721, 352] width 49 height 28
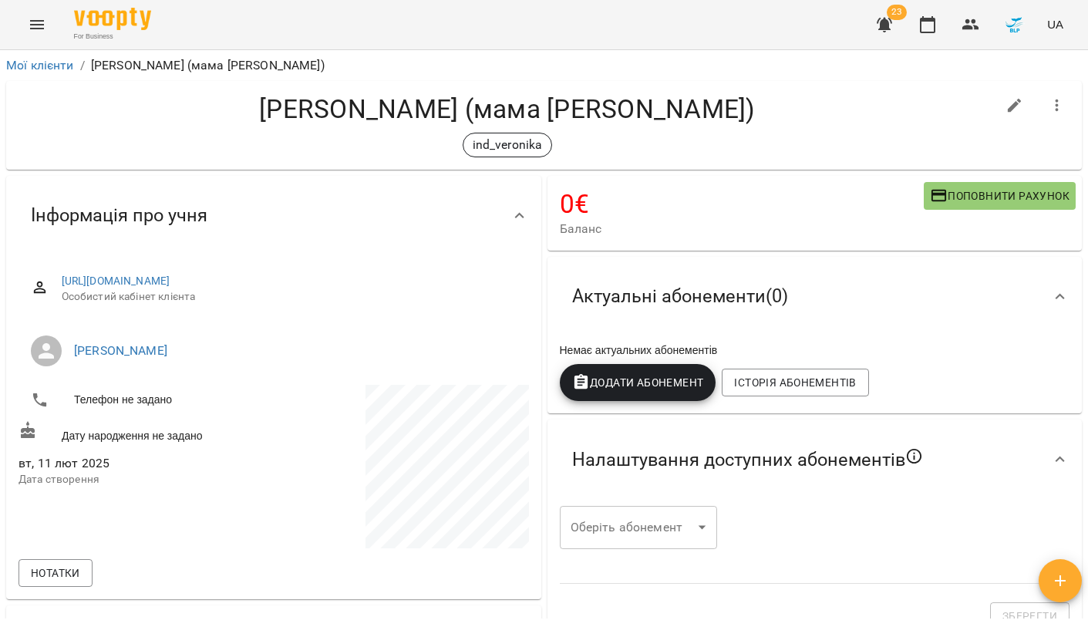
click at [1020, 105] on icon "button" at bounding box center [1015, 105] width 19 height 19
click at [1049, 103] on icon "button" at bounding box center [1057, 105] width 19 height 19
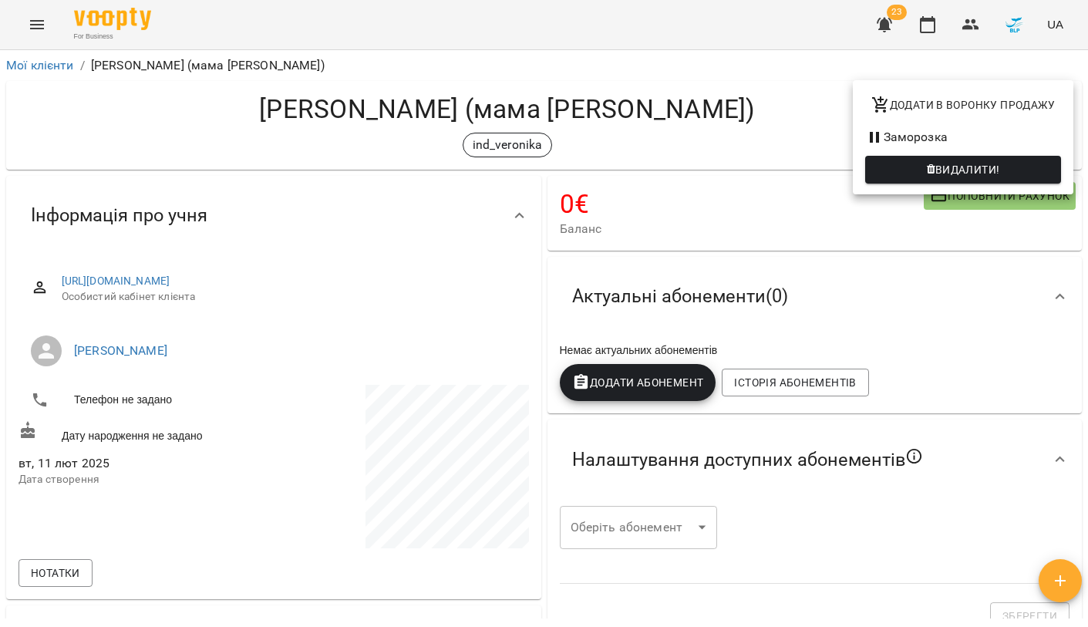
click at [929, 130] on li "Заморозка" at bounding box center [963, 137] width 221 height 28
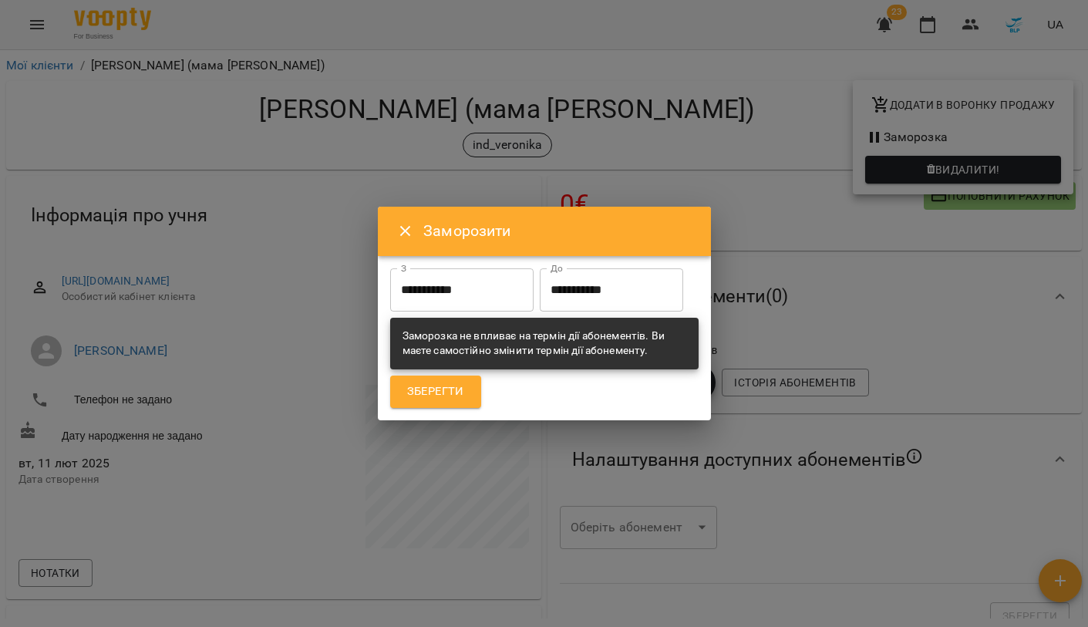
click at [540, 308] on input "**********" at bounding box center [611, 289] width 143 height 43
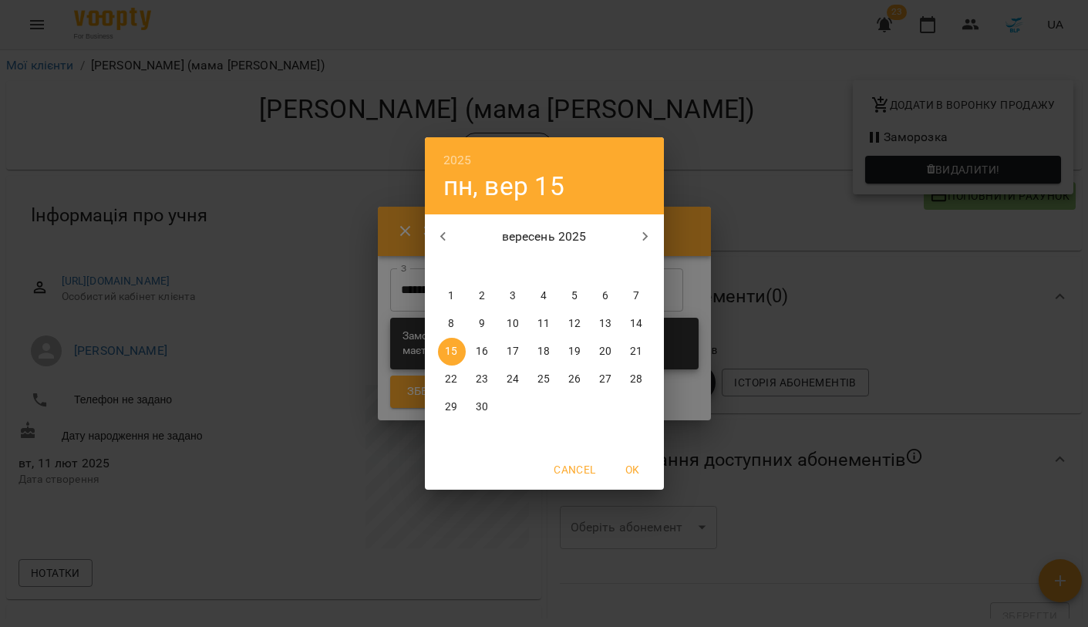
click at [653, 240] on icon "button" at bounding box center [645, 237] width 19 height 19
click at [516, 350] on p "15" at bounding box center [513, 351] width 12 height 15
type input "**********"
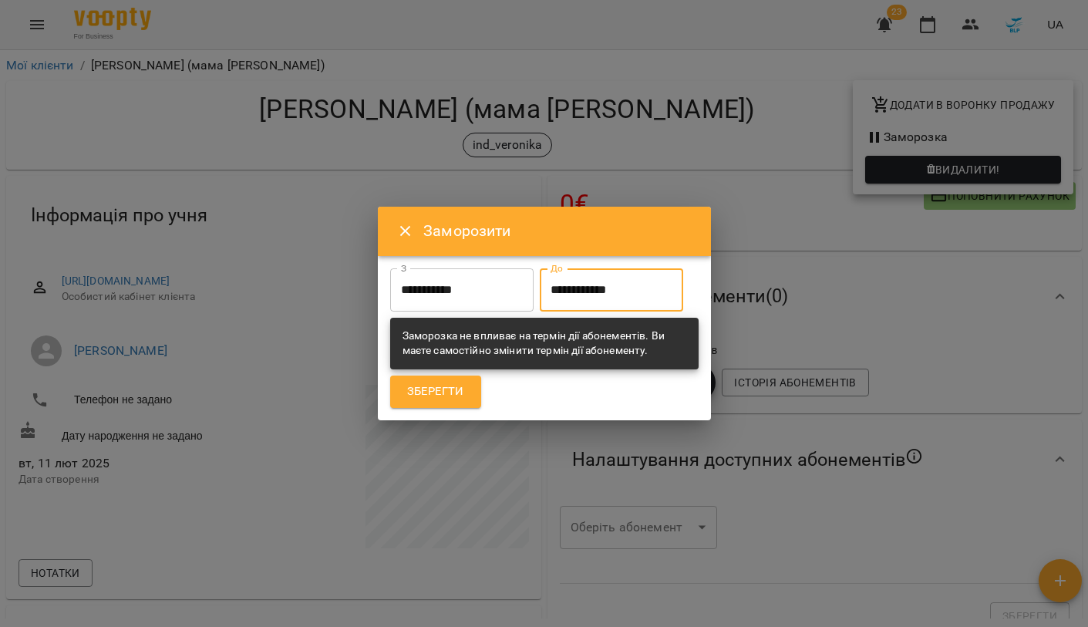
click at [448, 411] on div "Зберегти" at bounding box center [544, 392] width 315 height 39
click at [450, 402] on span "Зберегти" at bounding box center [435, 392] width 57 height 20
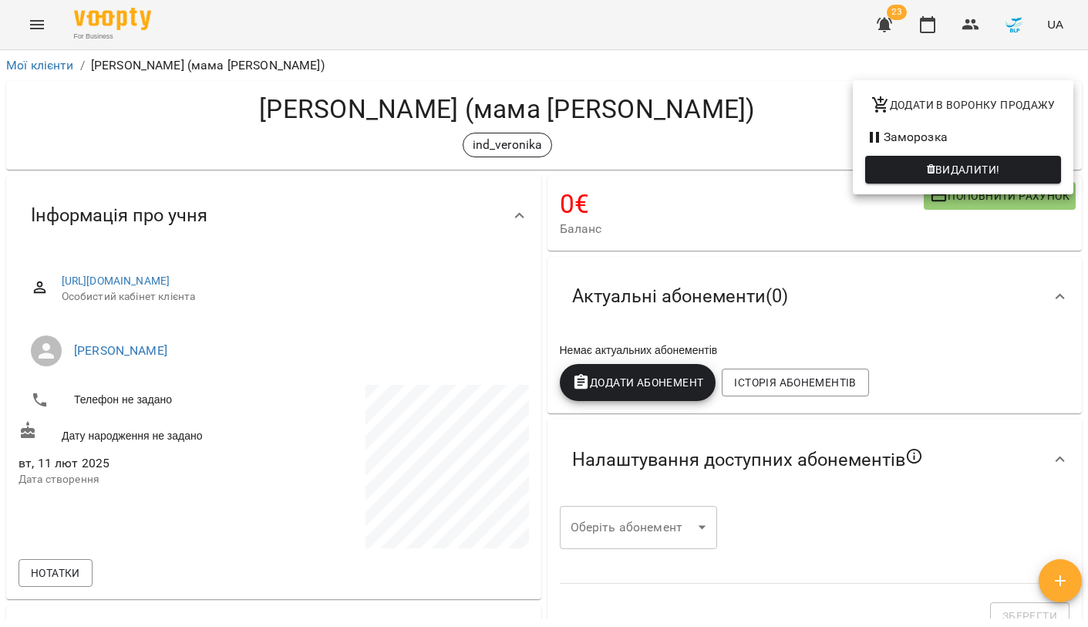
click at [769, 69] on div at bounding box center [544, 313] width 1088 height 627
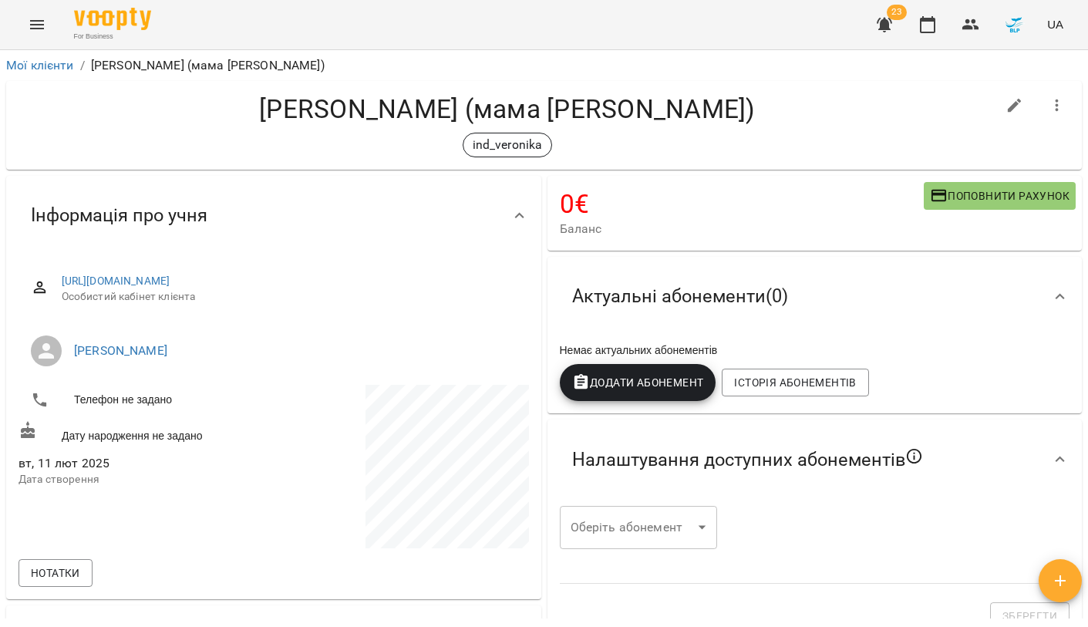
click at [886, 26] on icon "button" at bounding box center [884, 25] width 15 height 15
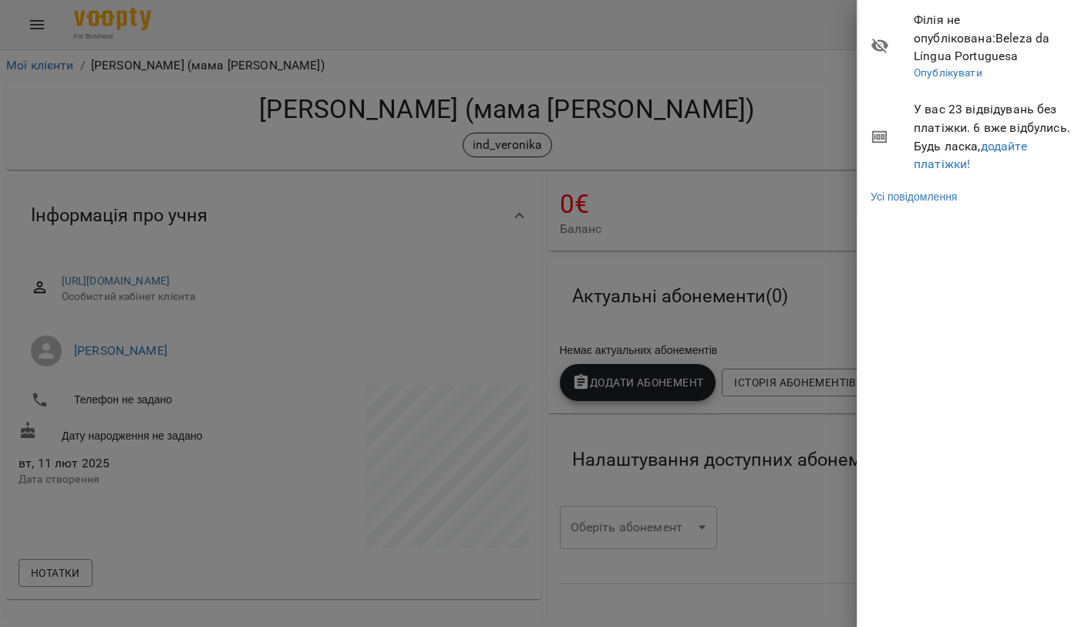
click at [376, 55] on div at bounding box center [544, 313] width 1088 height 627
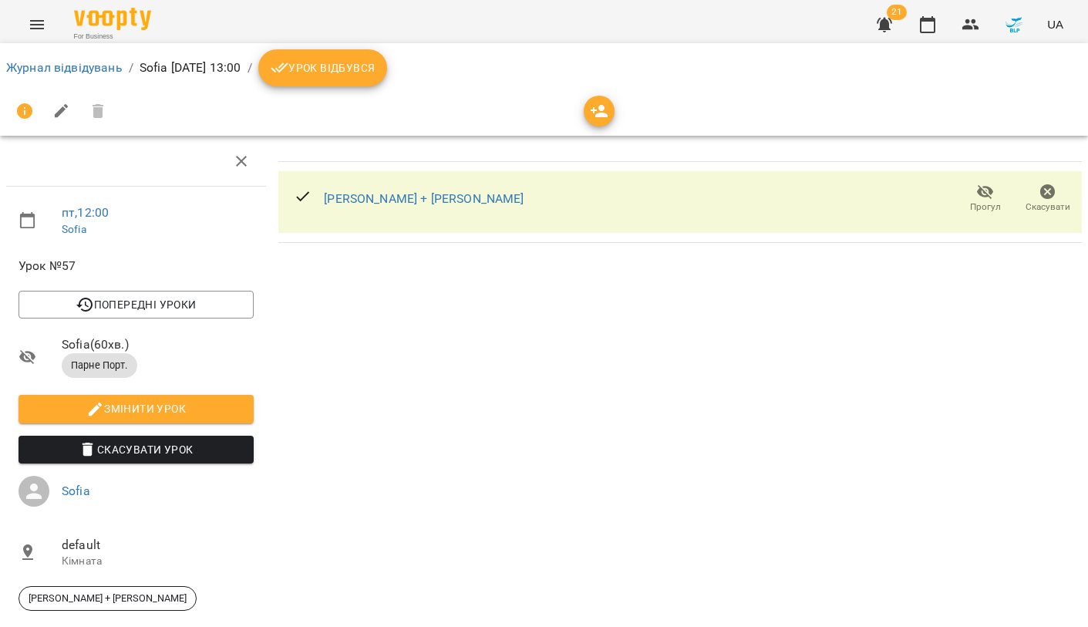
click at [183, 441] on span "Скасувати Урок" at bounding box center [136, 449] width 211 height 19
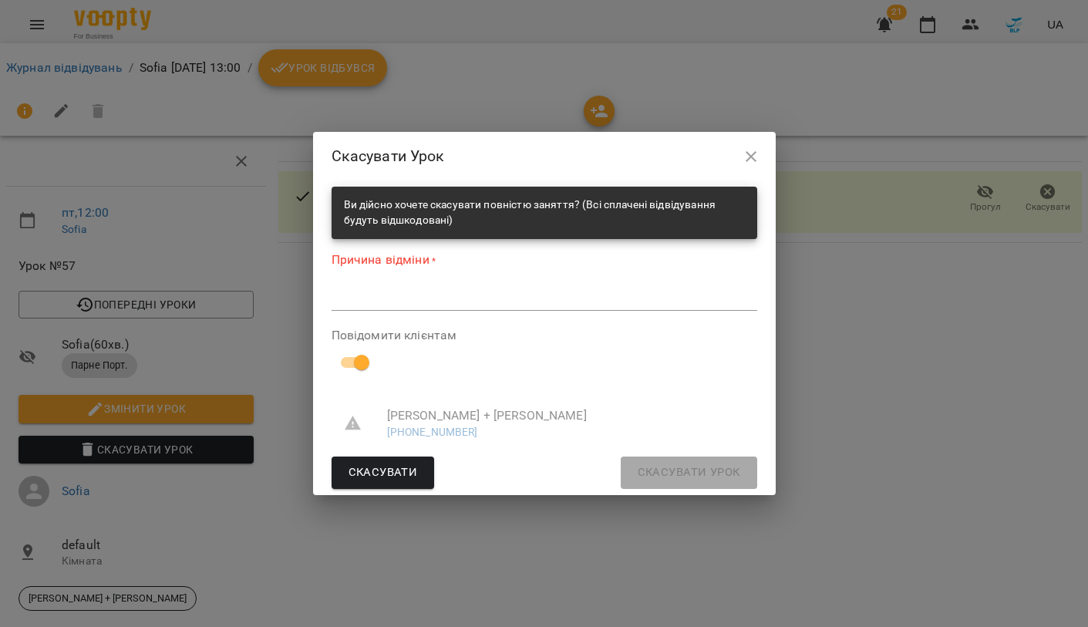
click at [417, 318] on form "Ви дійсно хочете скасувати повністю заняття? (Всі сплачені відвідування будуть …" at bounding box center [545, 338] width 426 height 302
click at [380, 302] on textarea at bounding box center [545, 299] width 426 height 14
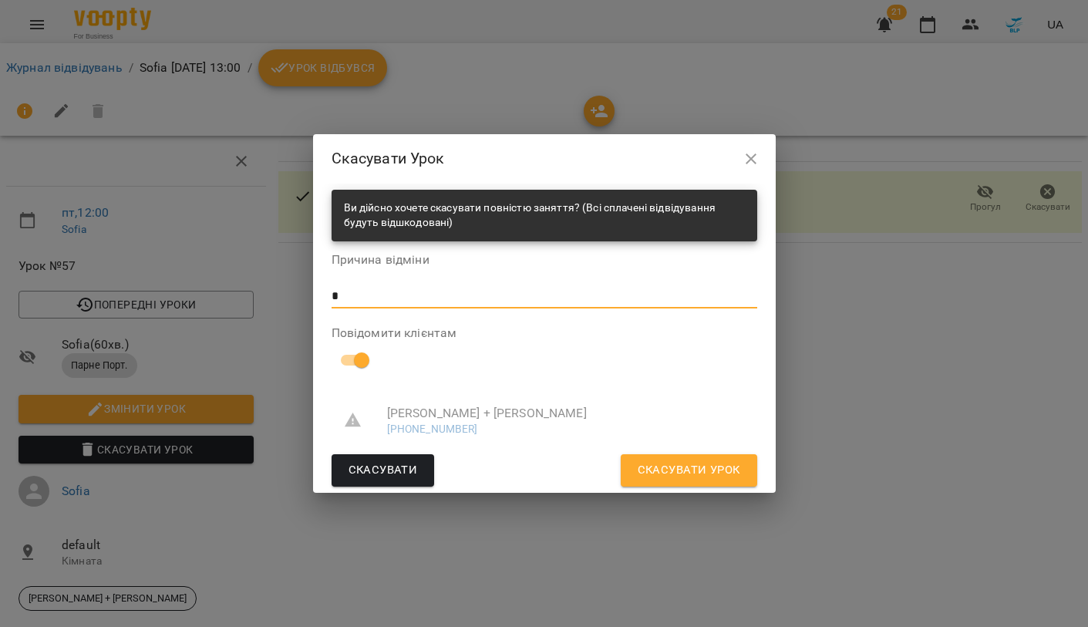
type textarea "*"
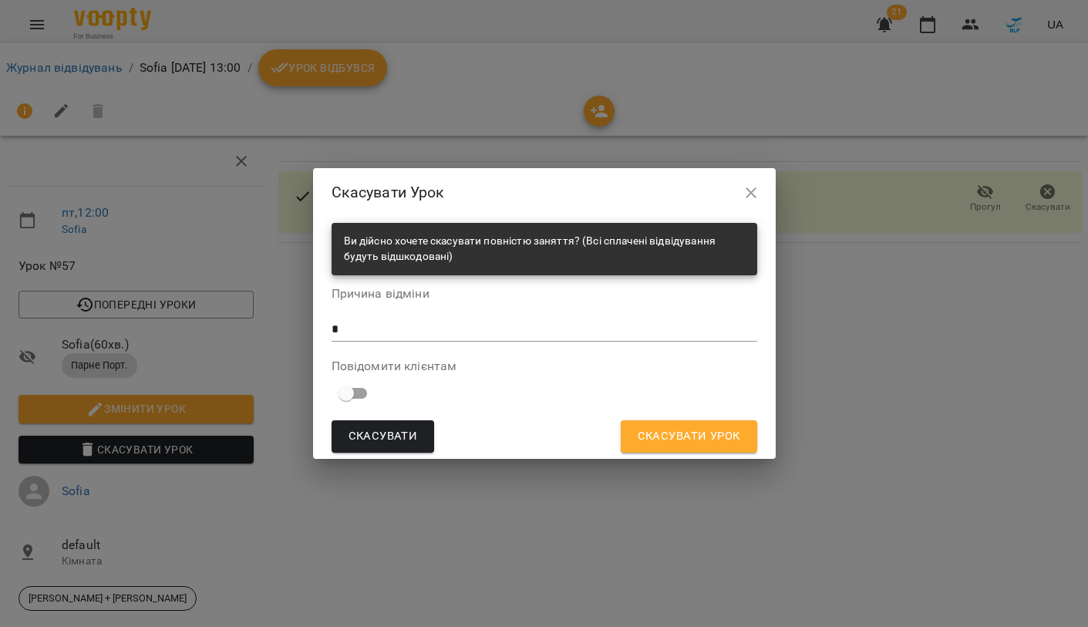
click at [672, 430] on span "Скасувати Урок" at bounding box center [689, 437] width 103 height 20
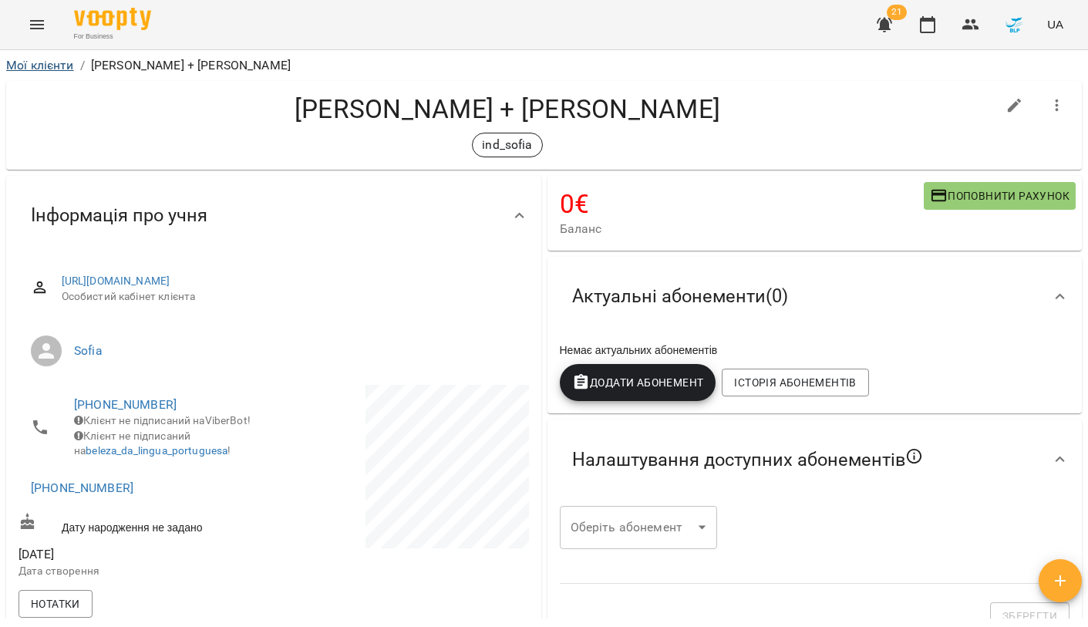
click at [56, 68] on link "Мої клієнти" at bounding box center [40, 65] width 68 height 15
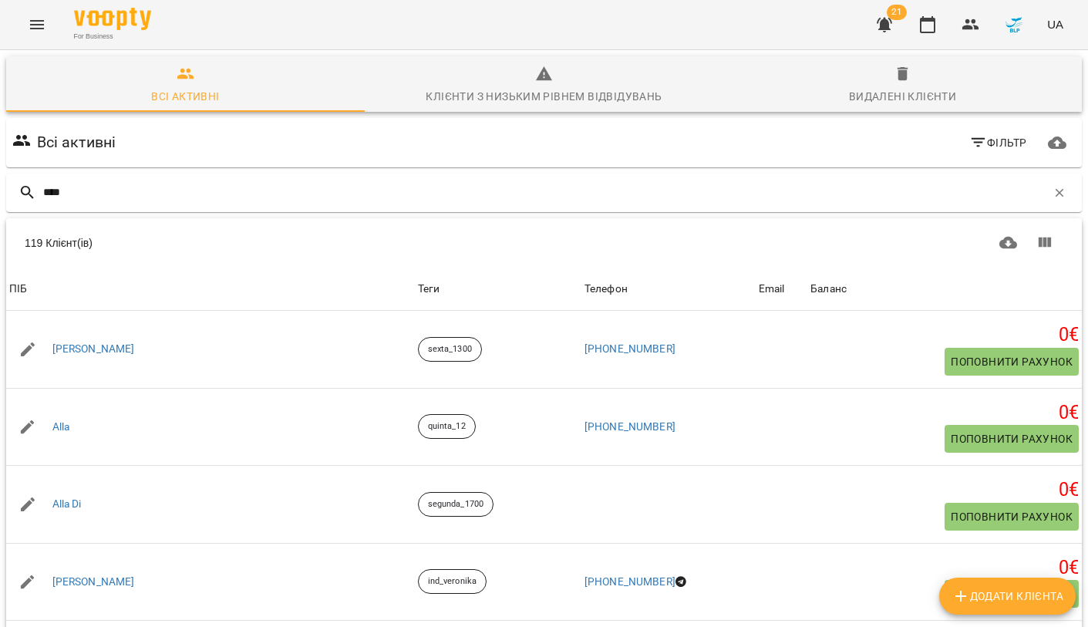
type input "*****"
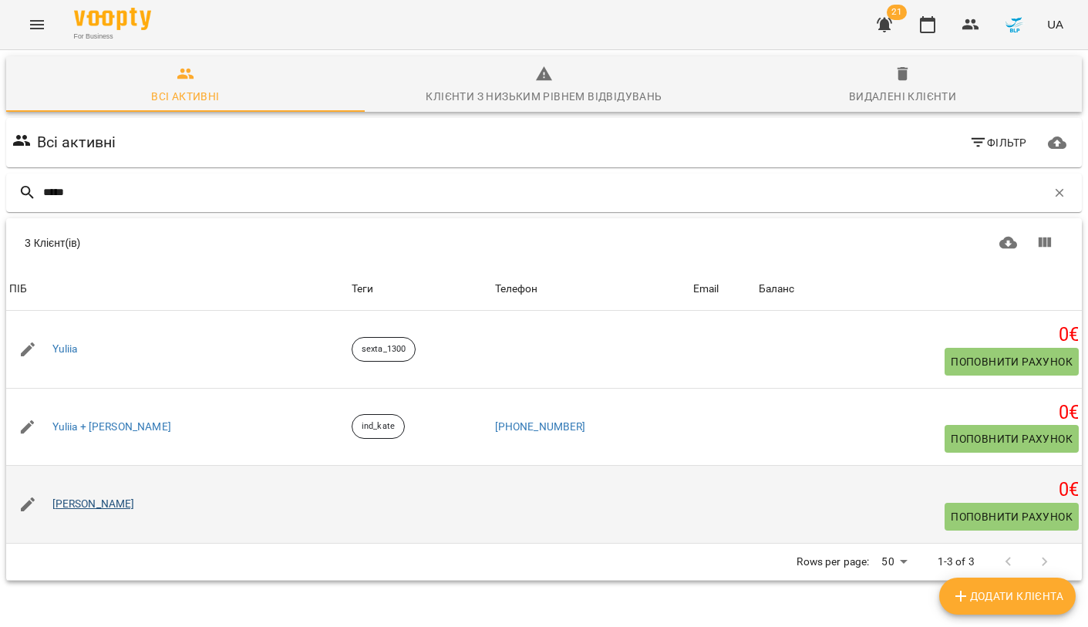
scroll to position [68, 0]
click at [115, 497] on link "[PERSON_NAME]" at bounding box center [93, 504] width 83 height 15
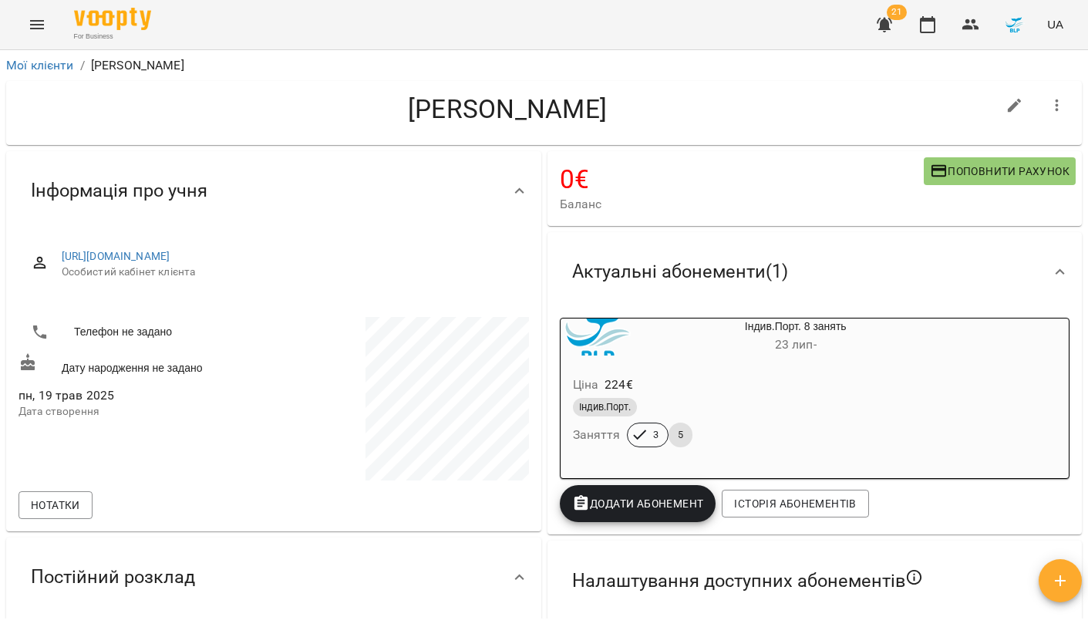
click at [1020, 103] on icon "button" at bounding box center [1015, 105] width 19 height 19
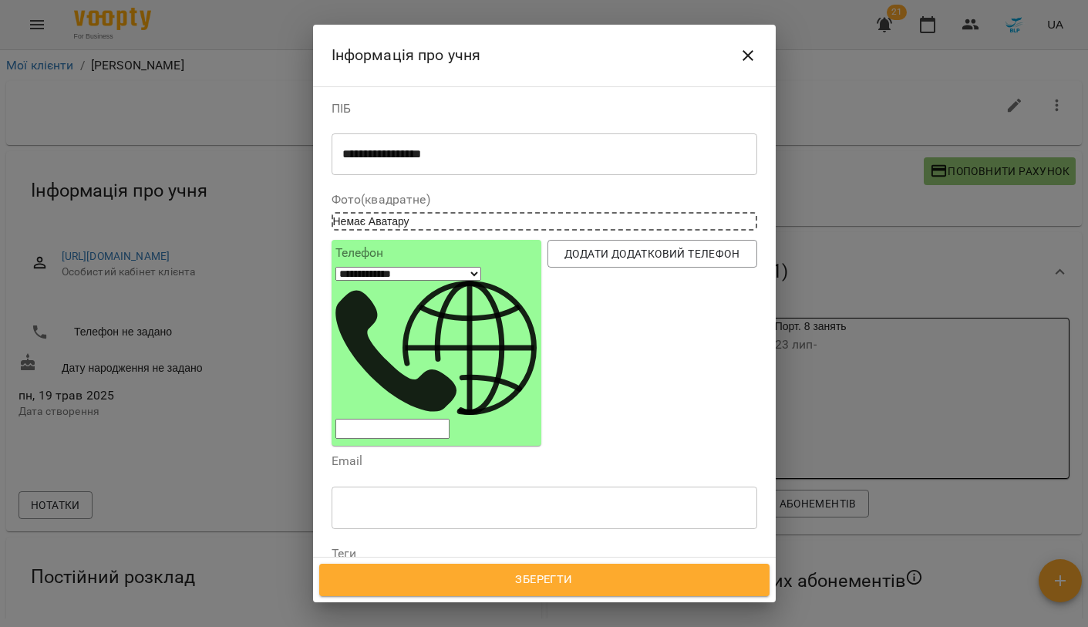
click at [388, 568] on div "Надрукуйте або оберіть..." at bounding box center [530, 580] width 396 height 25
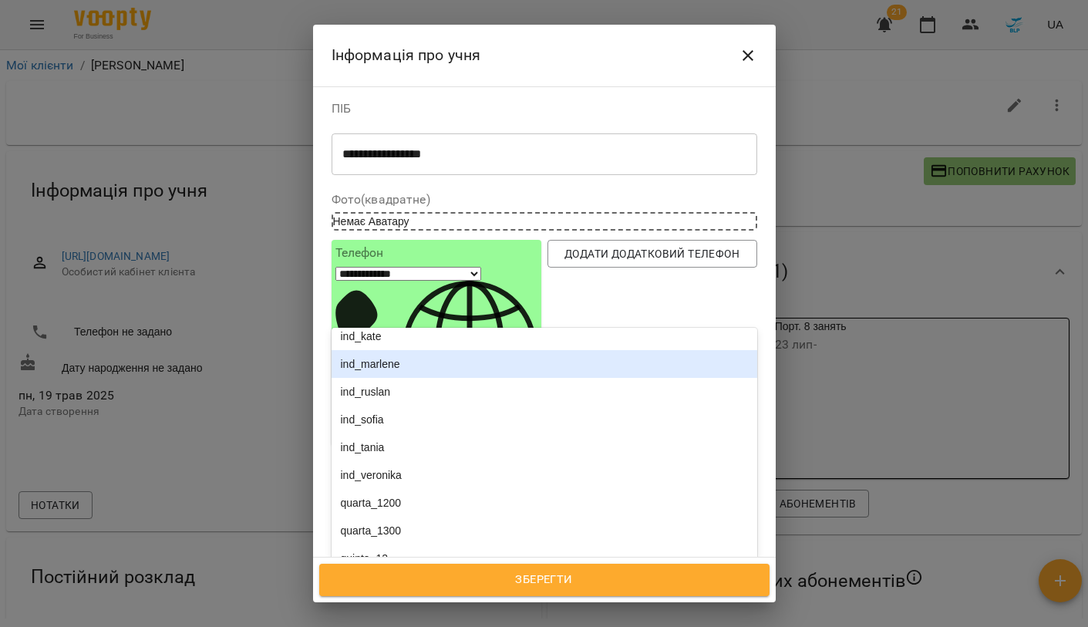
scroll to position [93, 0]
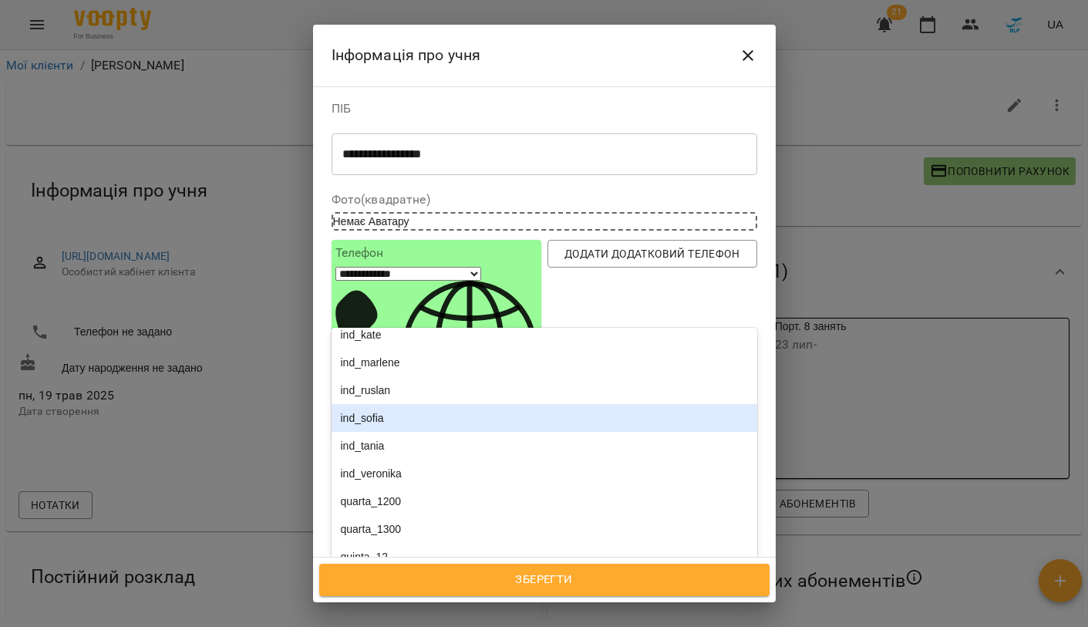
click at [381, 404] on div "ind_sofia" at bounding box center [545, 418] width 426 height 28
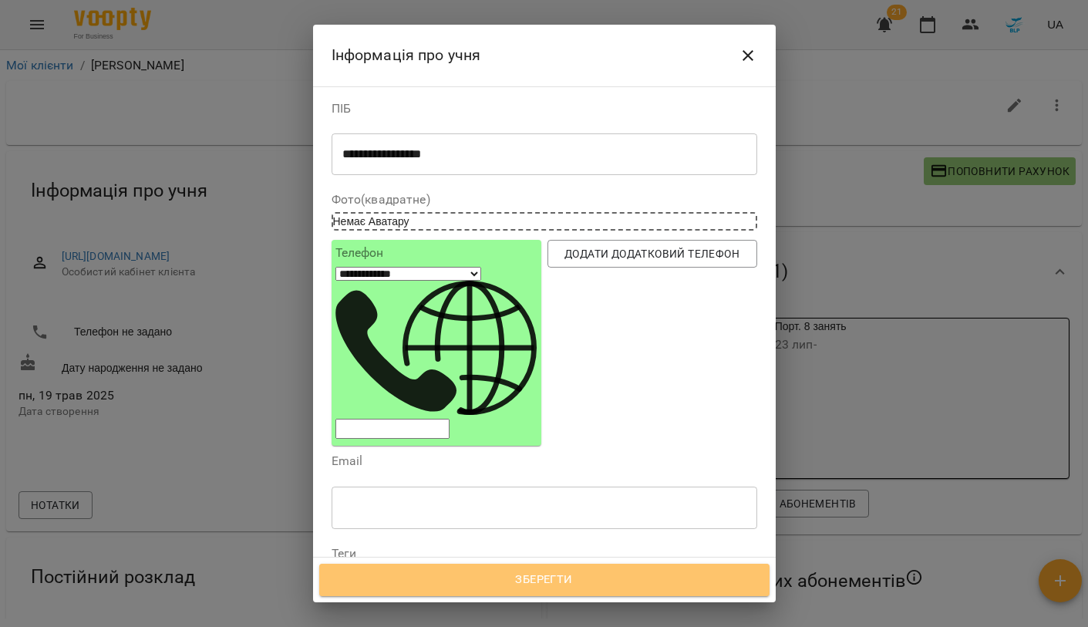
click at [558, 575] on span "Зберегти" at bounding box center [544, 580] width 417 height 20
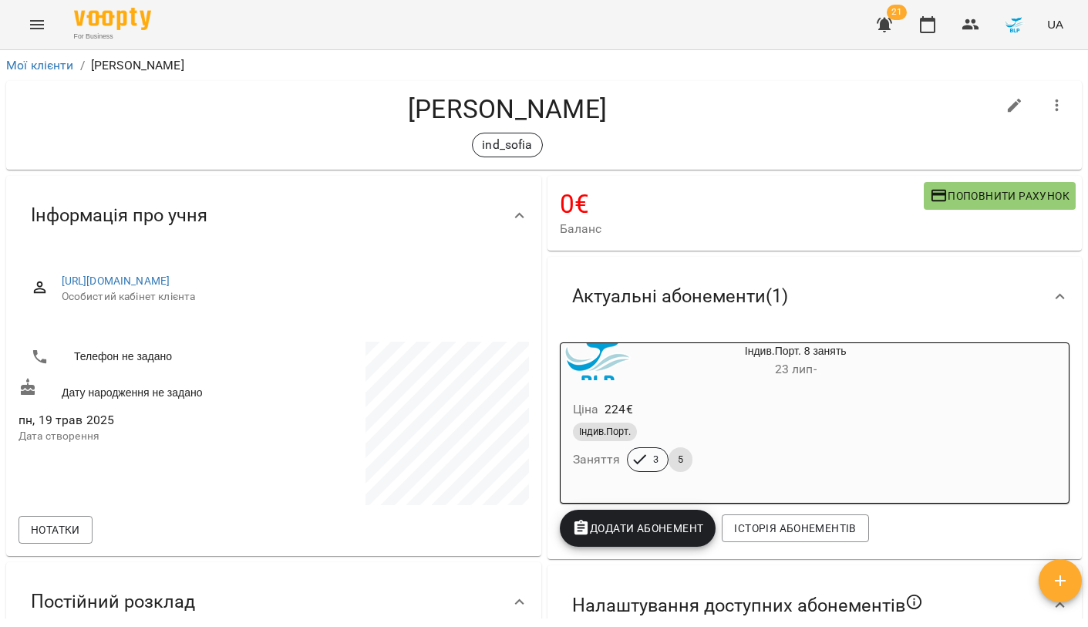
click at [1010, 105] on icon "button" at bounding box center [1015, 105] width 19 height 19
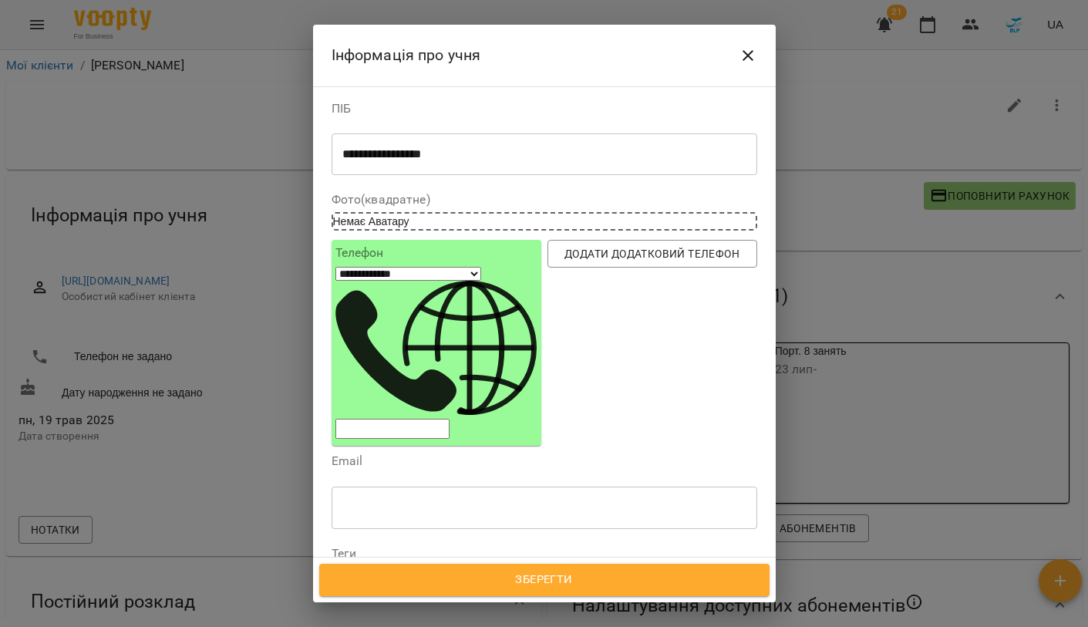
click at [1018, 106] on div at bounding box center [544, 313] width 1088 height 627
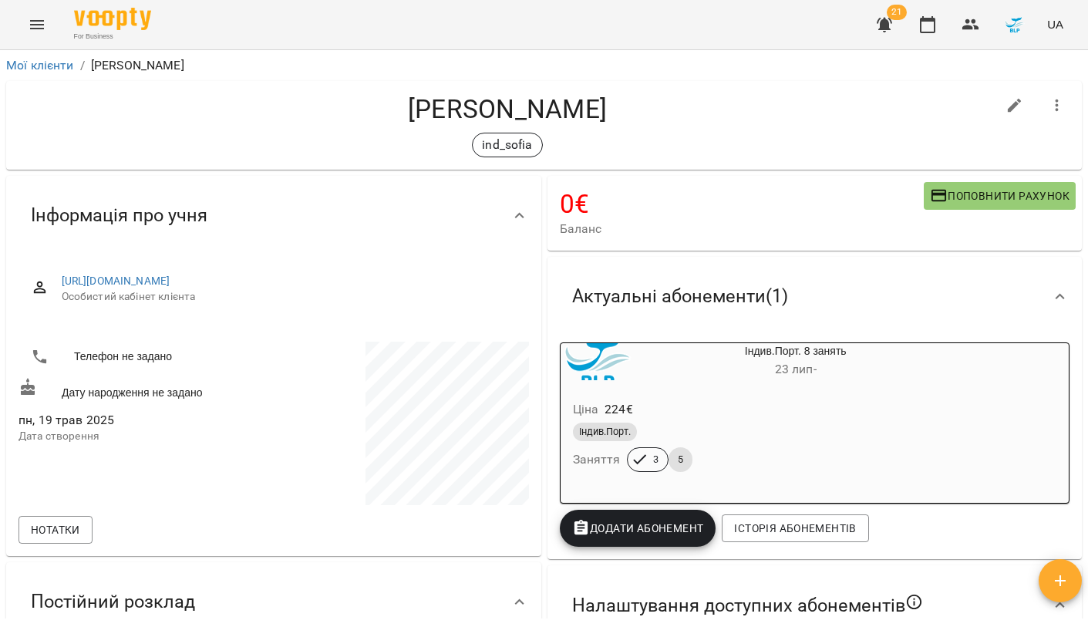
click at [1016, 108] on icon "button" at bounding box center [1015, 105] width 19 height 19
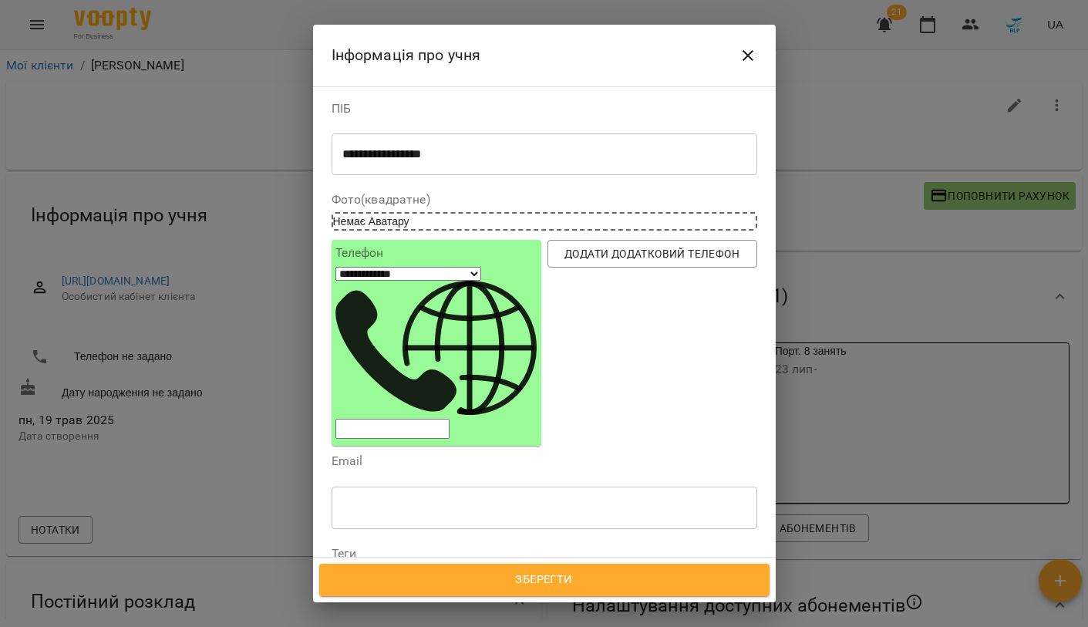
click at [1012, 103] on div at bounding box center [544, 313] width 1088 height 627
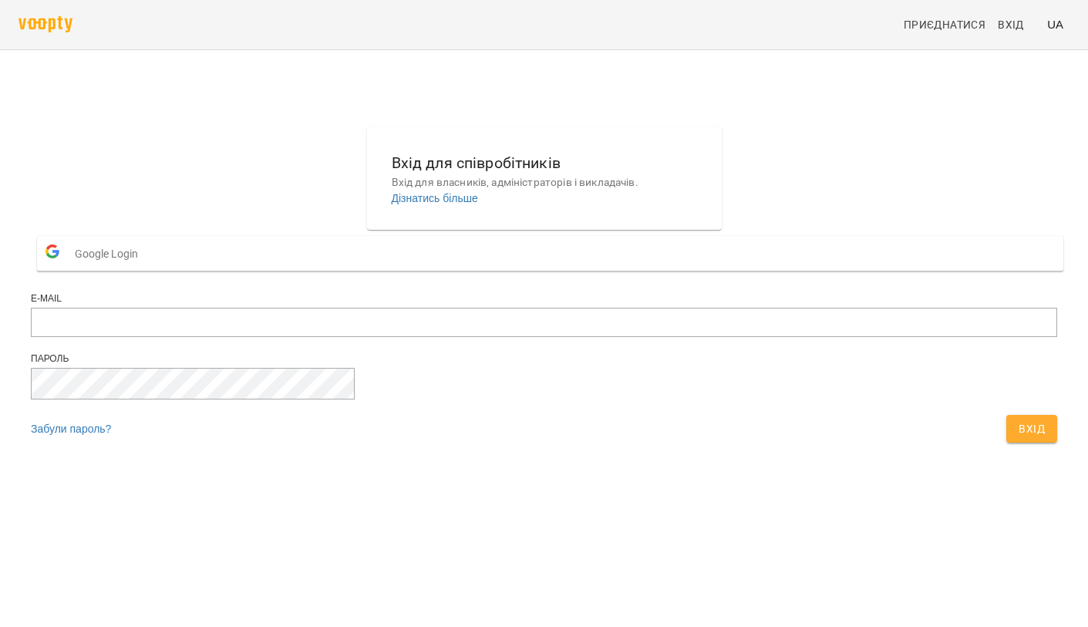
click at [895, 322] on div "Вхід для співробітників Вхід для власників, адміністраторів і викладачів. Дізна…" at bounding box center [544, 289] width 1039 height 336
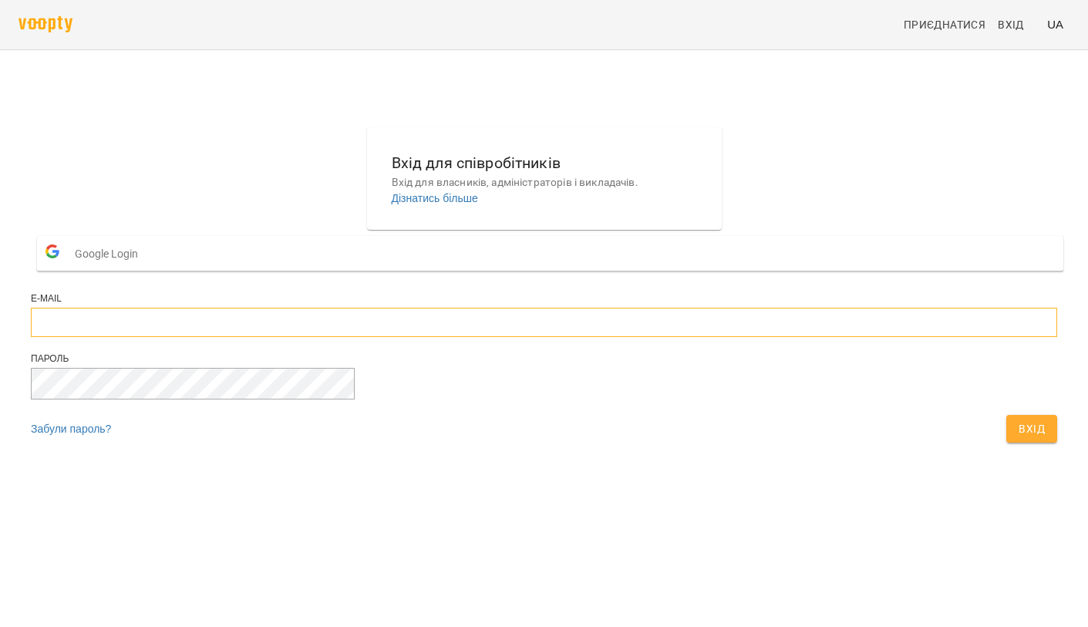
click at [419, 337] on input "email" at bounding box center [544, 322] width 1027 height 29
type input "**********"
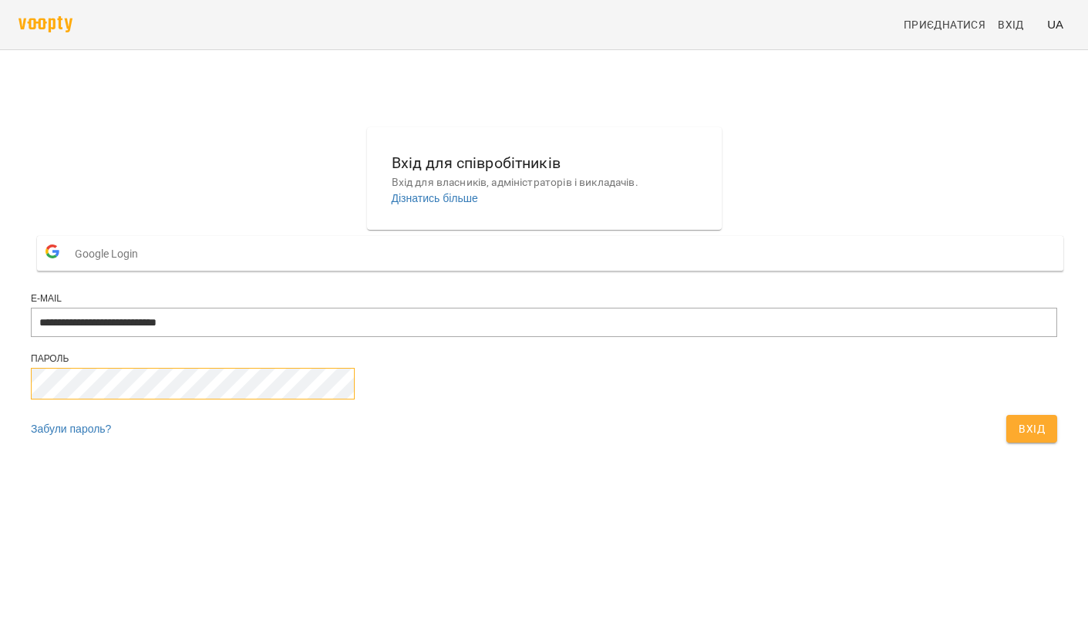
click at [1007, 443] on button "Вхід" at bounding box center [1032, 429] width 51 height 28
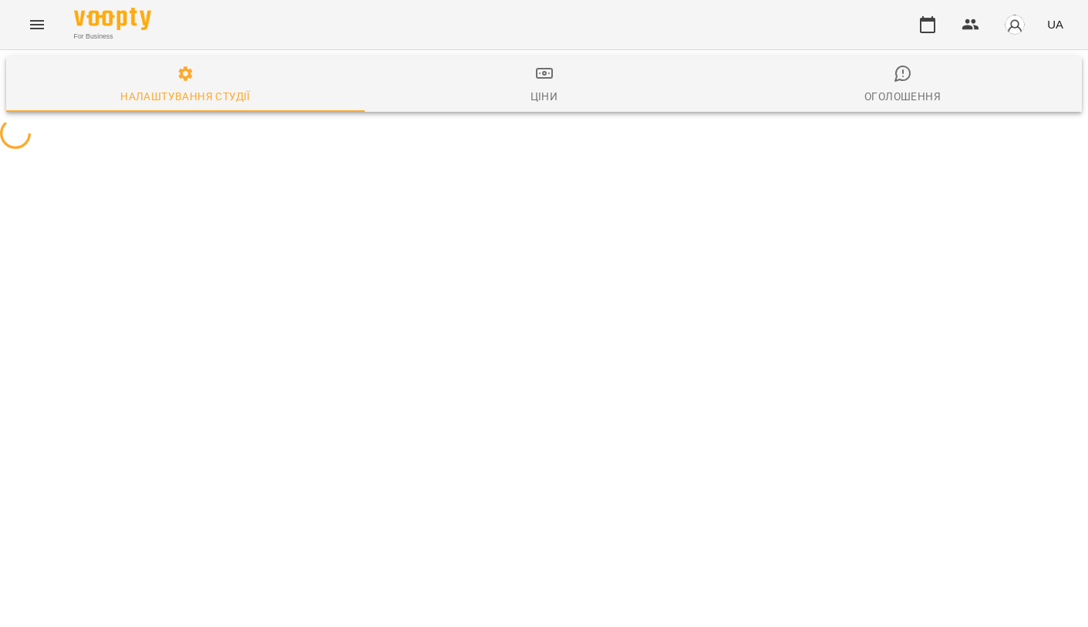
select select "**"
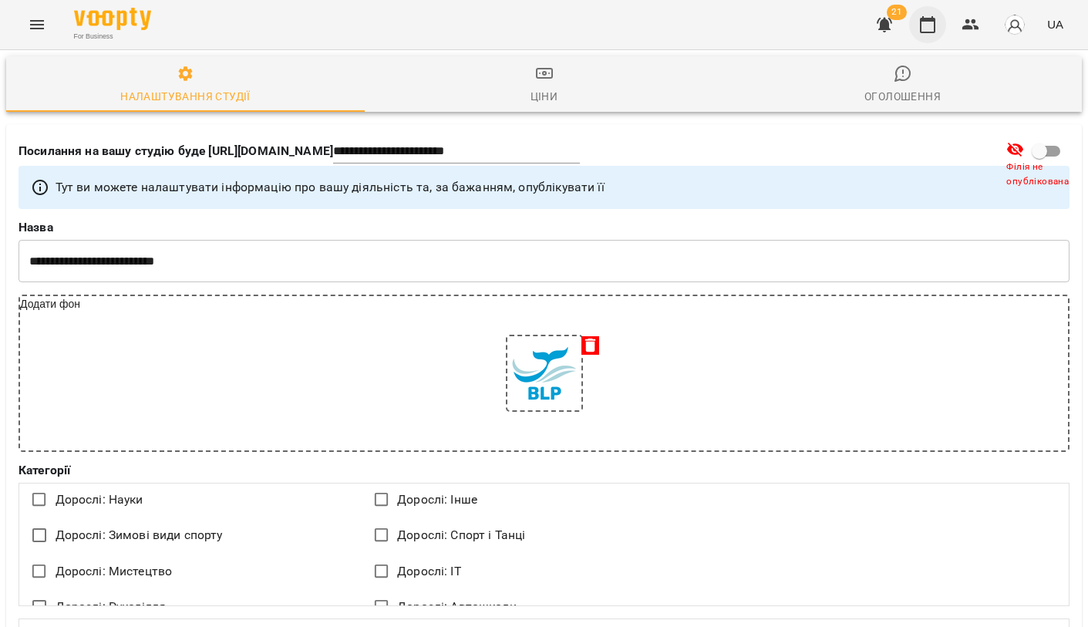
click at [924, 23] on icon "button" at bounding box center [928, 24] width 19 height 19
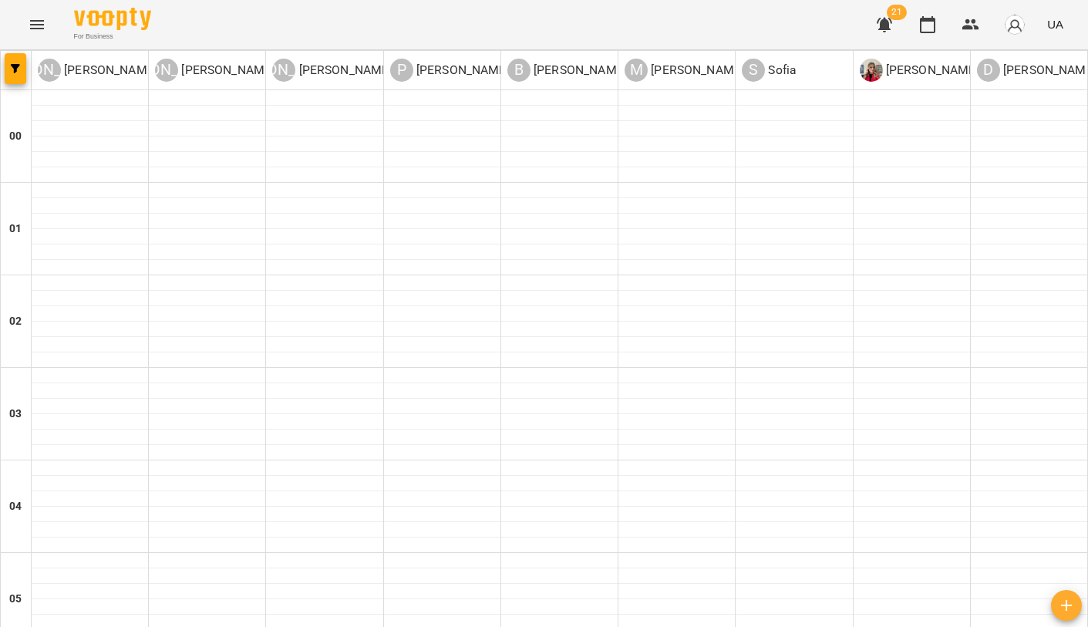
click at [882, 25] on icon "button" at bounding box center [884, 25] width 15 height 15
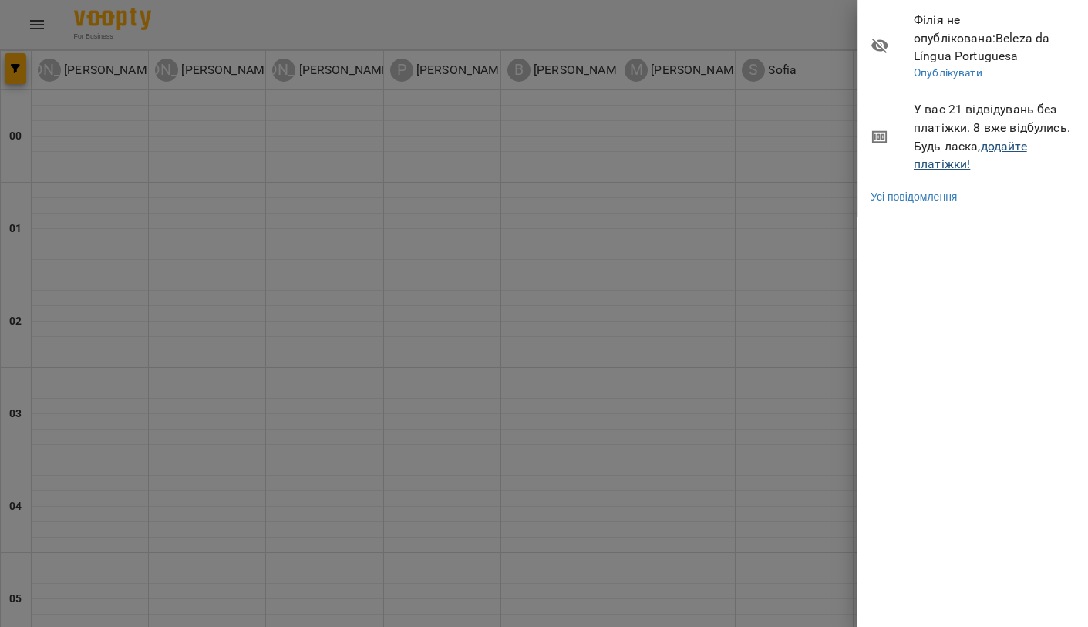
click at [934, 142] on link "додайте платіжки!" at bounding box center [970, 155] width 113 height 33
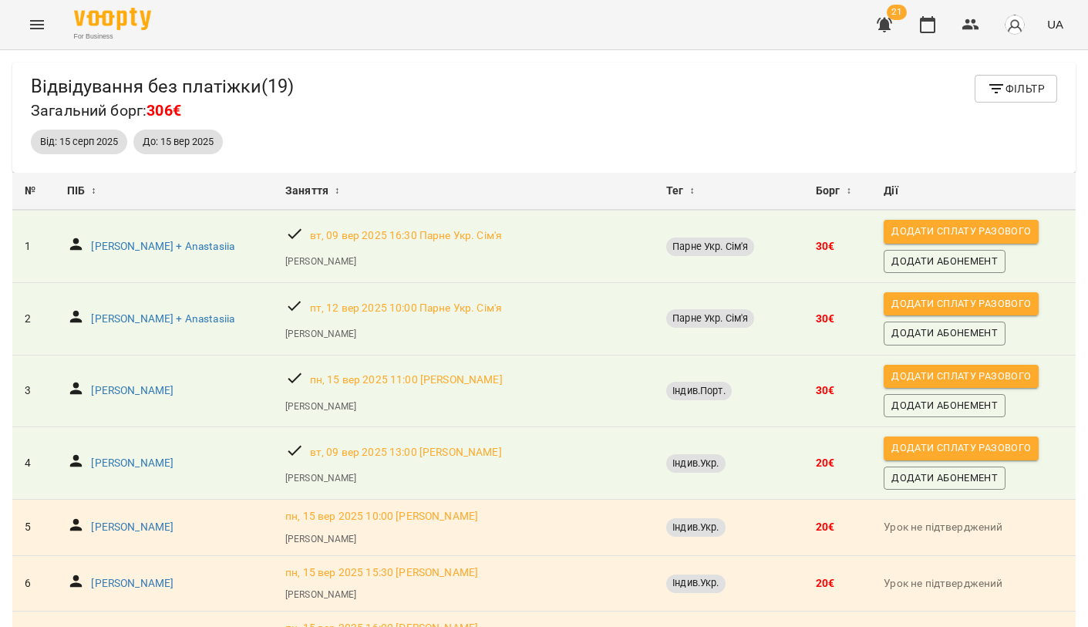
click at [35, 25] on icon "Menu" at bounding box center [37, 24] width 14 height 9
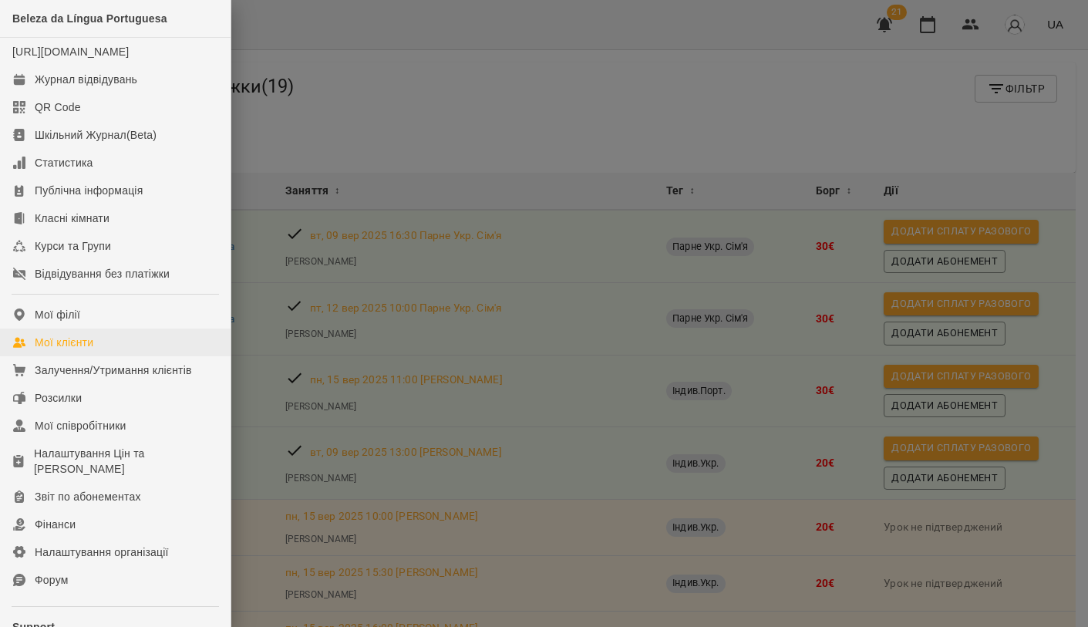
click at [83, 350] on div "Мої клієнти" at bounding box center [64, 342] width 59 height 15
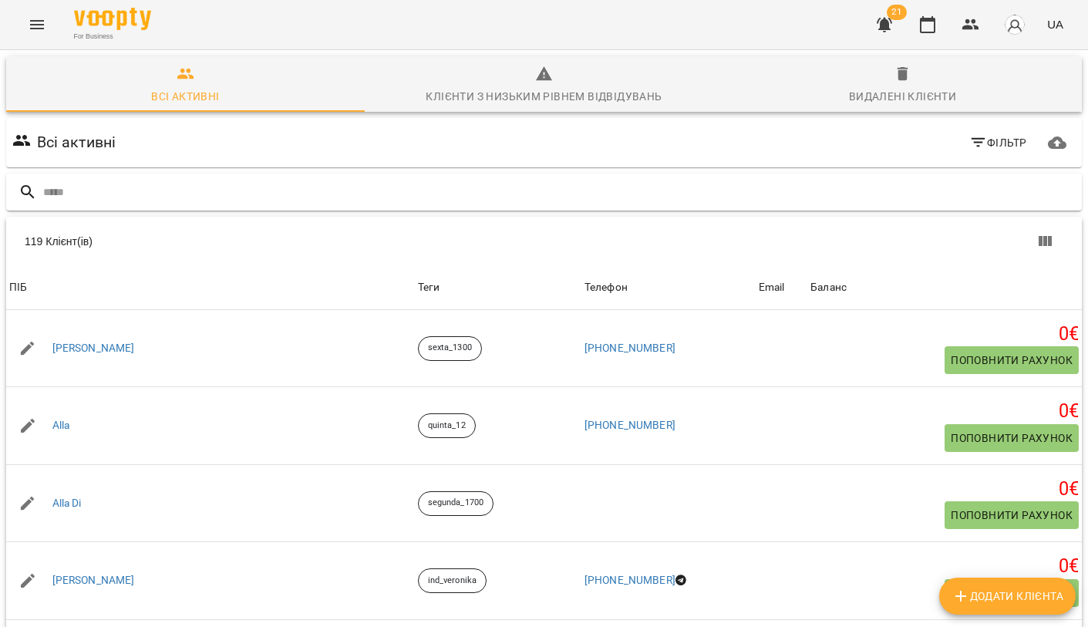
click at [293, 192] on input "text" at bounding box center [559, 192] width 1033 height 25
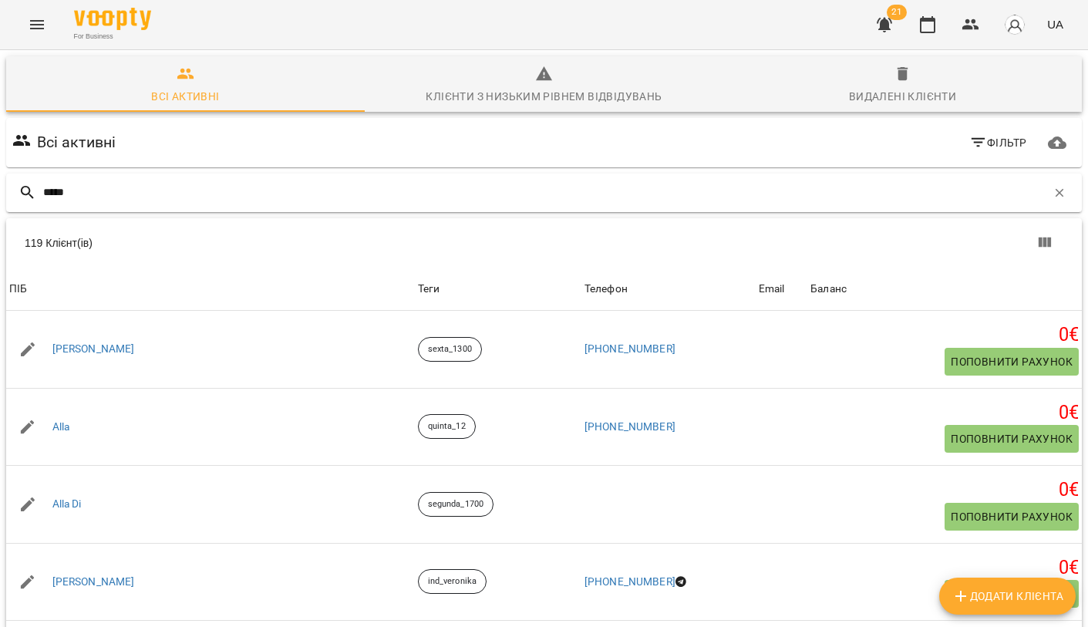
type input "******"
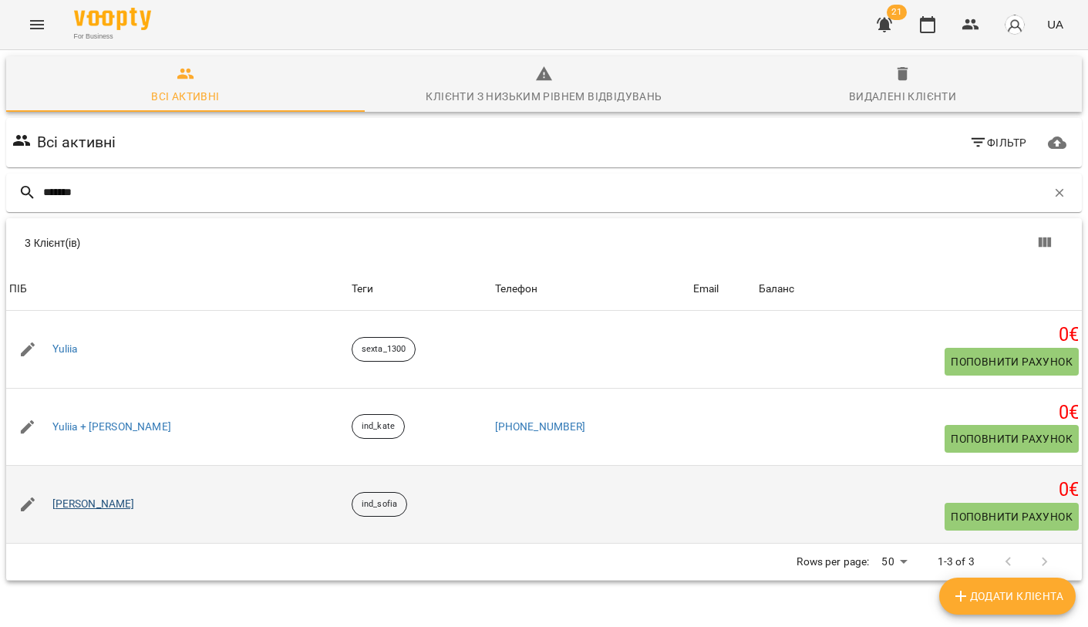
drag, startPoint x: 293, startPoint y: 192, endPoint x: 100, endPoint y: 498, distance: 361.9
click at [100, 498] on link "[PERSON_NAME]" at bounding box center [93, 504] width 83 height 15
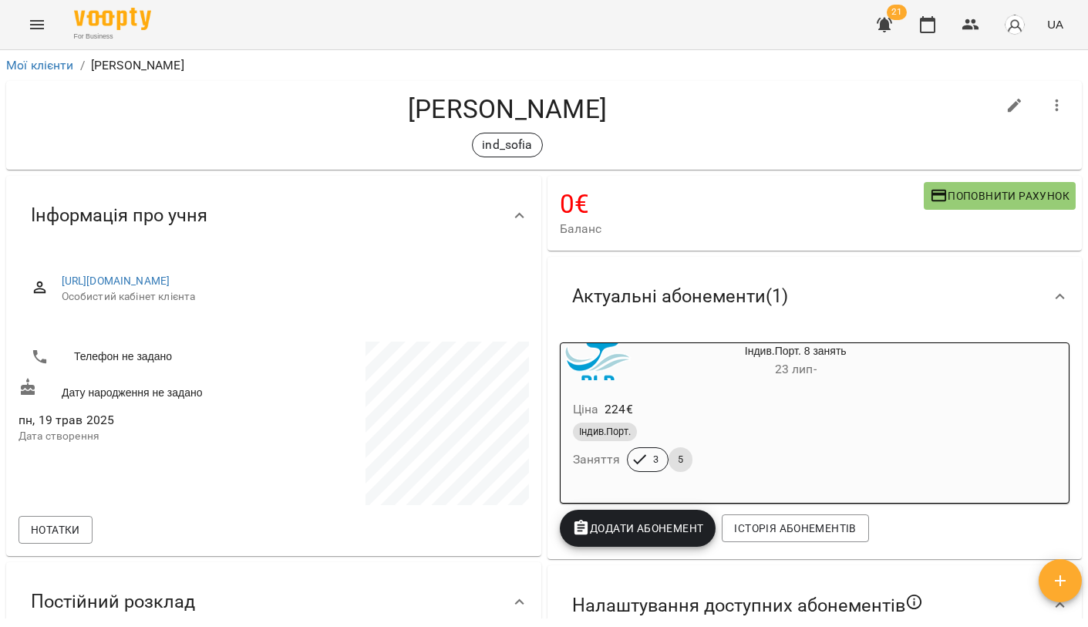
click at [1010, 111] on icon "button" at bounding box center [1015, 106] width 14 height 14
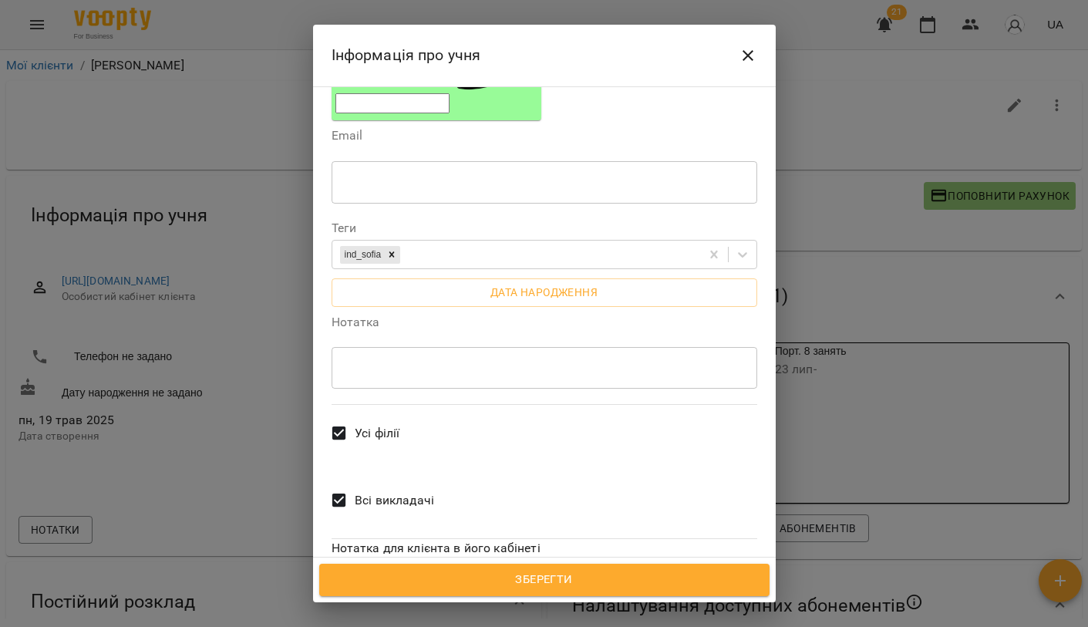
scroll to position [302, 0]
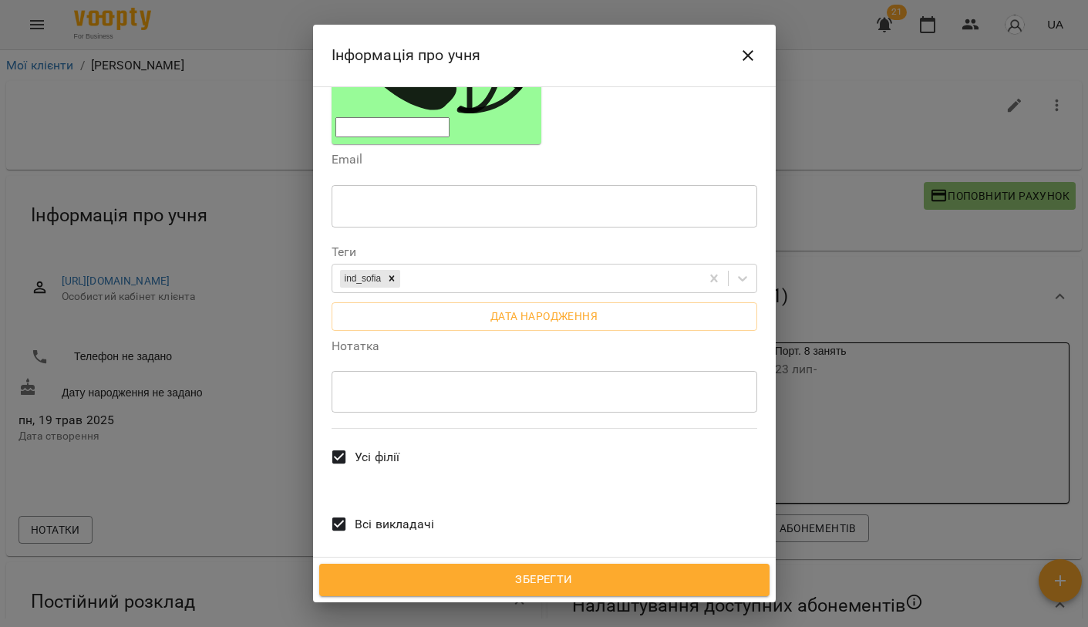
click at [380, 496] on label "Всі викладачі" at bounding box center [378, 524] width 111 height 57
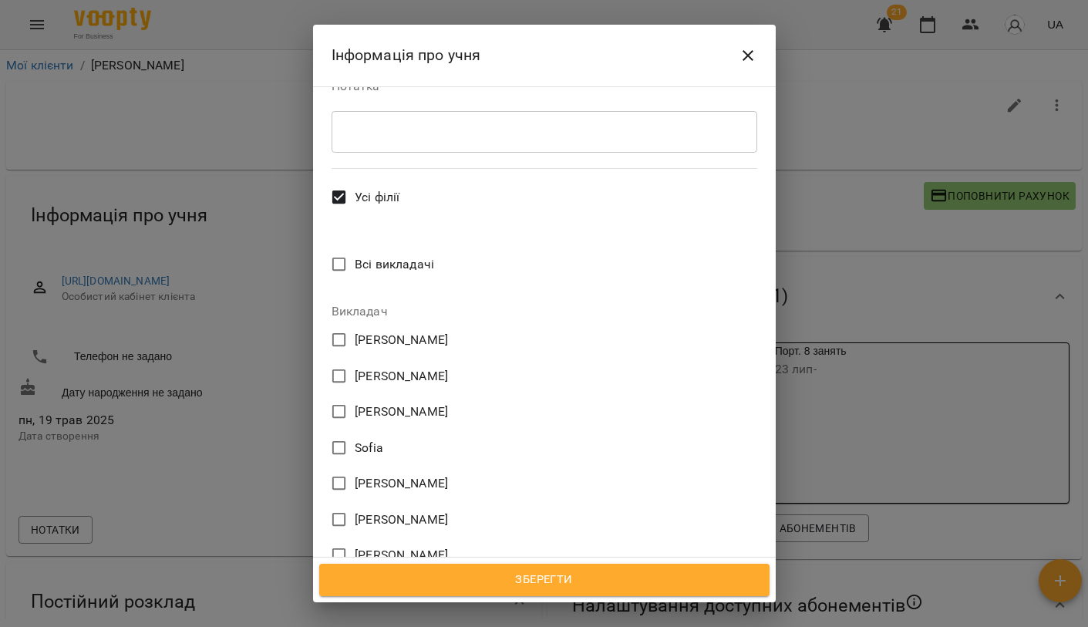
scroll to position [569, 0]
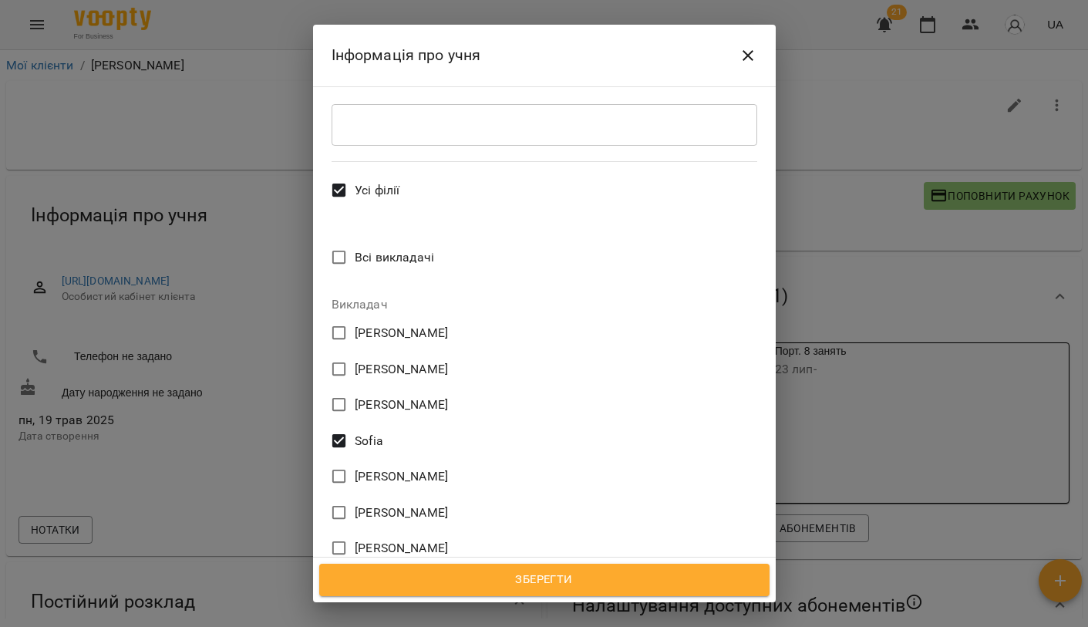
click at [635, 586] on span "Зберегти" at bounding box center [544, 580] width 417 height 20
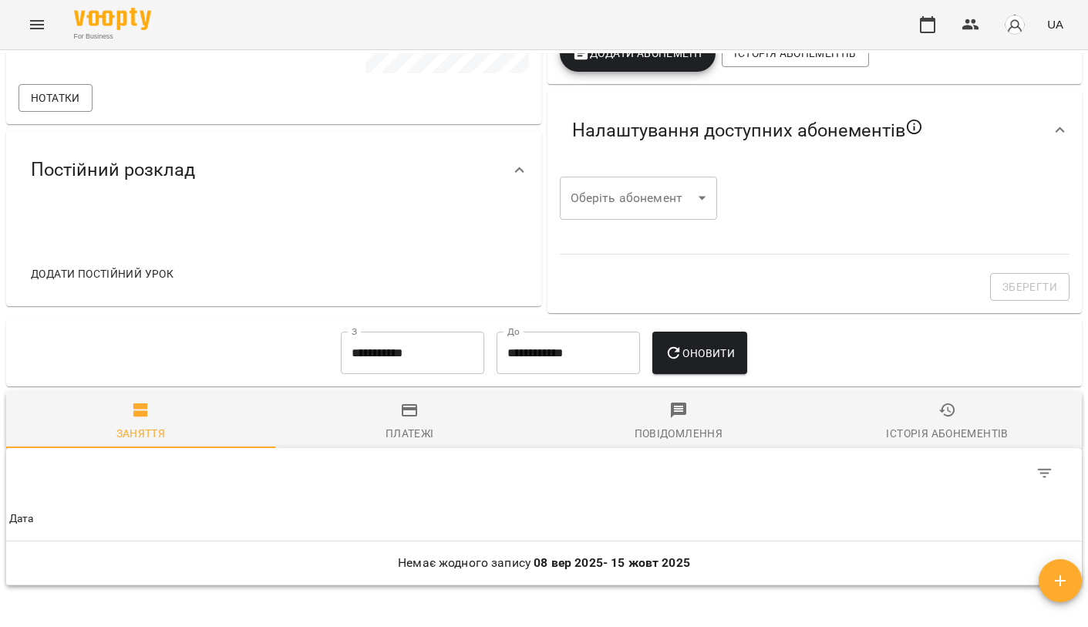
scroll to position [498, 0]
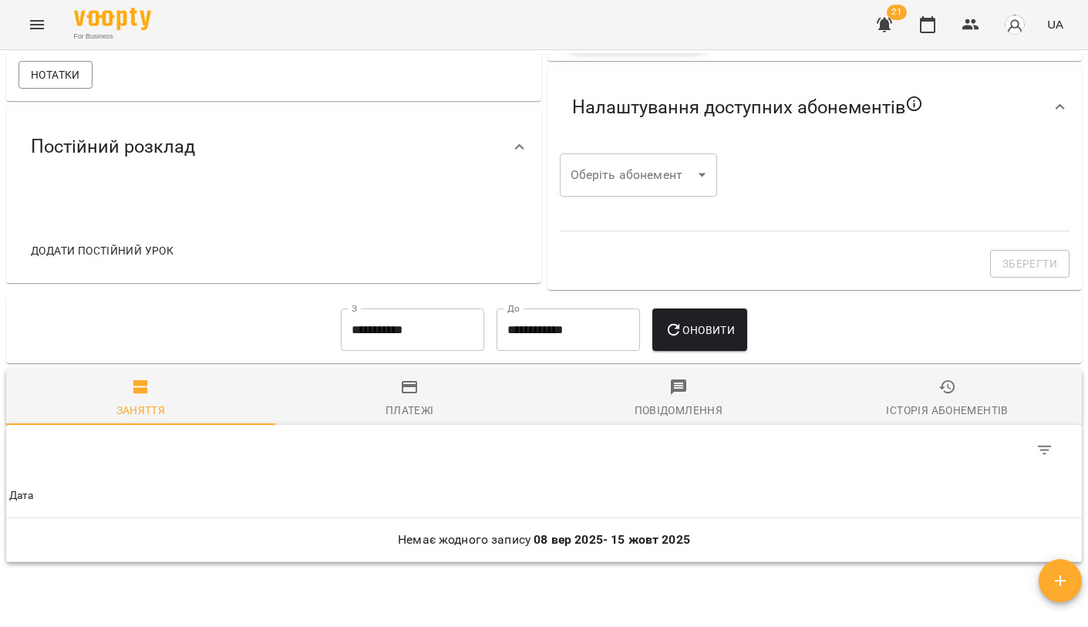
click at [107, 246] on span "Додати постійний урок" at bounding box center [102, 250] width 143 height 19
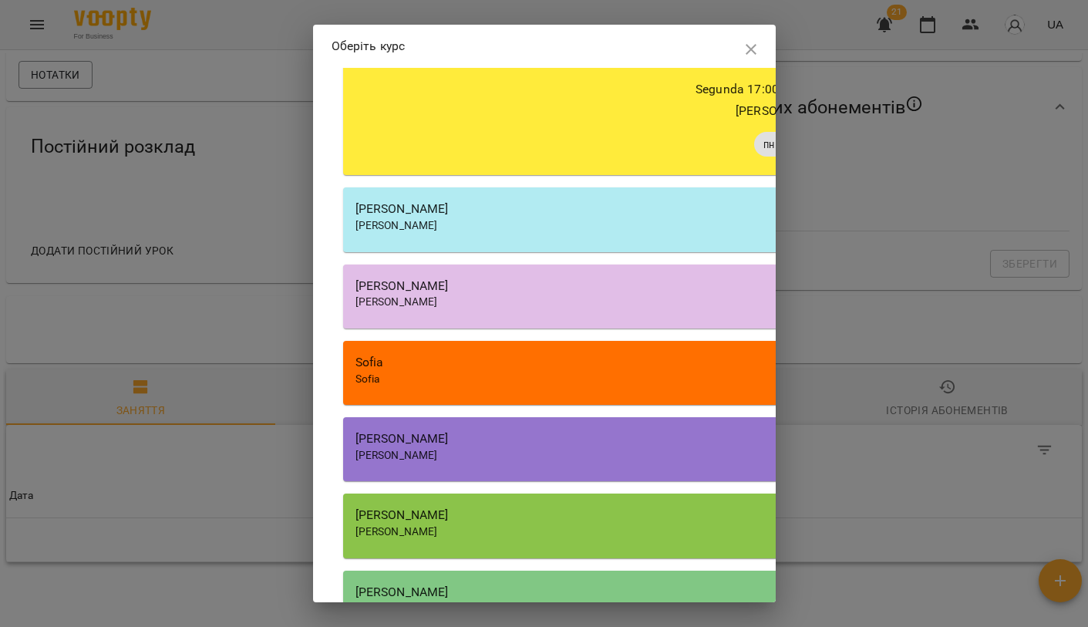
scroll to position [1548, 0]
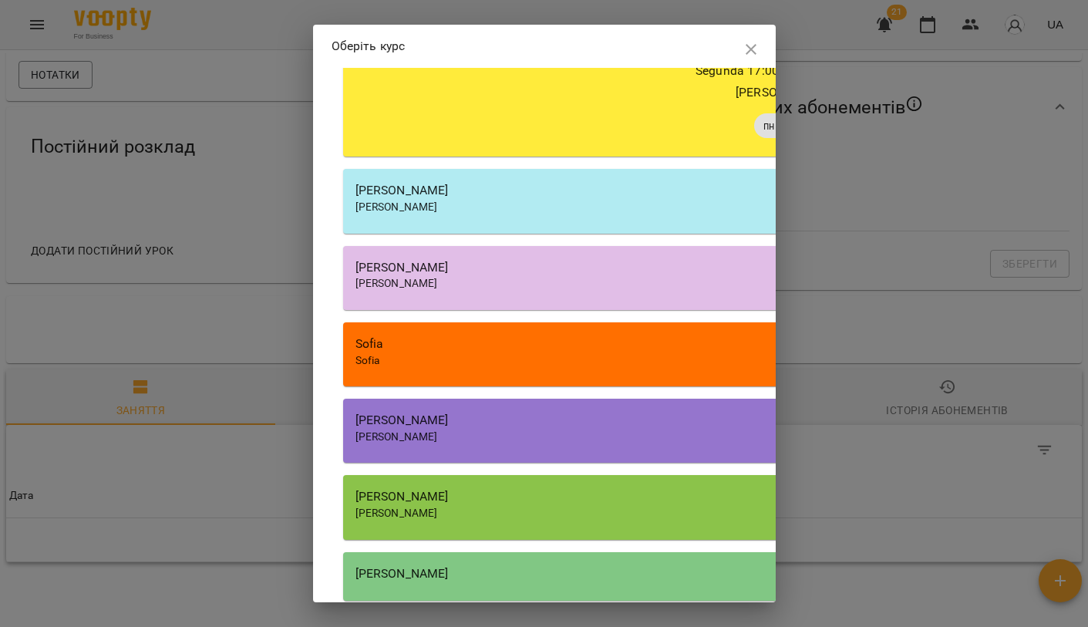
click at [388, 335] on div "Sofia" at bounding box center [783, 344] width 855 height 19
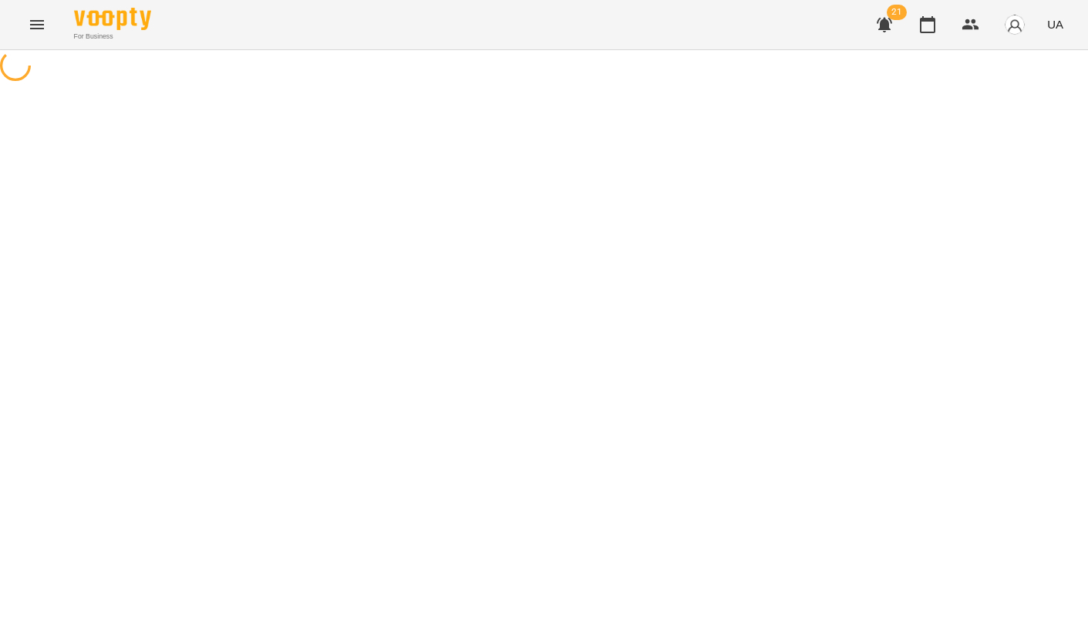
select select "**********"
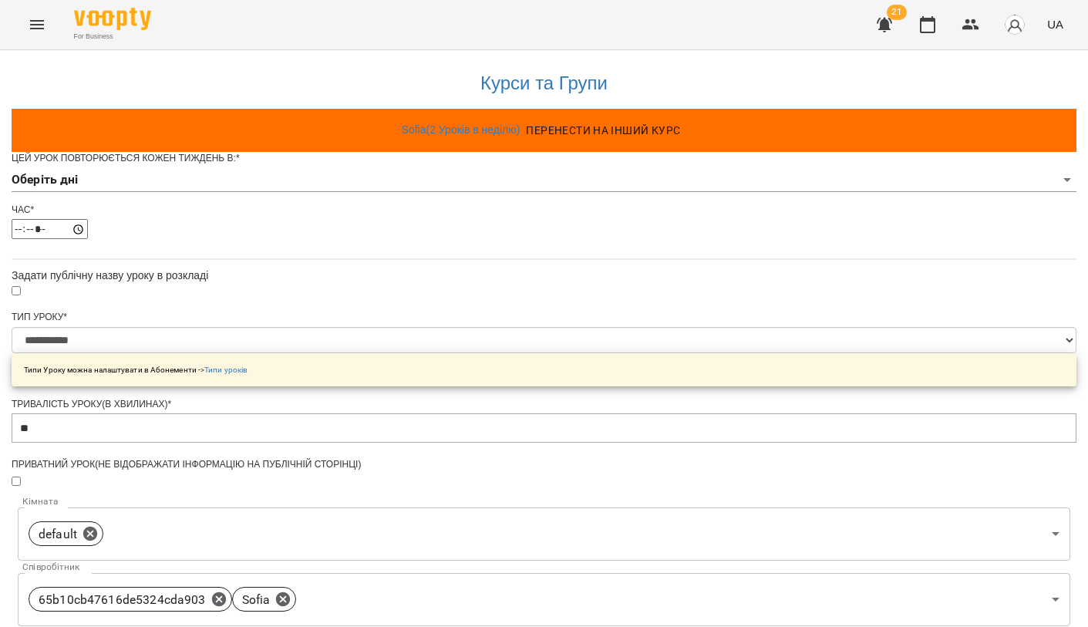
click at [383, 202] on body "**********" at bounding box center [544, 495] width 1088 height 991
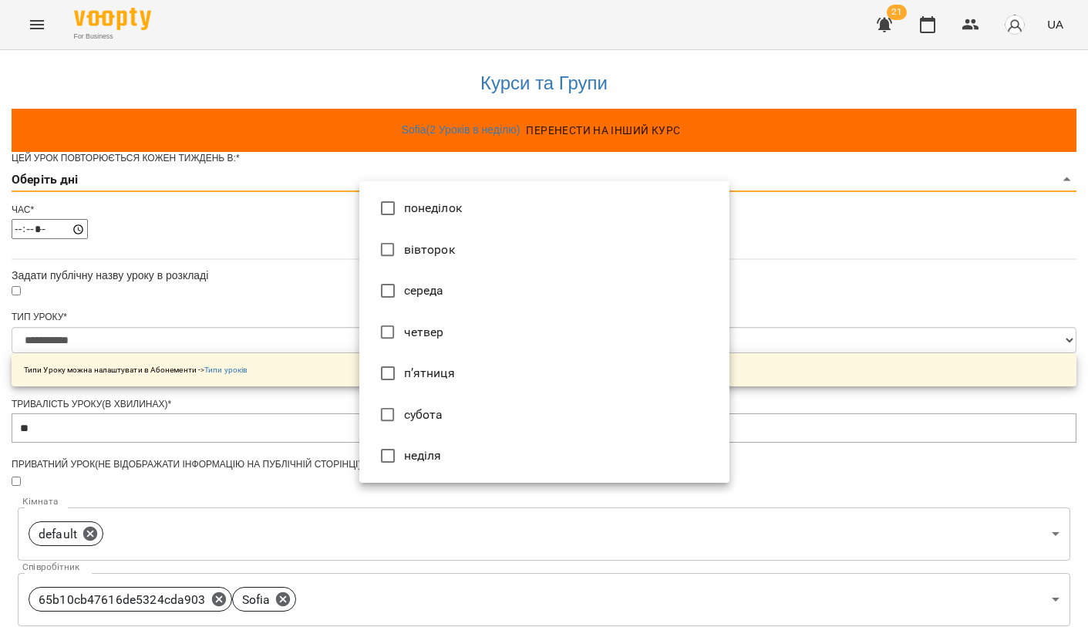
click at [410, 285] on li "середа" at bounding box center [544, 291] width 370 height 42
type input "*"
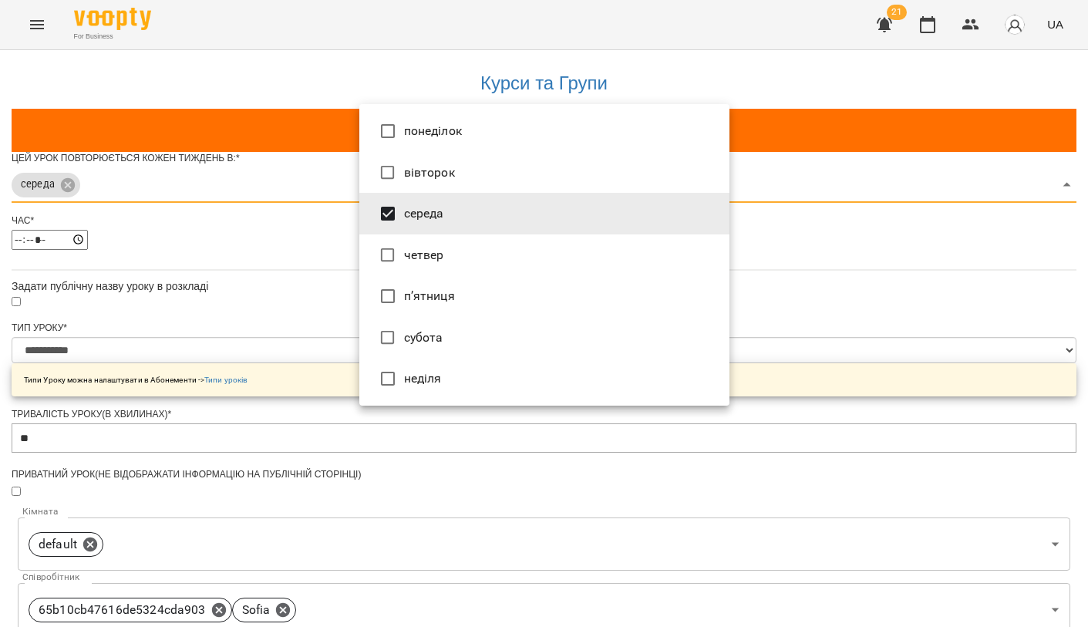
click at [294, 283] on div at bounding box center [544, 313] width 1088 height 627
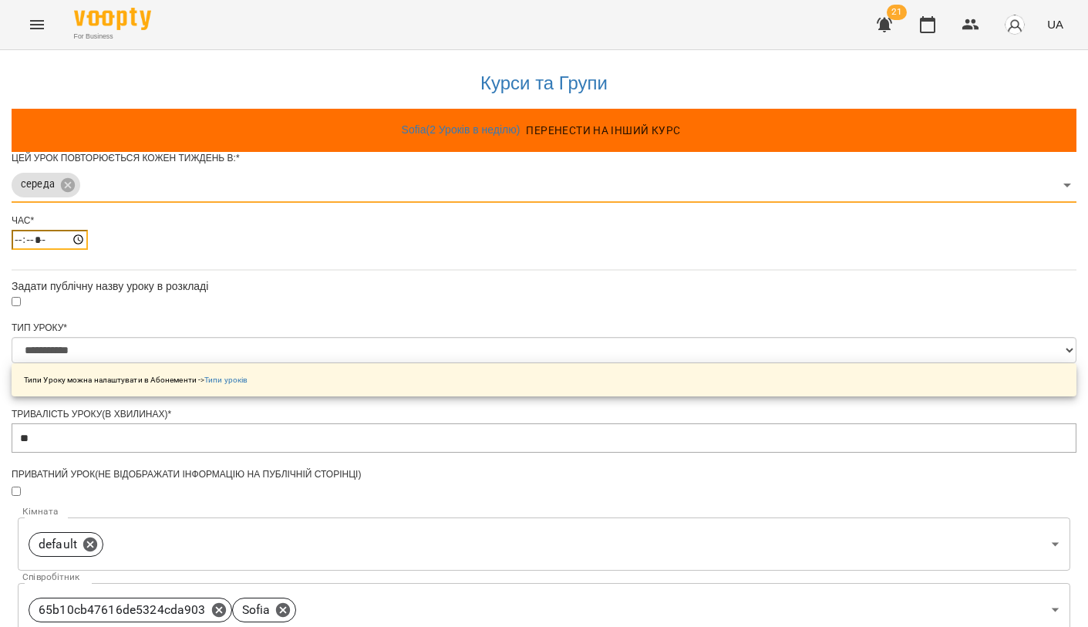
click at [88, 250] on input "*****" at bounding box center [50, 240] width 76 height 20
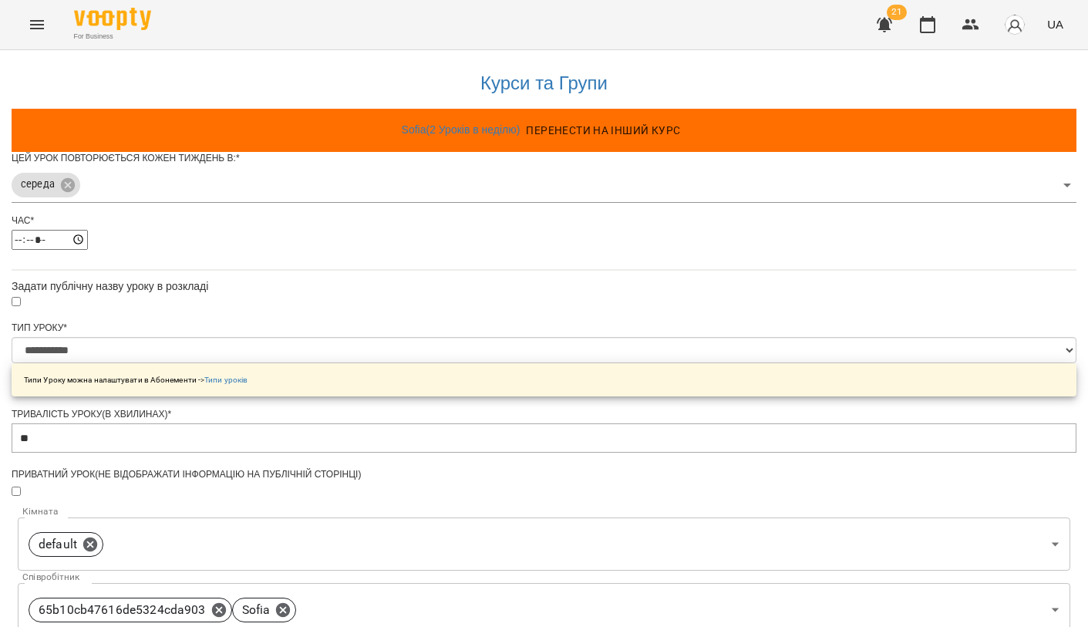
type input "*****"
click at [208, 393] on div "**********" at bounding box center [544, 527] width 1065 height 955
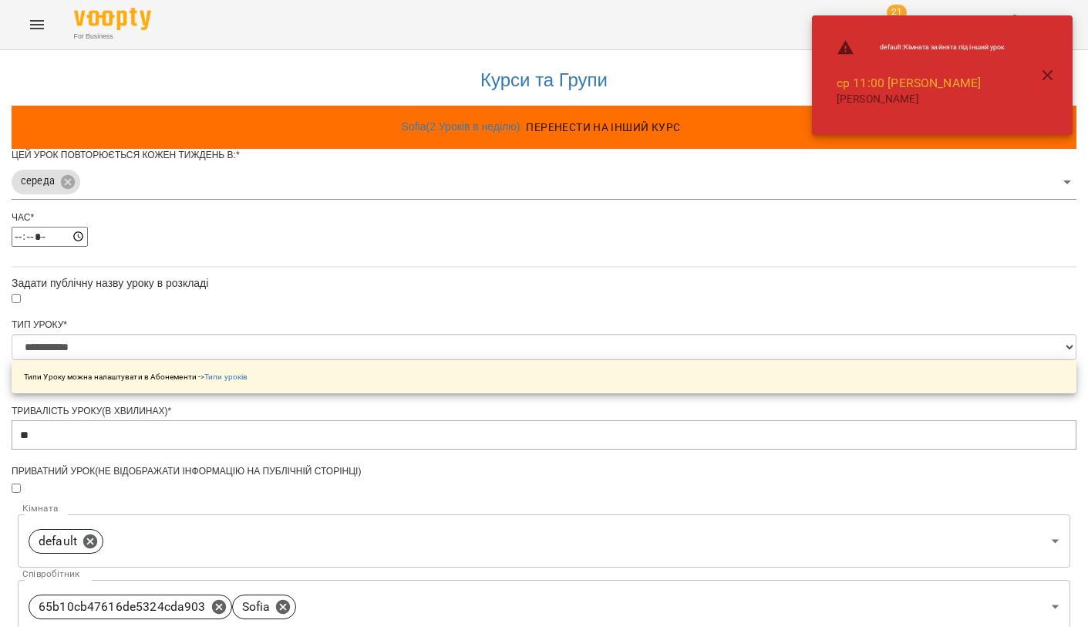
scroll to position [272, 0]
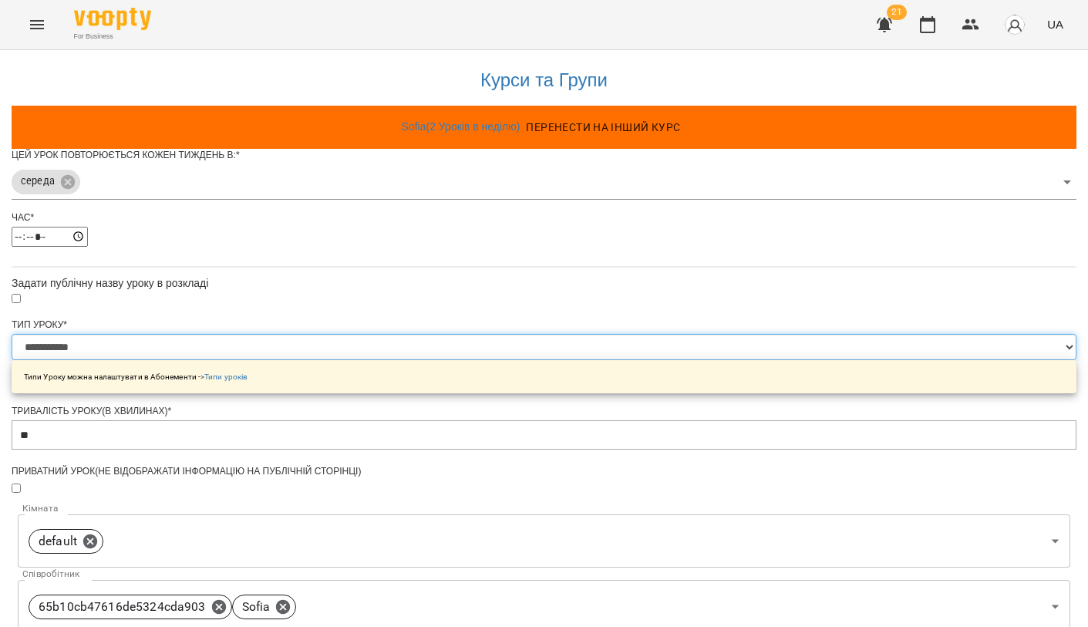
select select "**********"
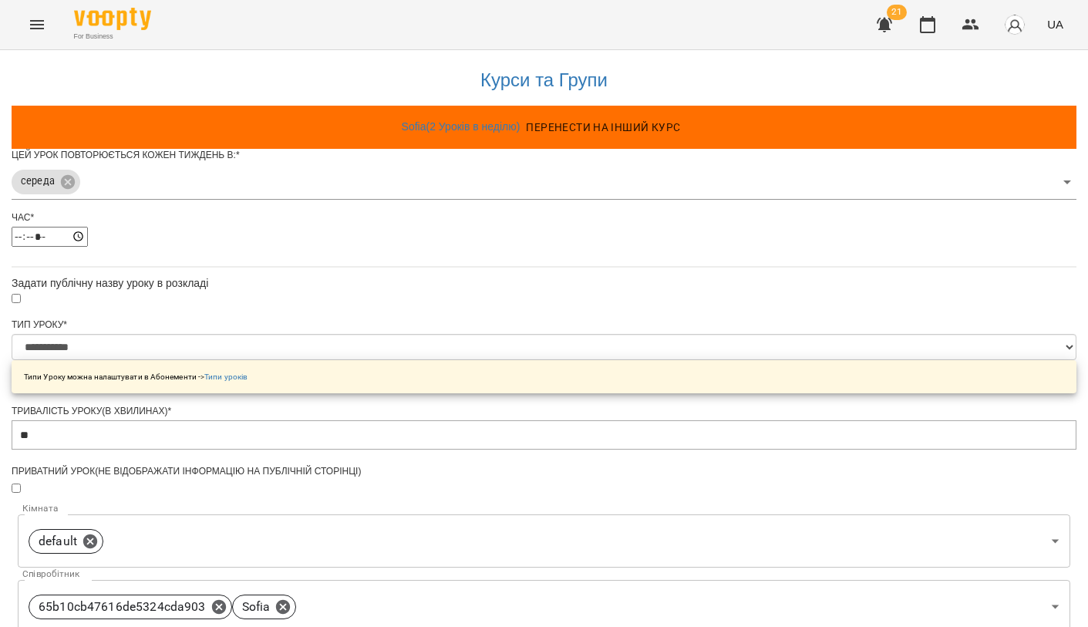
click at [291, 236] on div "**********" at bounding box center [544, 524] width 1065 height 955
click at [228, 599] on icon at bounding box center [219, 607] width 17 height 17
type input "**********"
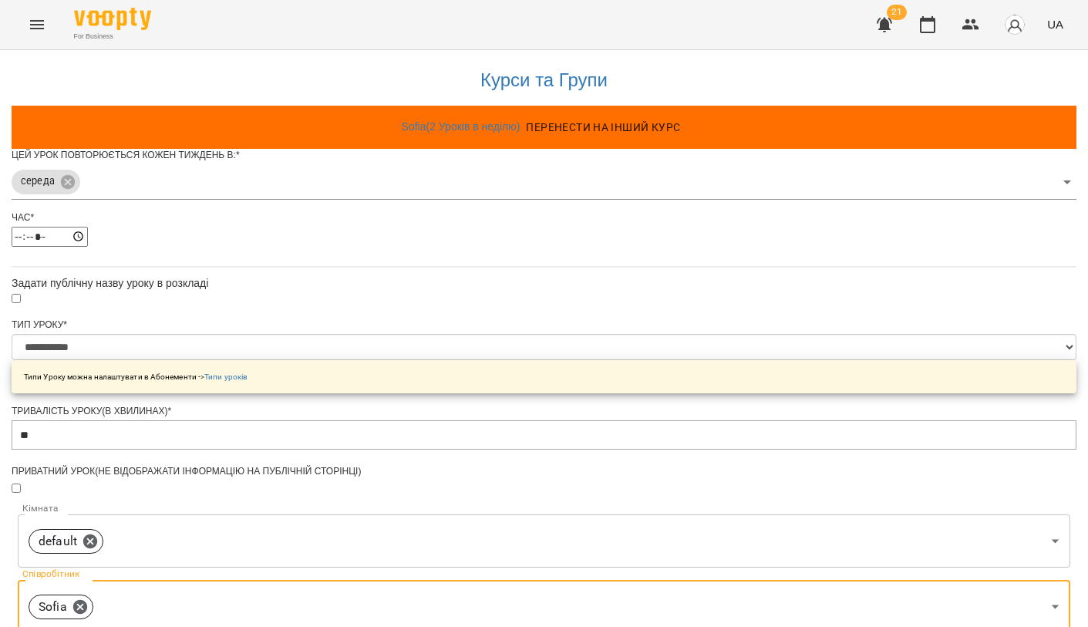
click at [276, 446] on div "**********" at bounding box center [544, 524] width 1065 height 955
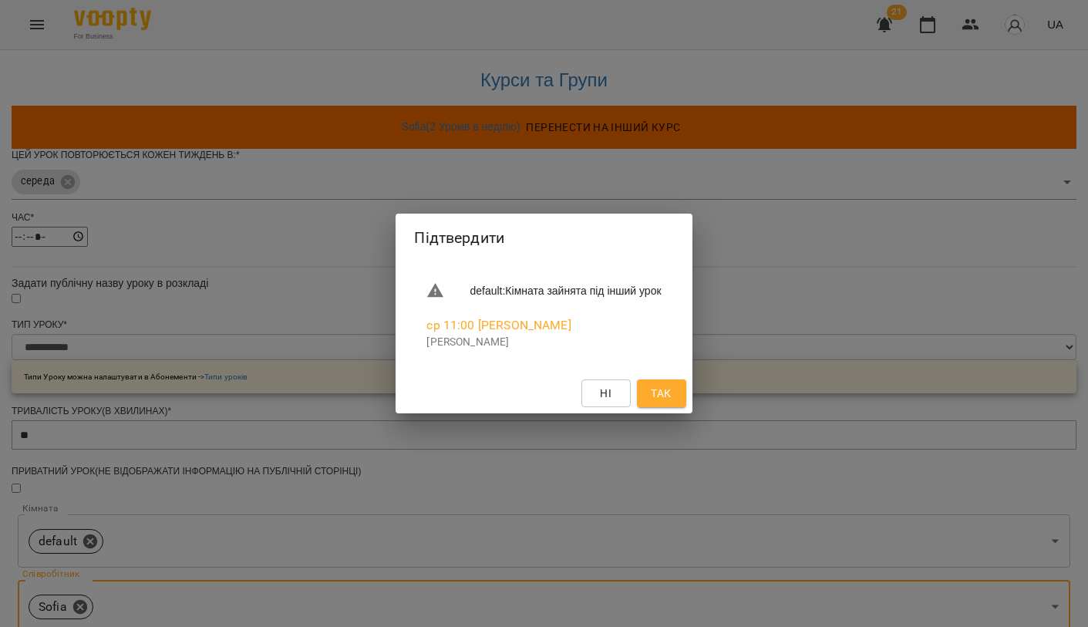
click at [671, 394] on span "Так" at bounding box center [661, 393] width 20 height 19
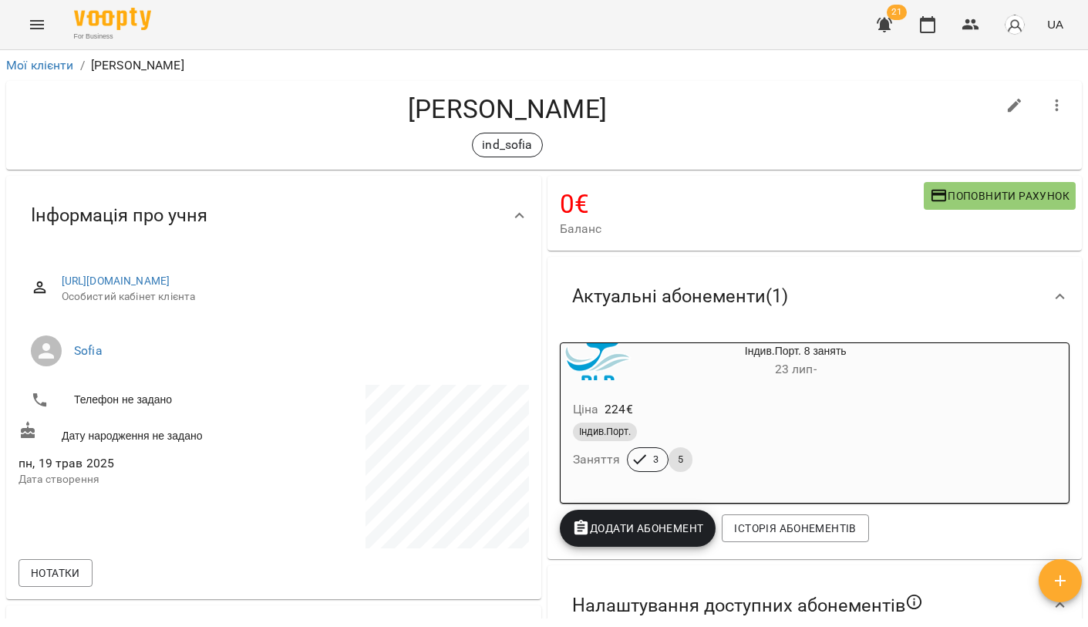
click at [877, 18] on icon "button" at bounding box center [885, 24] width 19 height 19
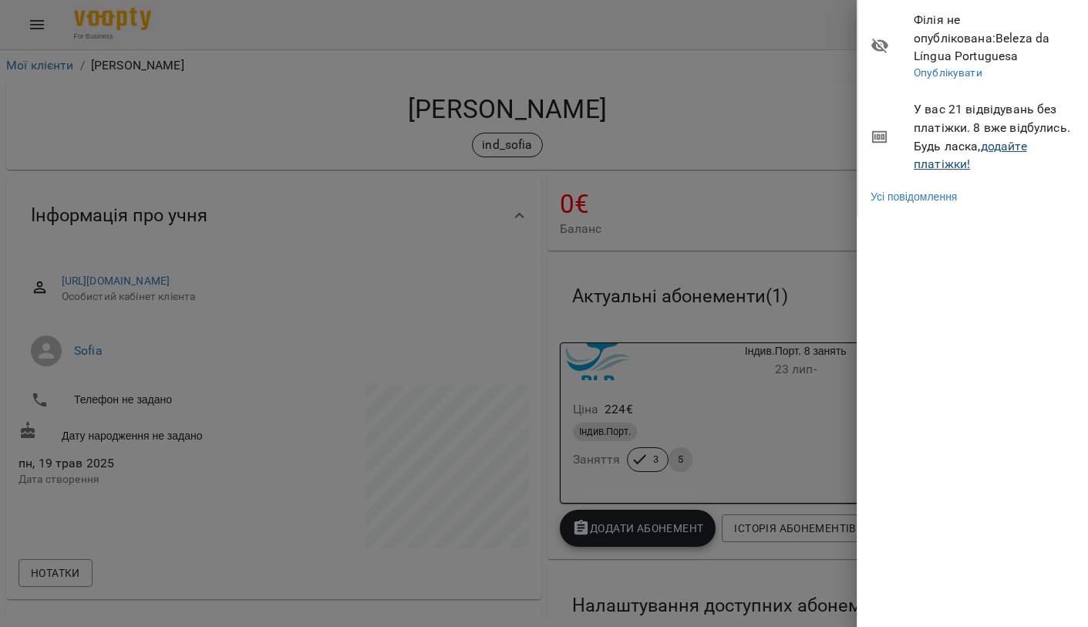
click at [945, 143] on link "додайте платіжки!" at bounding box center [970, 155] width 113 height 33
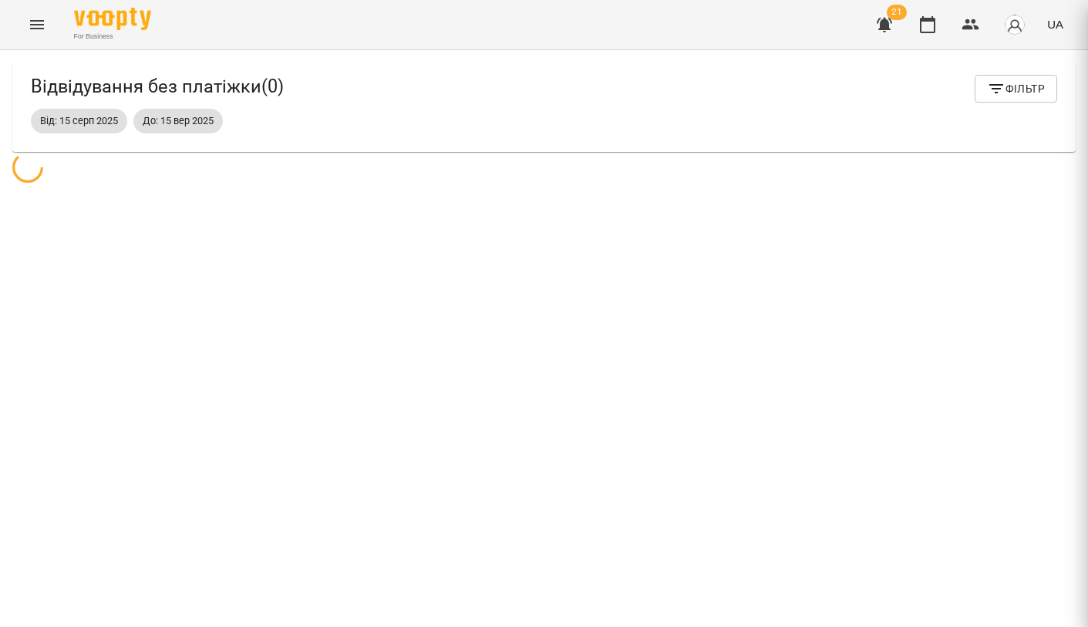
scroll to position [50, 0]
